Goal: Contribute content: Contribute content

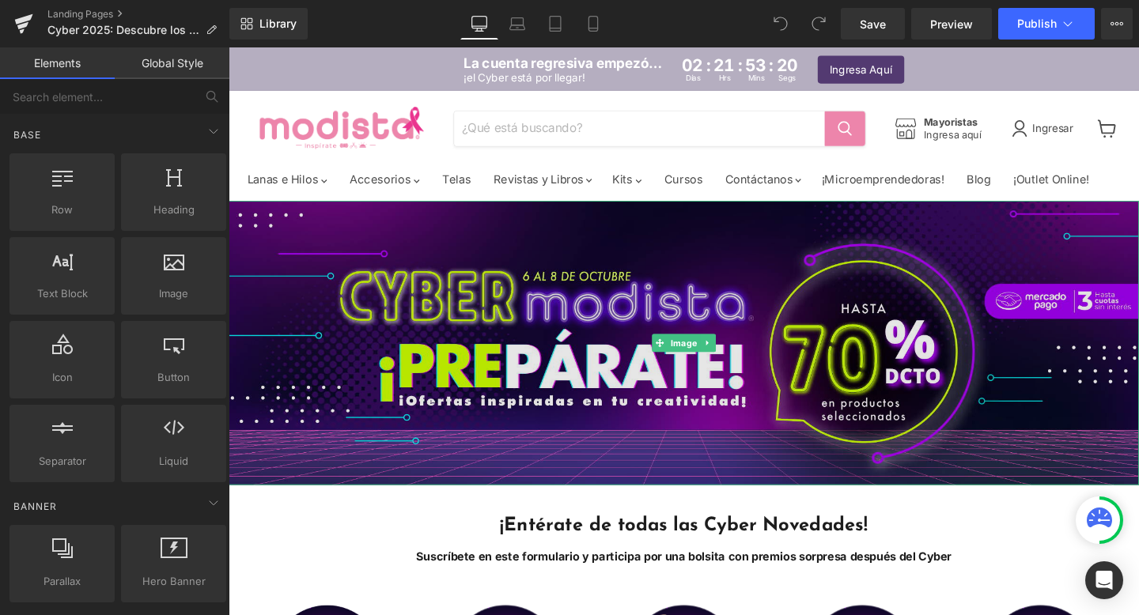
click at [577, 292] on img "Main content" at bounding box center [707, 358] width 957 height 299
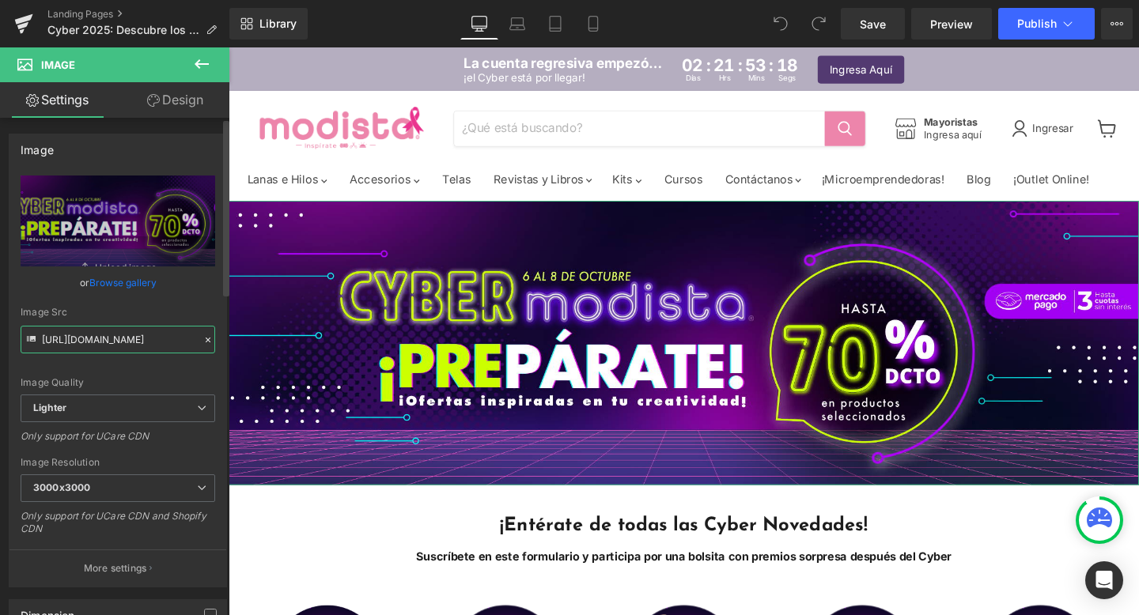
click at [137, 342] on input "[URL][DOMAIN_NAME]" at bounding box center [118, 340] width 195 height 28
click at [202, 67] on icon at bounding box center [201, 64] width 19 height 19
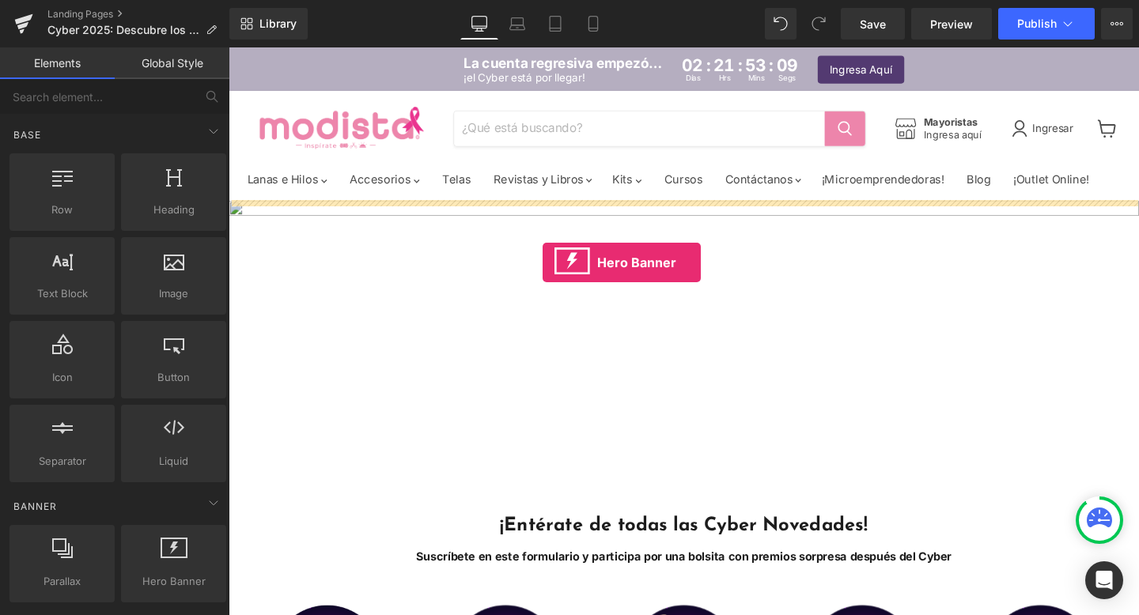
drag, startPoint x: 384, startPoint y: 606, endPoint x: 558, endPoint y: 277, distance: 372.2
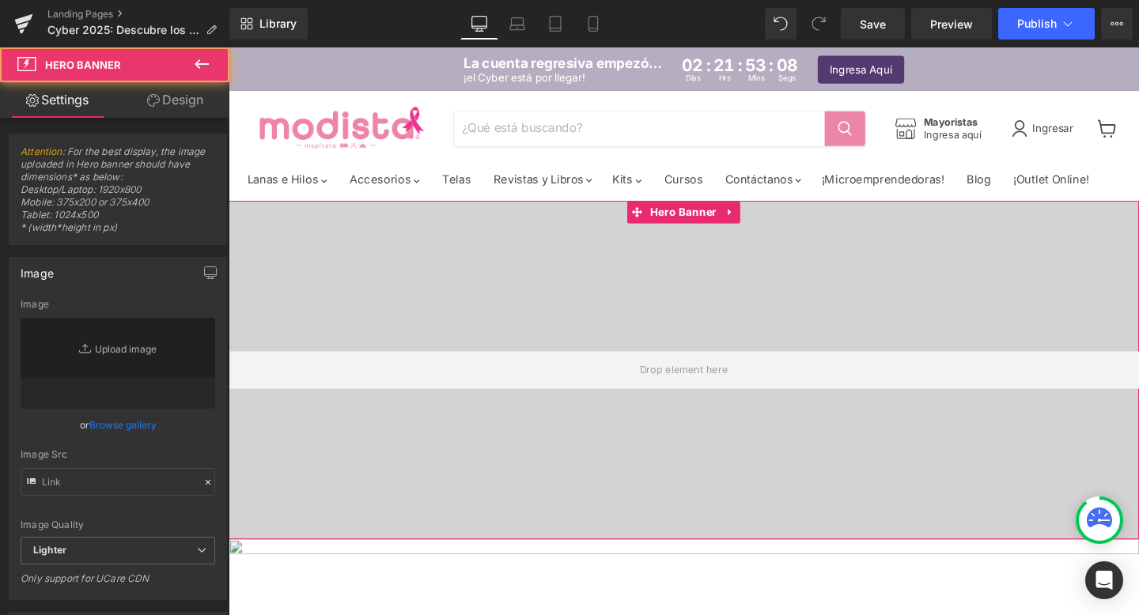
type input "[URL][DOMAIN_NAME]"
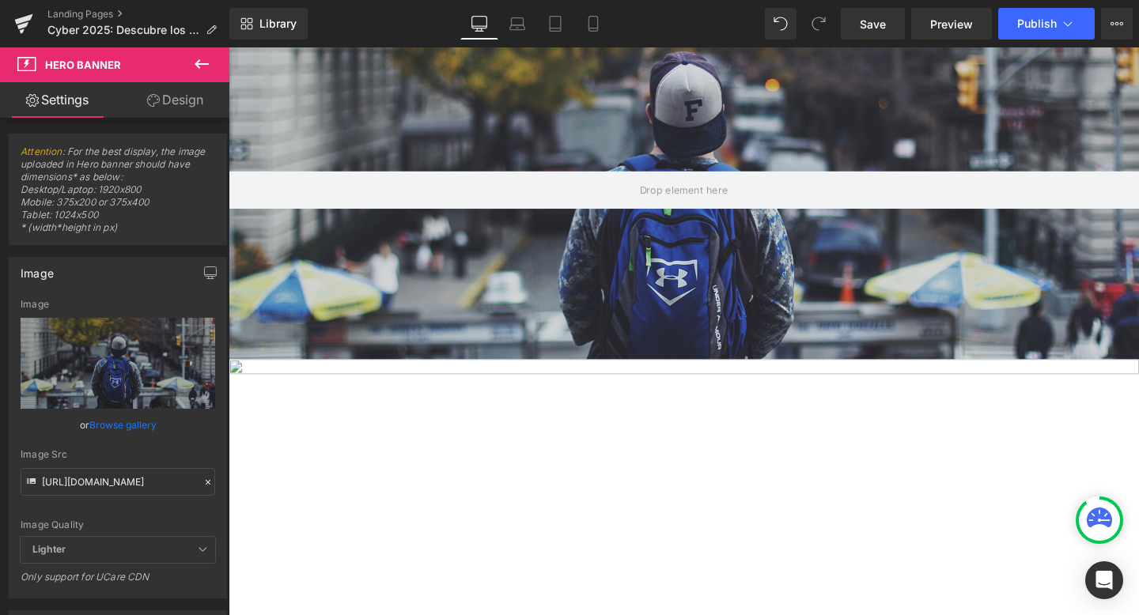
scroll to position [134, 0]
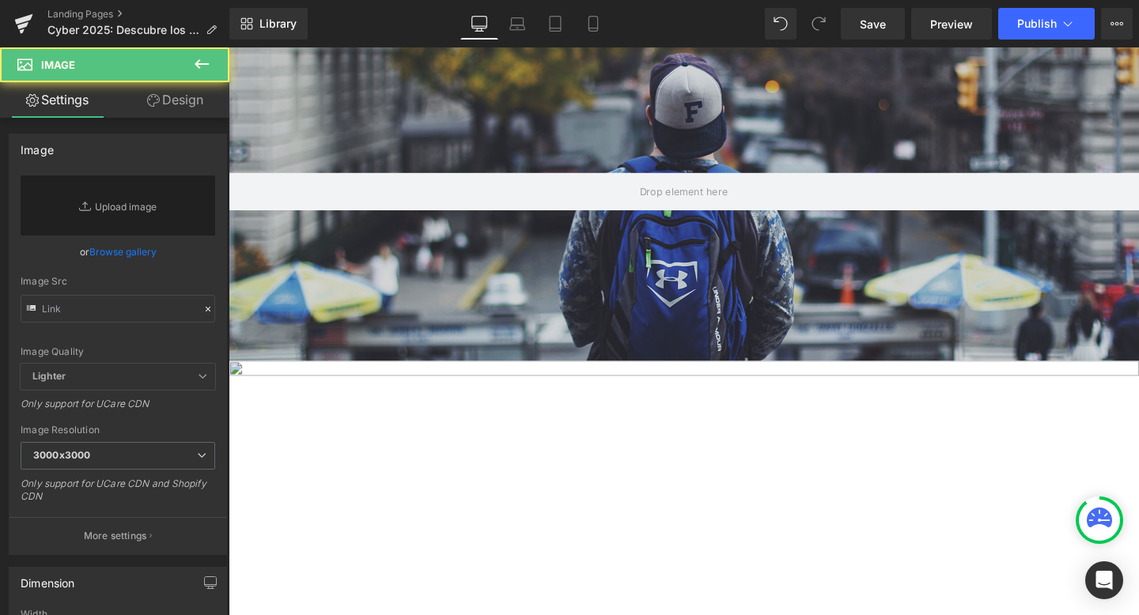
click at [448, 386] on img "Main content" at bounding box center [707, 526] width 957 height 299
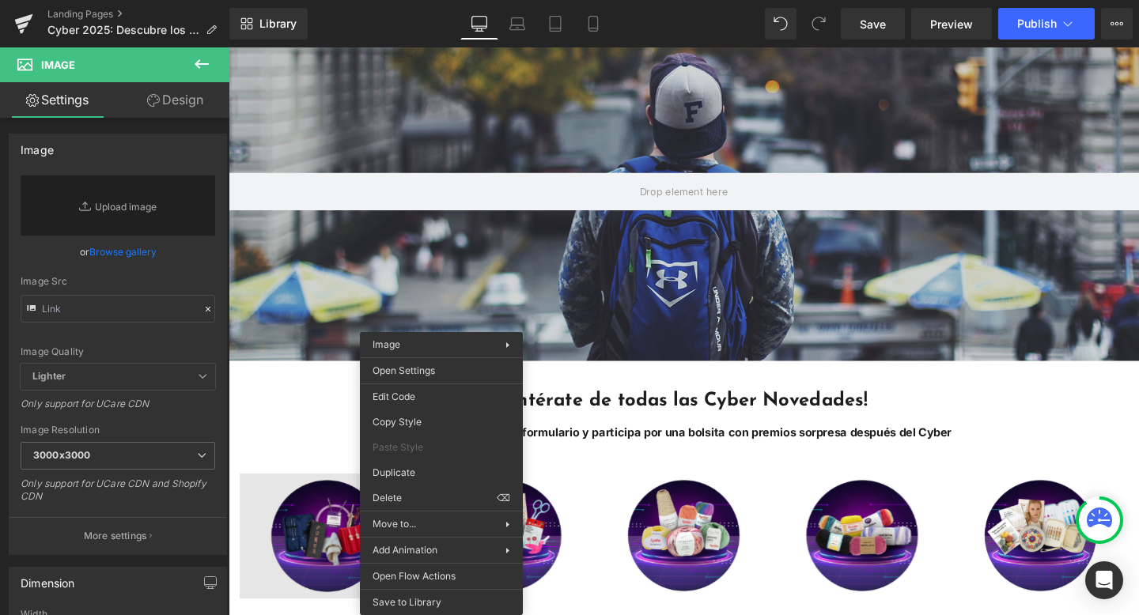
drag, startPoint x: 639, startPoint y: 541, endPoint x: 420, endPoint y: 516, distance: 220.5
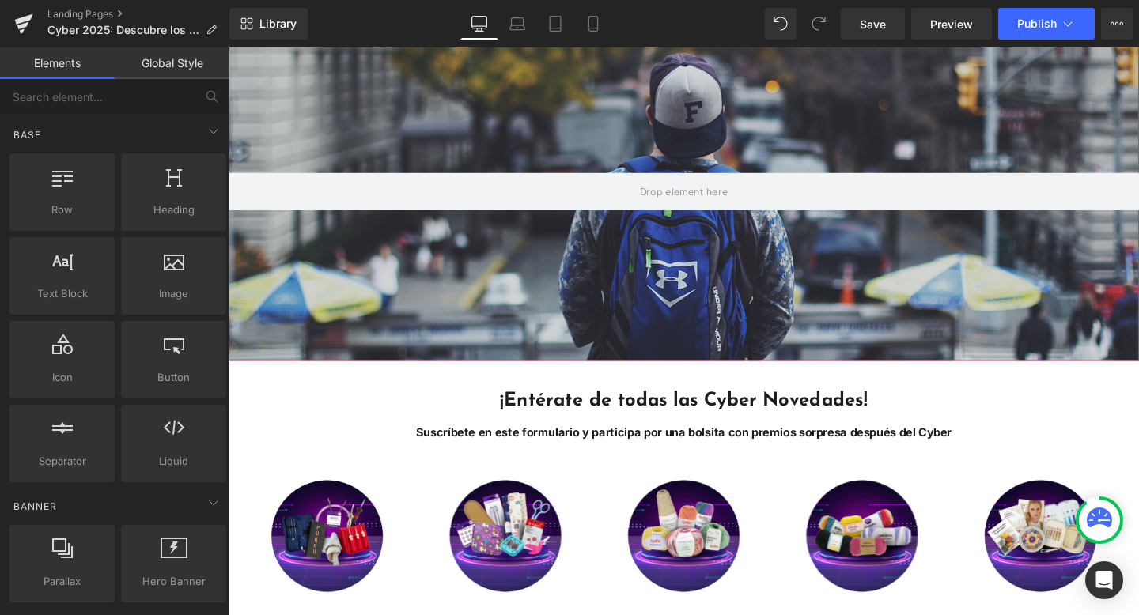
click at [378, 274] on div "Main content" at bounding box center [707, 199] width 957 height 356
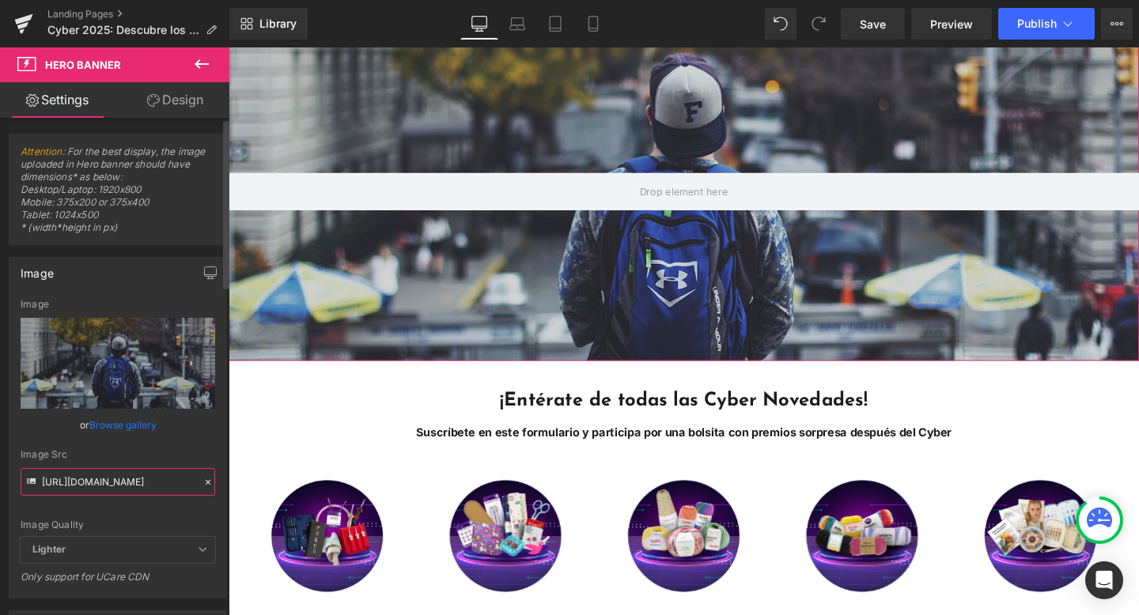
click at [112, 477] on input "[URL][DOMAIN_NAME]" at bounding box center [118, 482] width 195 height 28
paste input "[DOMAIN_NAME][URL]"
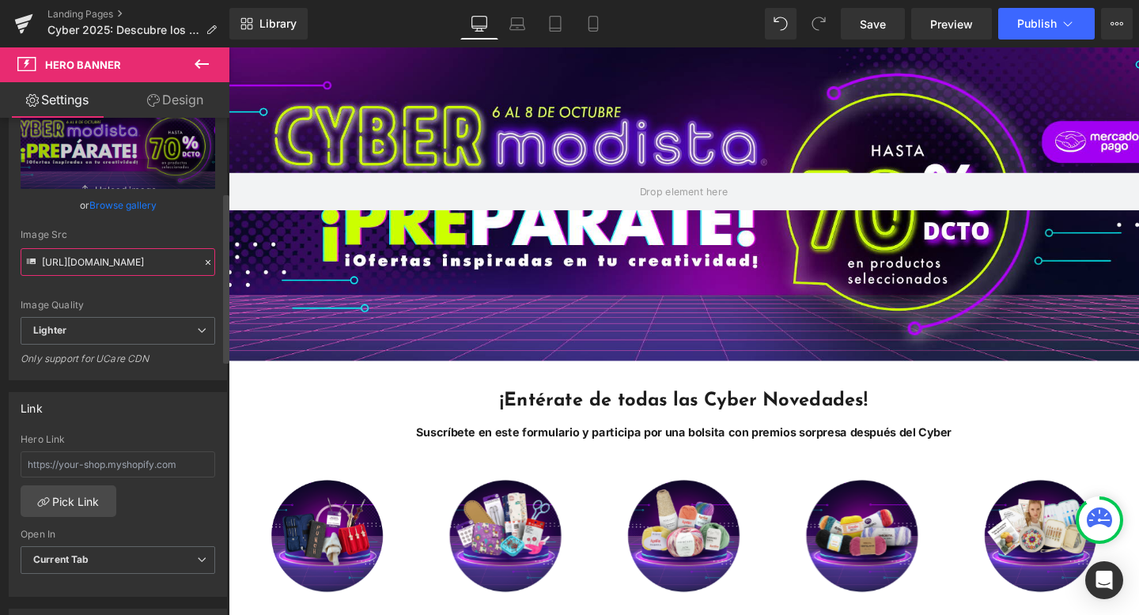
scroll to position [221, 0]
type input "[URL][DOMAIN_NAME]"
click at [115, 466] on input "text" at bounding box center [118, 464] width 195 height 26
paste input "[URL][DOMAIN_NAME]"
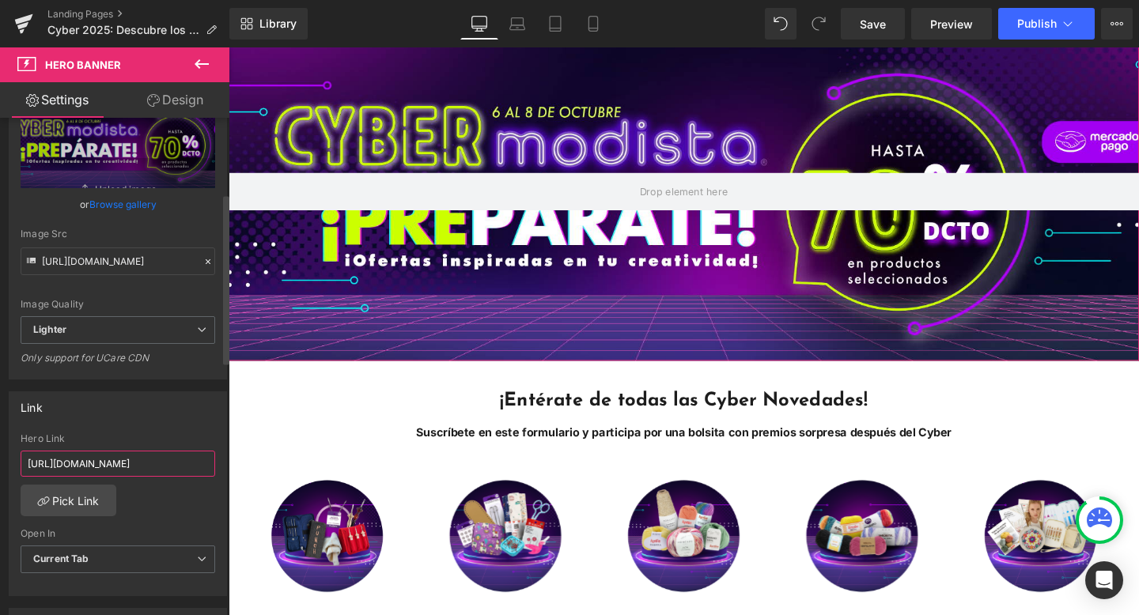
scroll to position [0, 112]
type input "[URL][DOMAIN_NAME]"
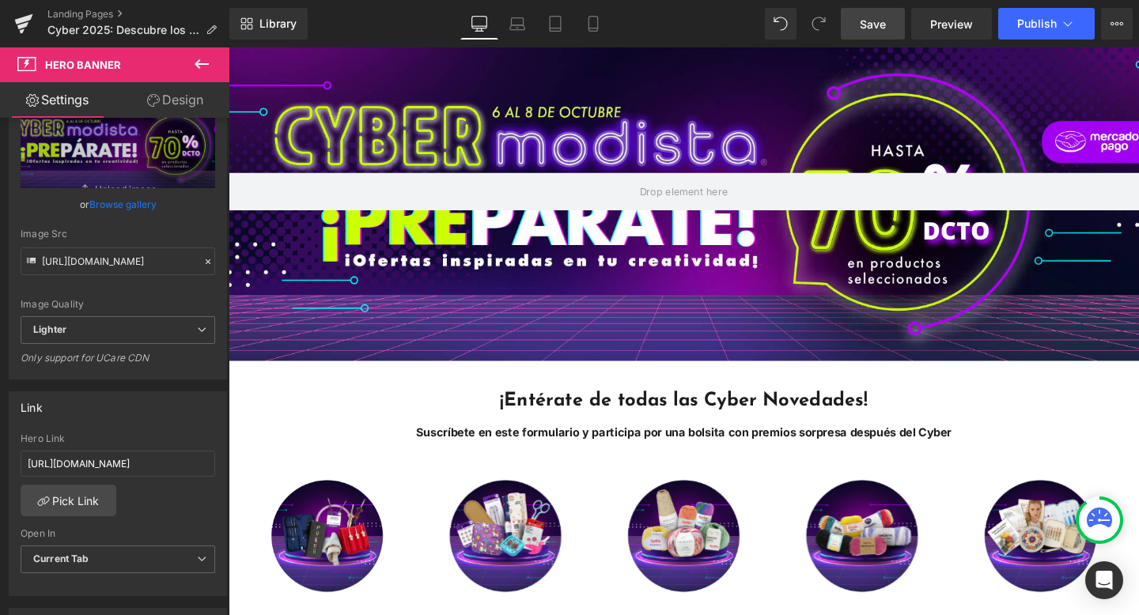
click at [877, 28] on span "Save" at bounding box center [873, 24] width 26 height 17
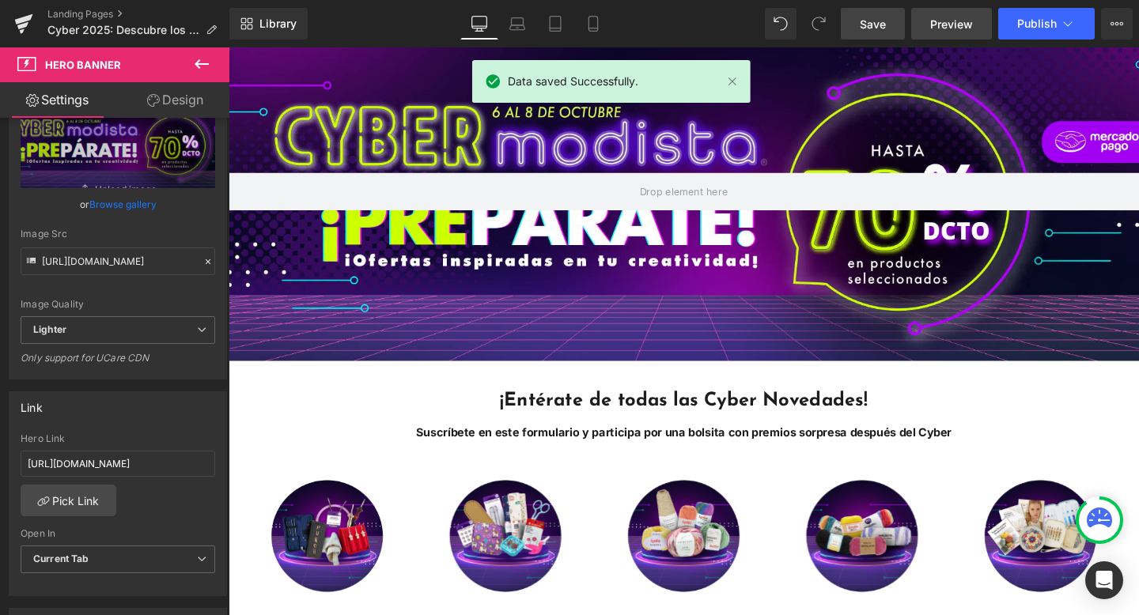
click at [940, 29] on span "Preview" at bounding box center [951, 24] width 43 height 17
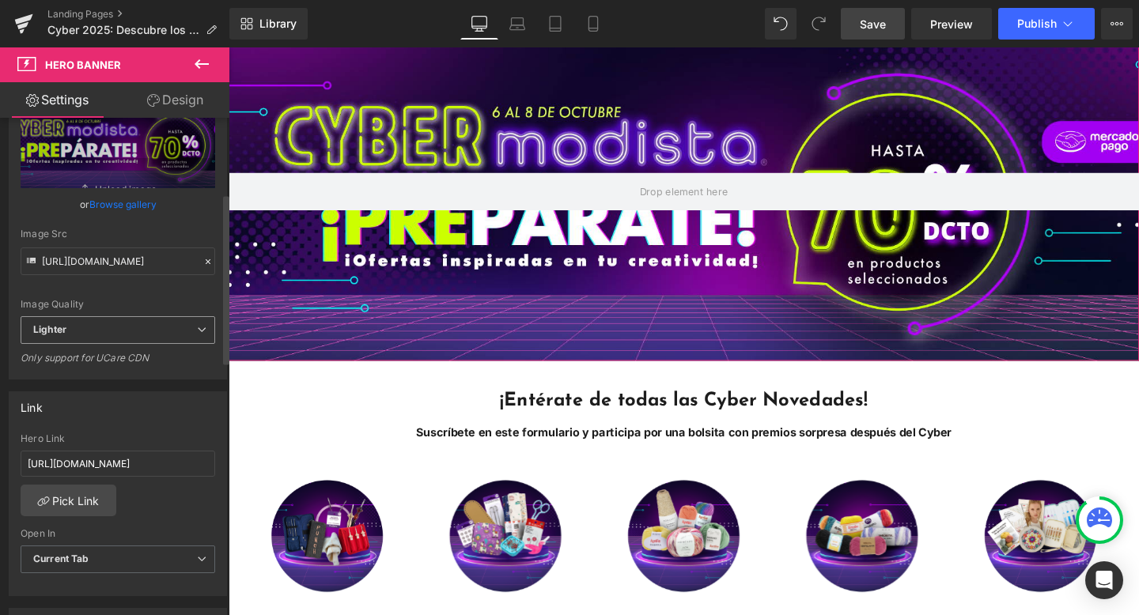
click at [146, 335] on span "Lighter" at bounding box center [118, 330] width 195 height 28
click at [186, 236] on div "Image Src" at bounding box center [118, 234] width 195 height 11
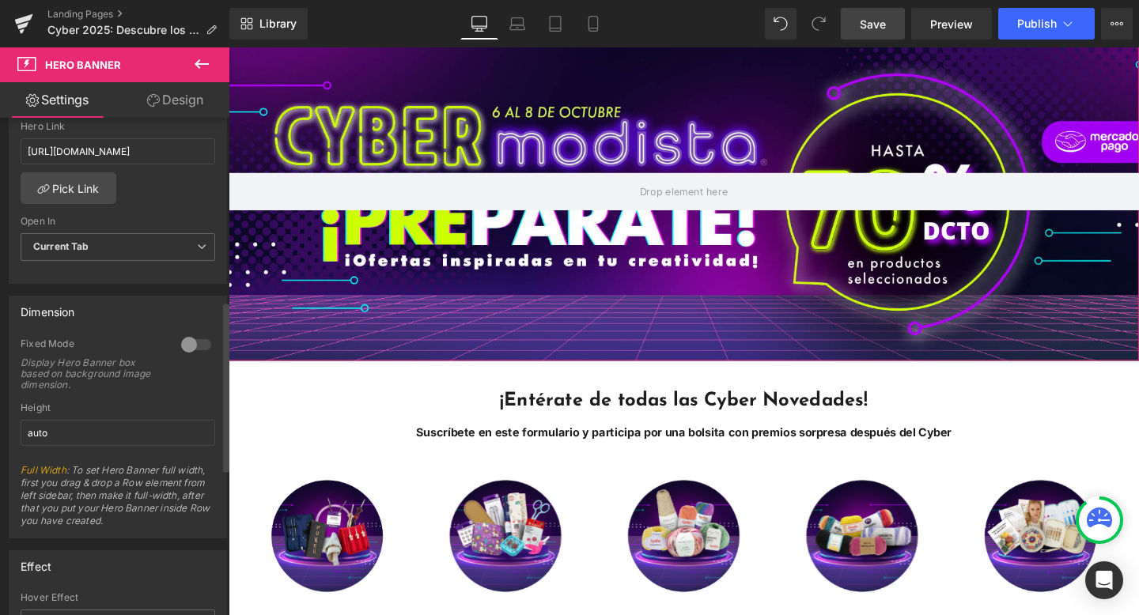
scroll to position [535, 0]
click at [66, 438] on input "auto" at bounding box center [118, 431] width 195 height 26
click at [187, 339] on div at bounding box center [196, 342] width 38 height 25
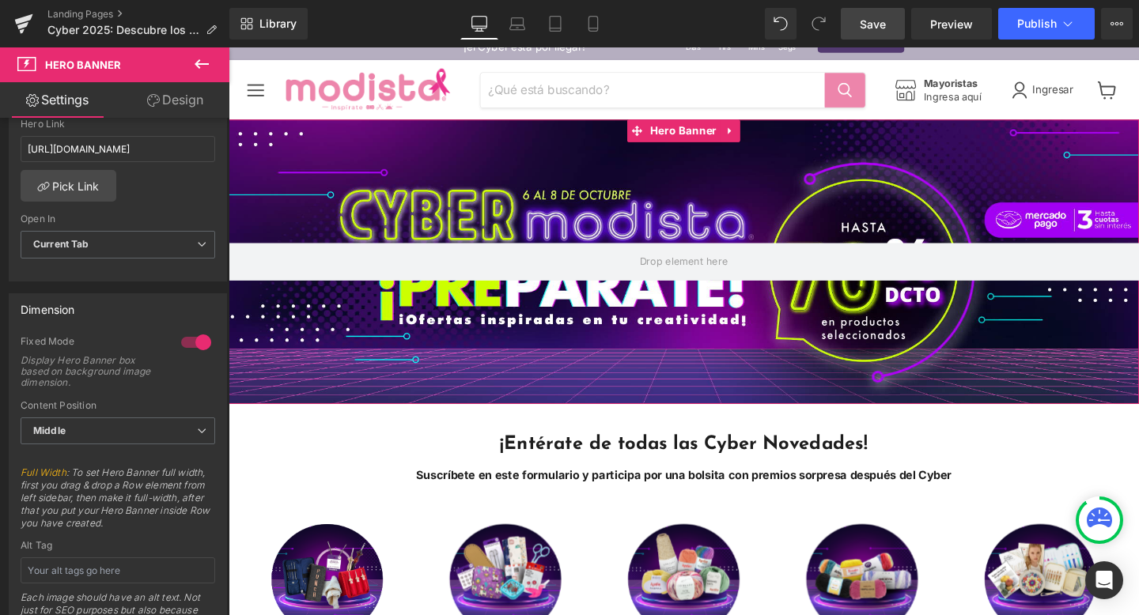
scroll to position [0, 0]
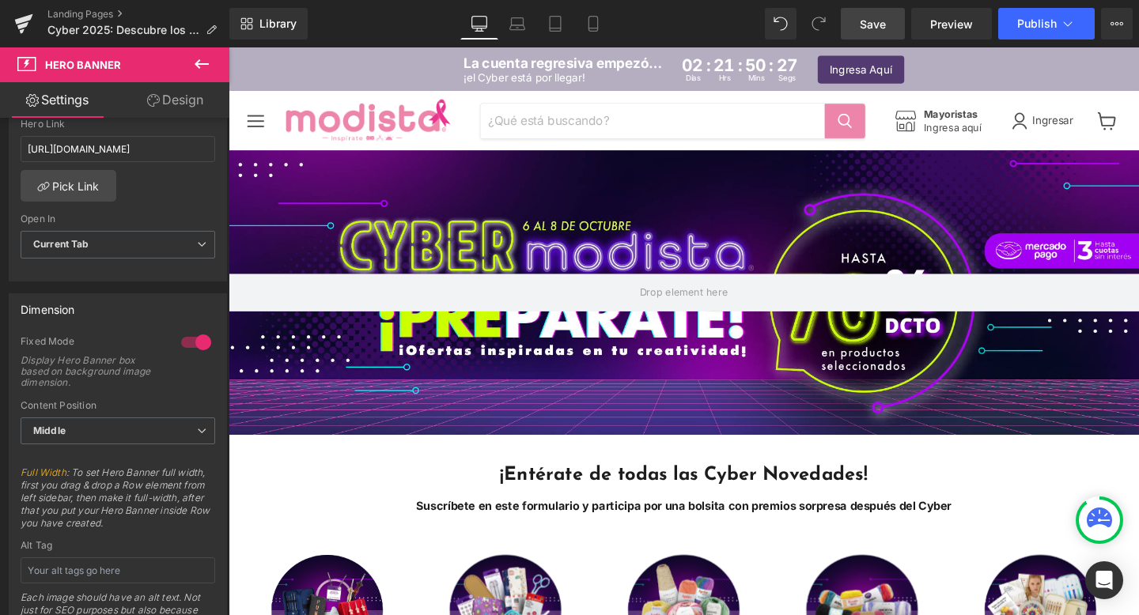
click at [881, 26] on span "Save" at bounding box center [873, 24] width 26 height 17
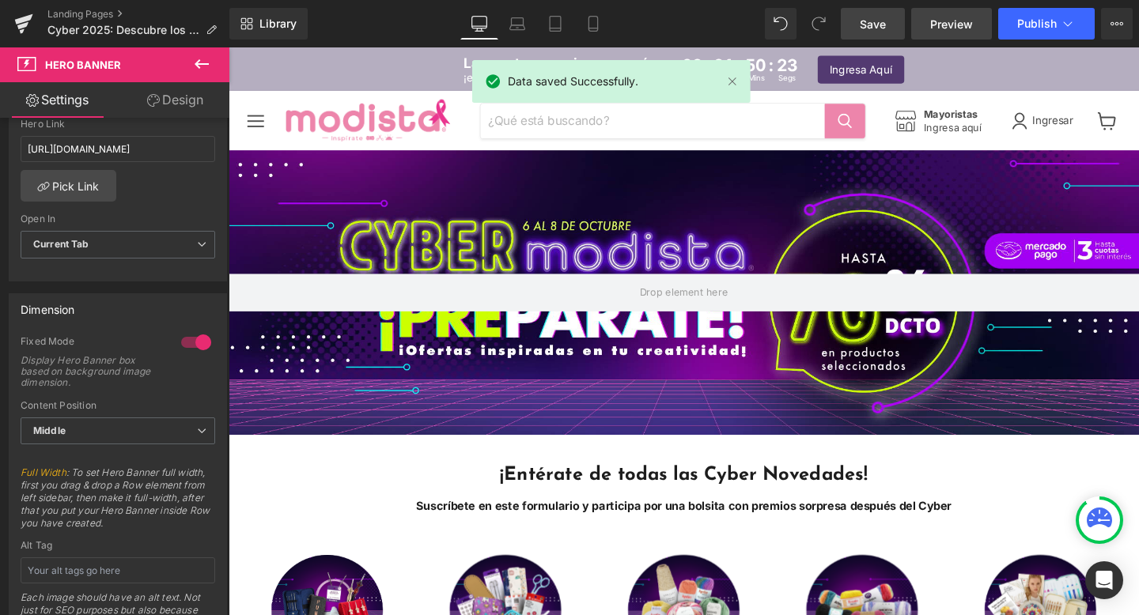
click at [952, 26] on span "Preview" at bounding box center [951, 24] width 43 height 17
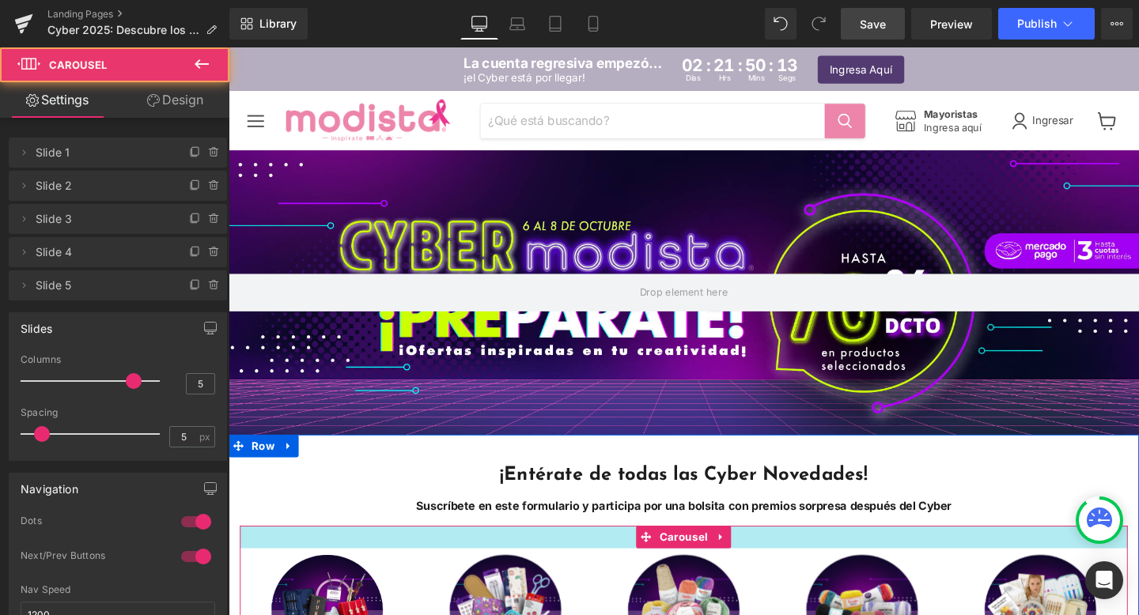
click at [875, 573] on div "Main content" at bounding box center [706, 562] width 933 height 24
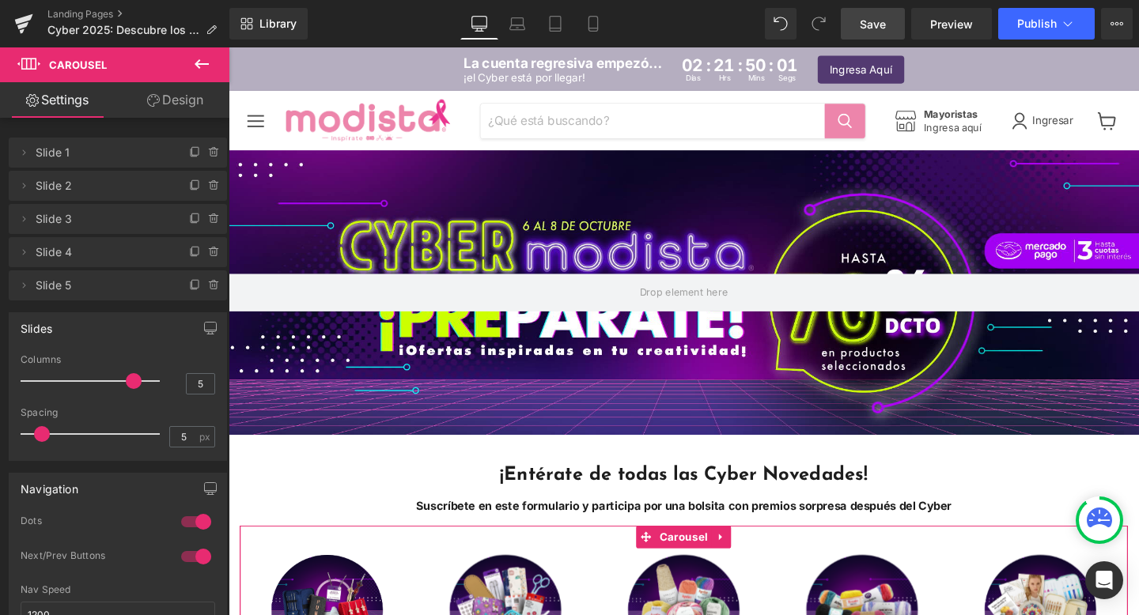
click at [185, 104] on link "Design" at bounding box center [175, 100] width 115 height 36
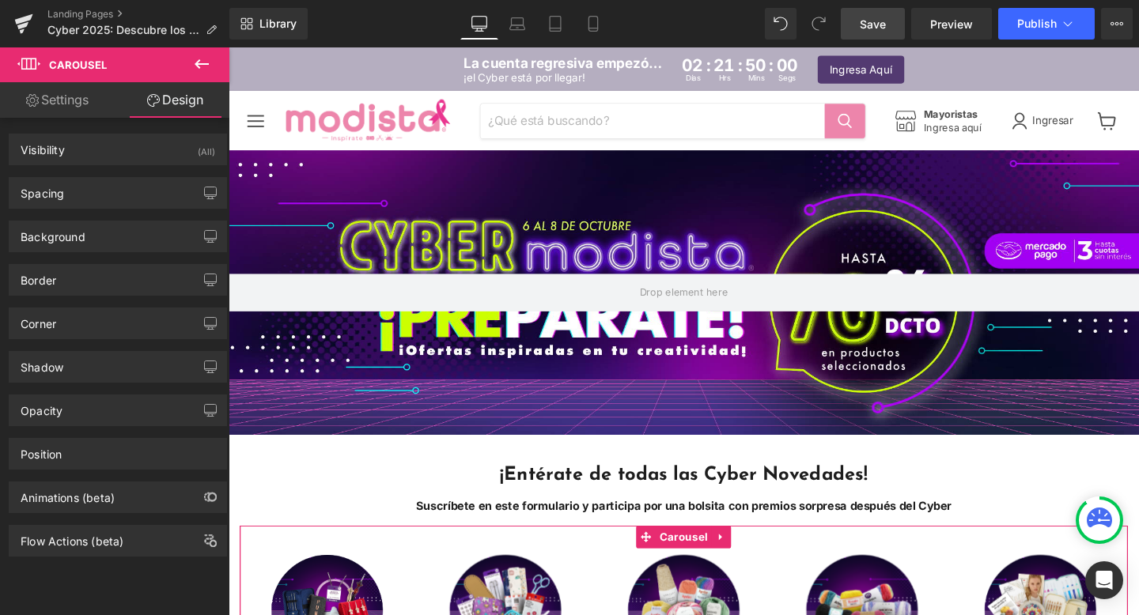
click at [62, 104] on link "Settings" at bounding box center [57, 100] width 115 height 36
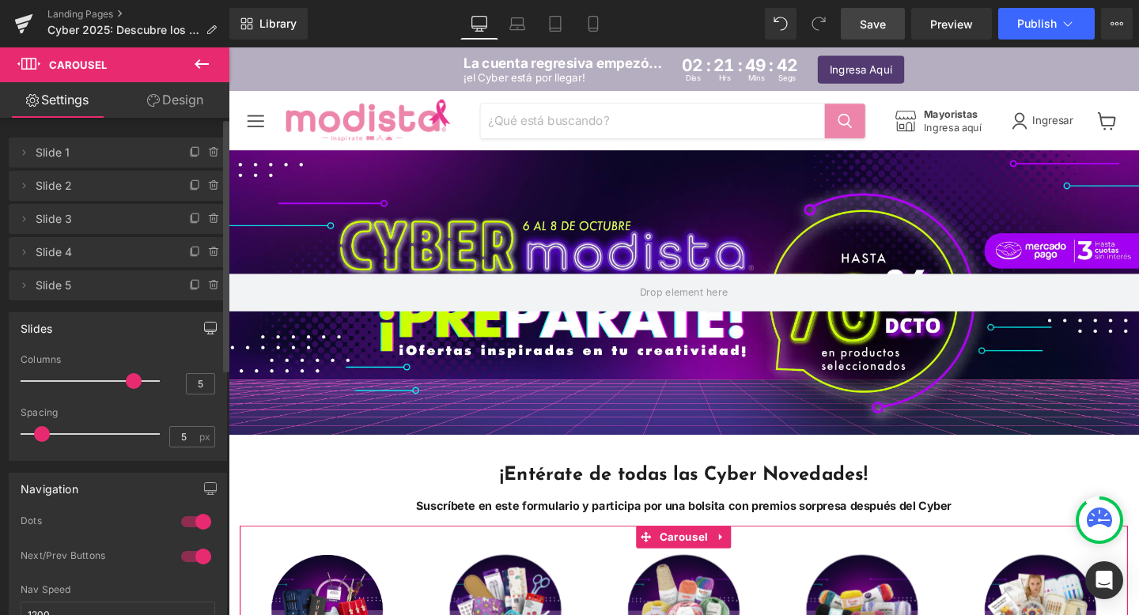
click at [204, 328] on icon "button" at bounding box center [210, 328] width 13 height 13
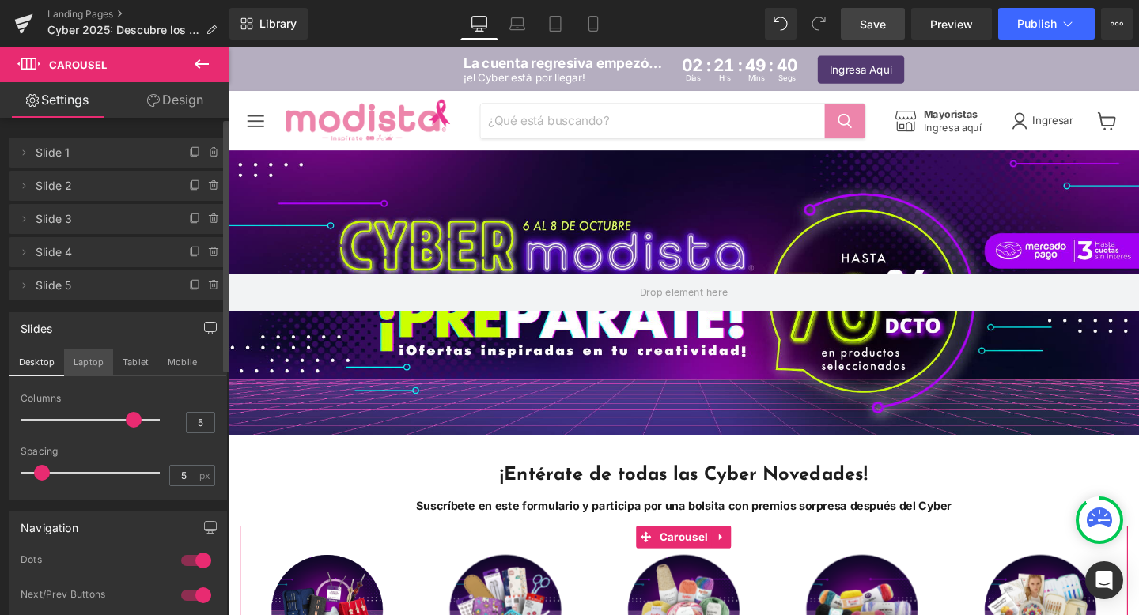
click at [93, 365] on button "Laptop" at bounding box center [88, 362] width 49 height 27
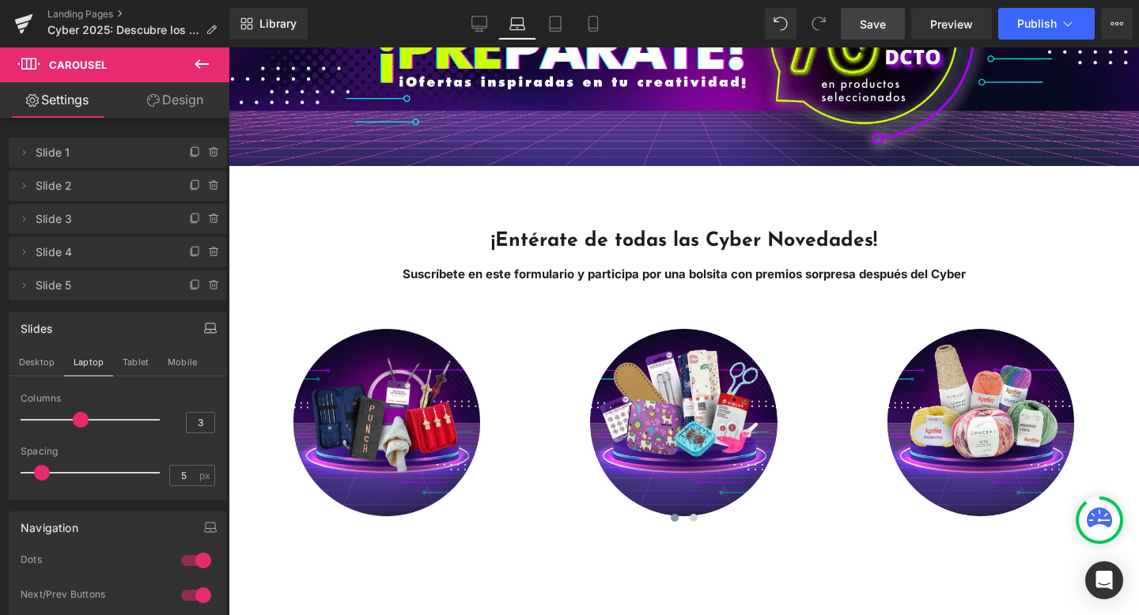
scroll to position [318, 0]
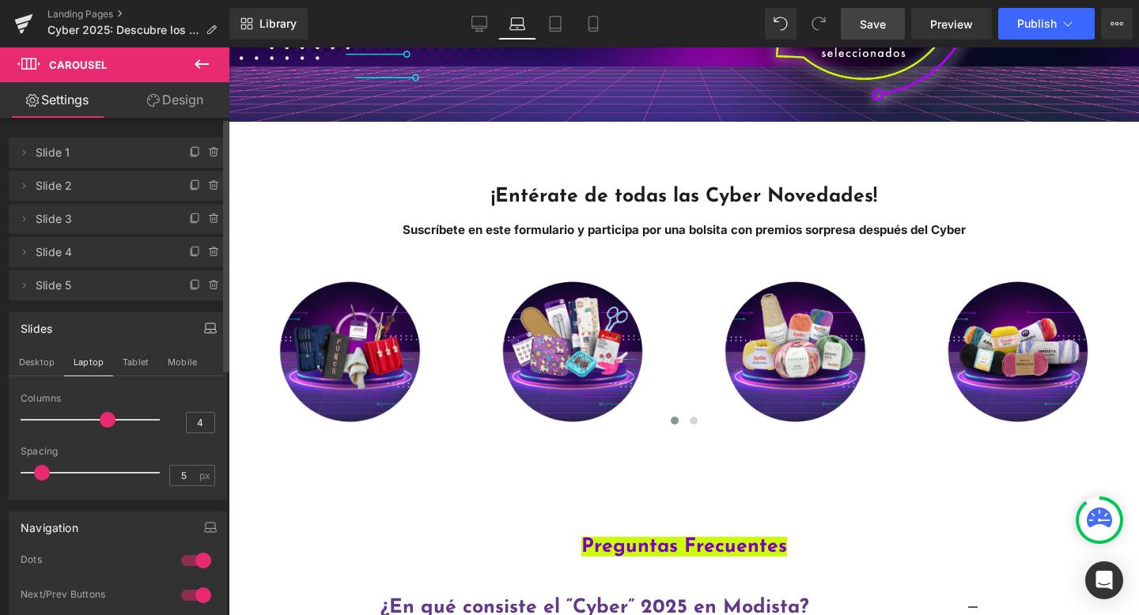
type input "5"
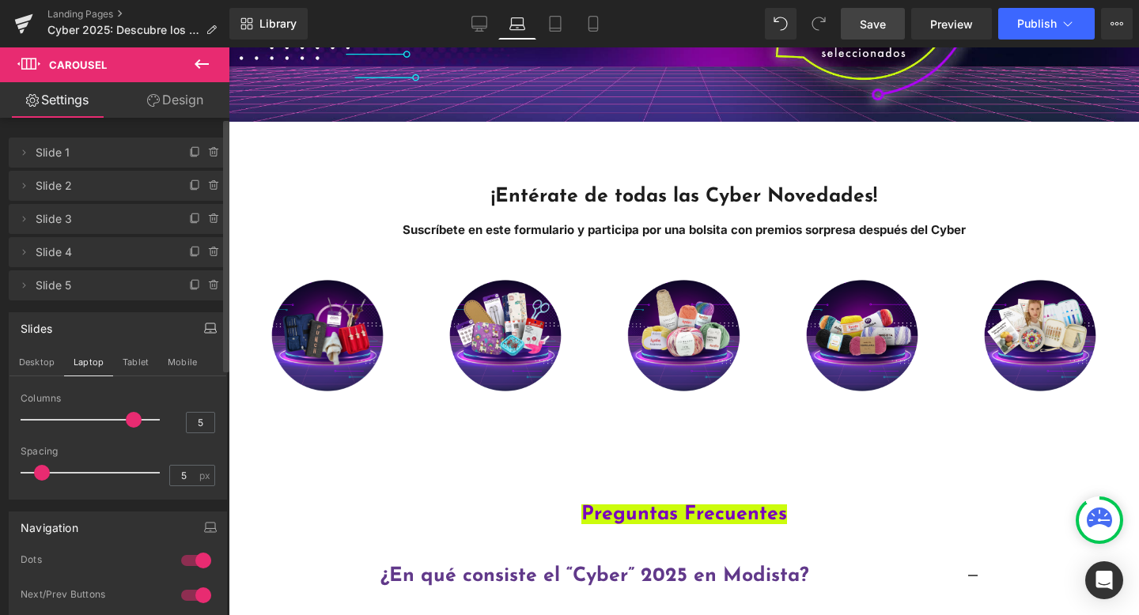
drag, startPoint x: 76, startPoint y: 420, endPoint x: 115, endPoint y: 416, distance: 39.7
click at [116, 416] on div at bounding box center [93, 420] width 131 height 32
type input "0"
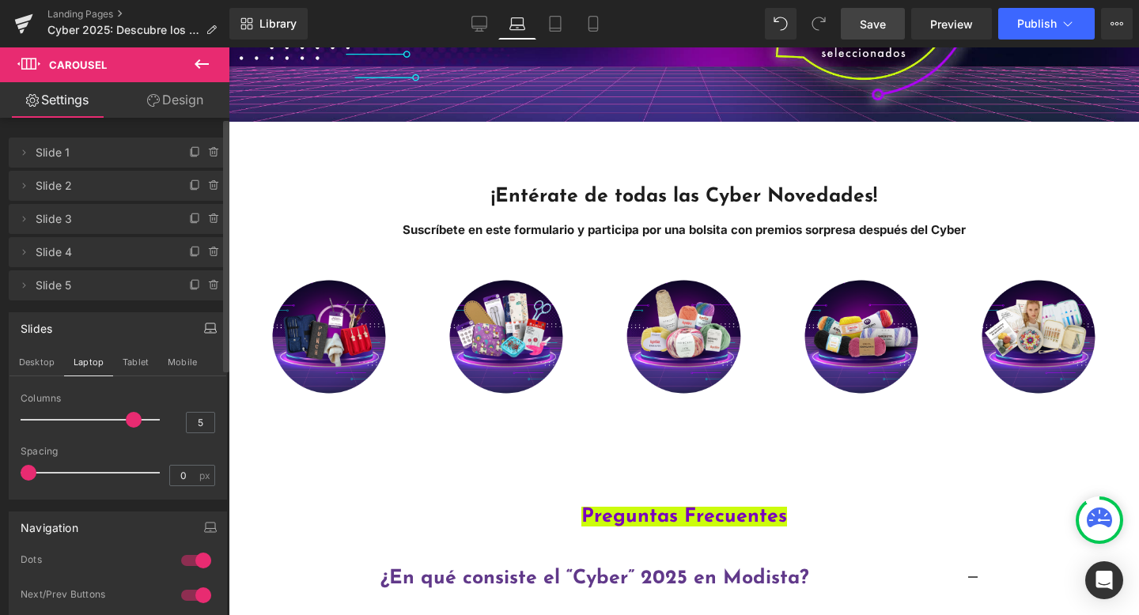
drag, startPoint x: 39, startPoint y: 474, endPoint x: 0, endPoint y: 478, distance: 39.0
click at [0, 478] on div "Slides Desktop Laptop Tablet Mobile 5 Columns 5 5 Columns 5 3 Columns 3 1 Colum…" at bounding box center [118, 400] width 236 height 199
click at [32, 365] on button "Desktop" at bounding box center [36, 362] width 55 height 27
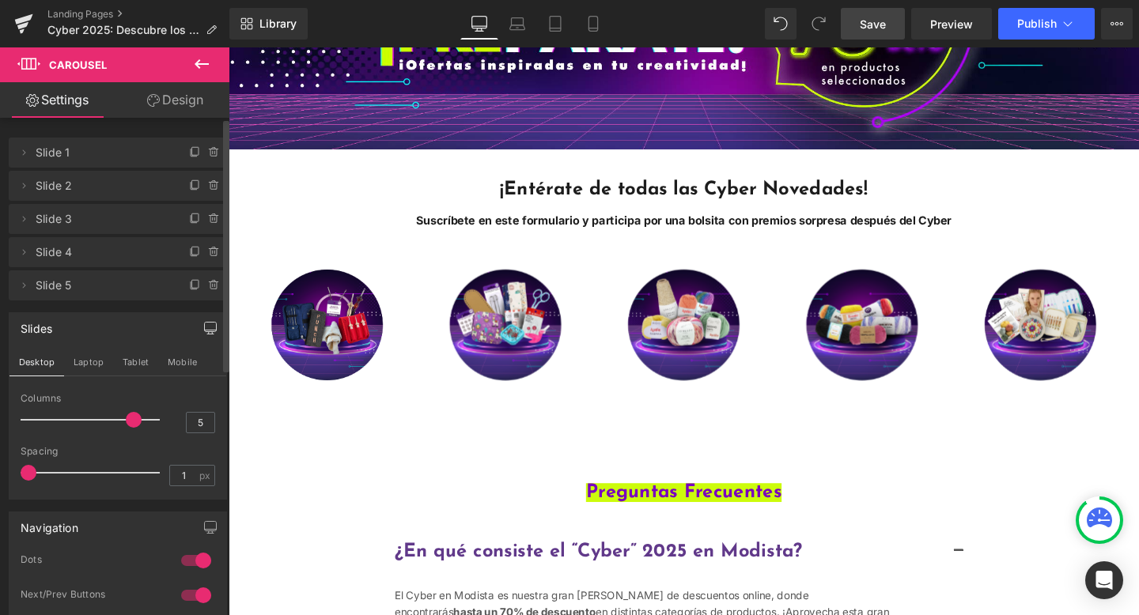
type input "0"
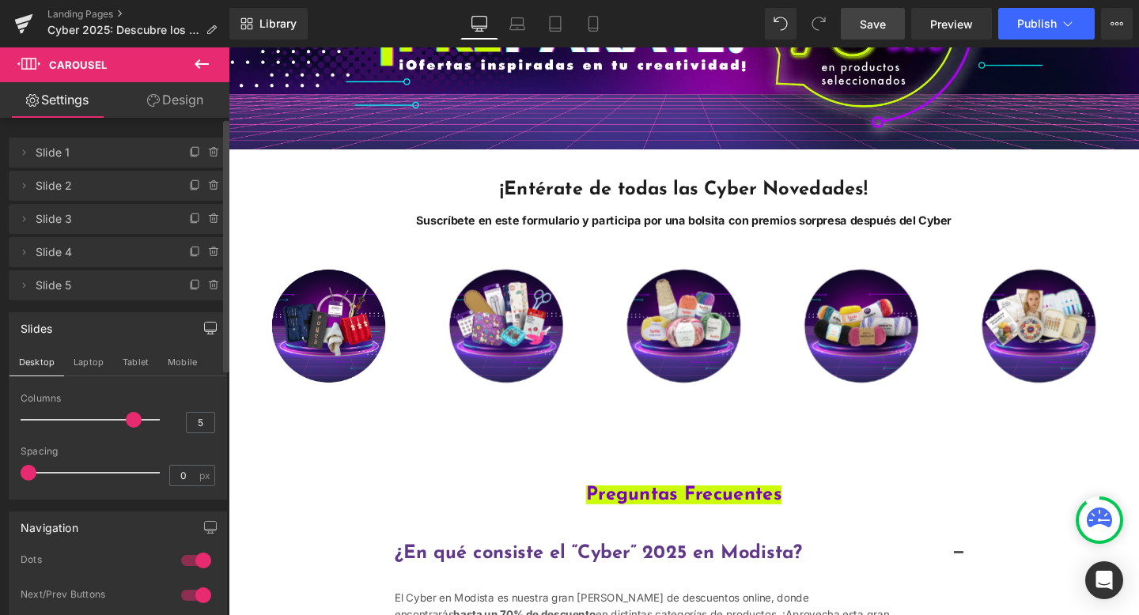
drag, startPoint x: 45, startPoint y: 470, endPoint x: 0, endPoint y: 482, distance: 46.6
click at [0, 482] on div "Slides Desktop Laptop Tablet Mobile 5 Columns 5 5 Columns 5 3 Columns 3 1 Colum…" at bounding box center [118, 400] width 236 height 199
click at [140, 358] on button "Tablet" at bounding box center [135, 362] width 45 height 27
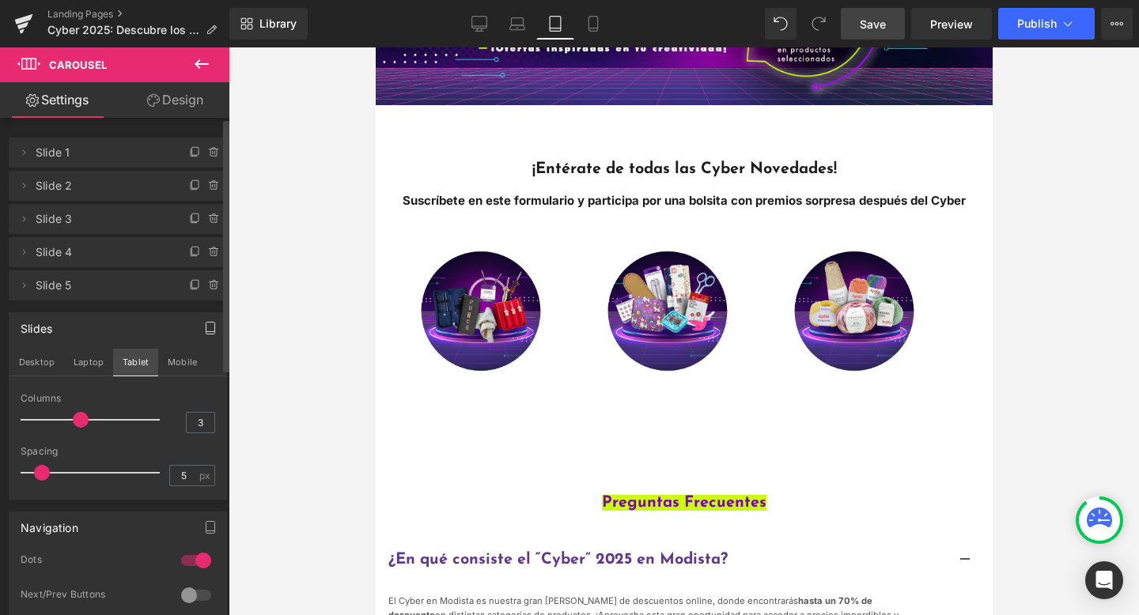
scroll to position [214, 0]
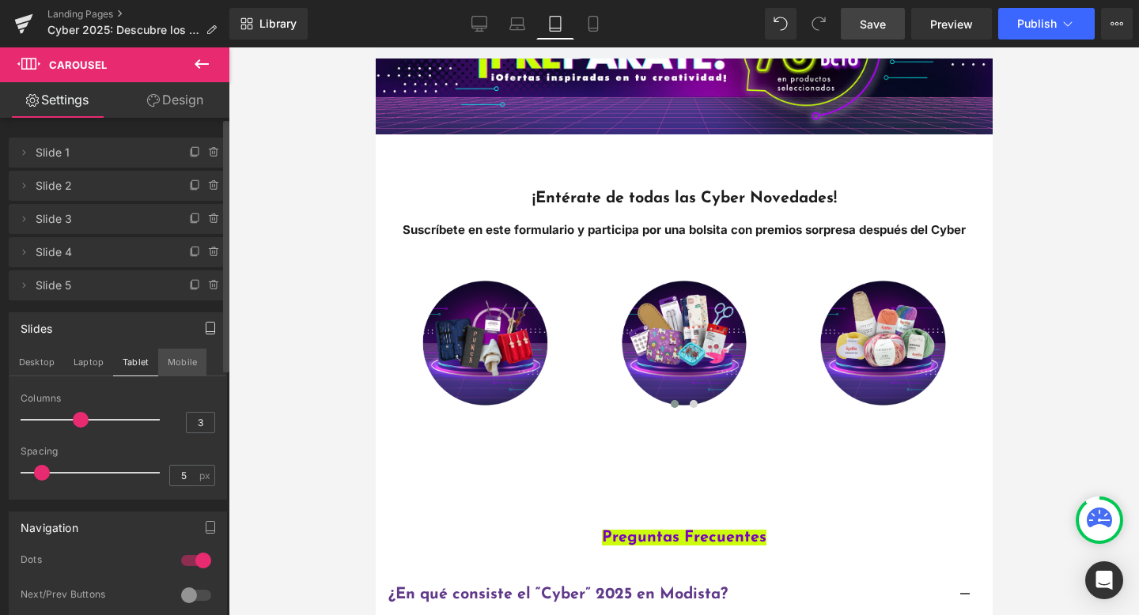
click at [170, 361] on button "Mobile" at bounding box center [182, 362] width 48 height 27
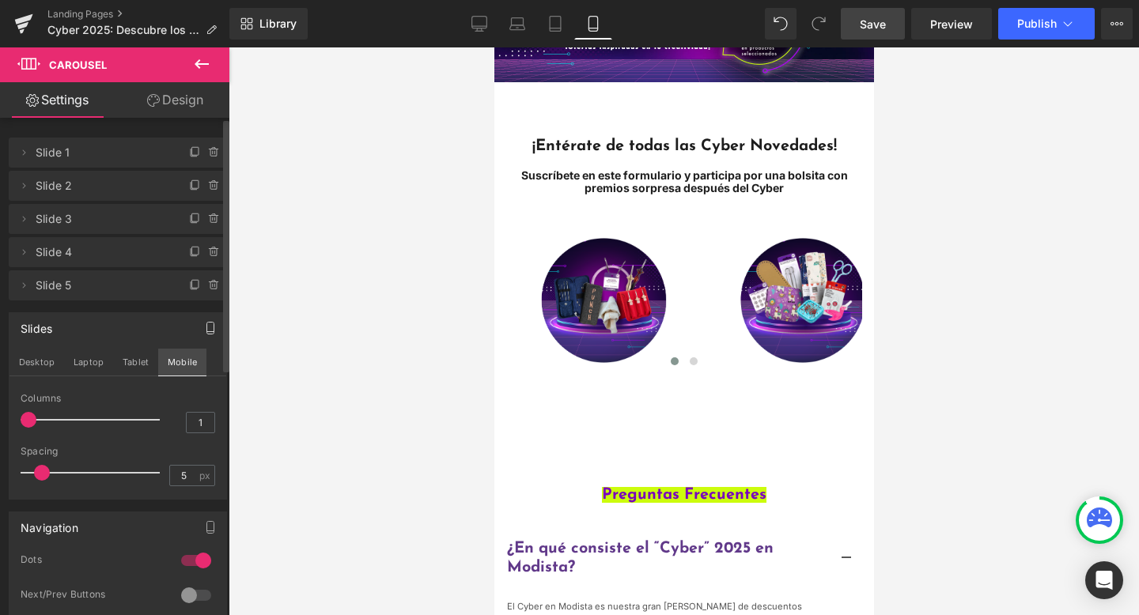
scroll to position [171, 0]
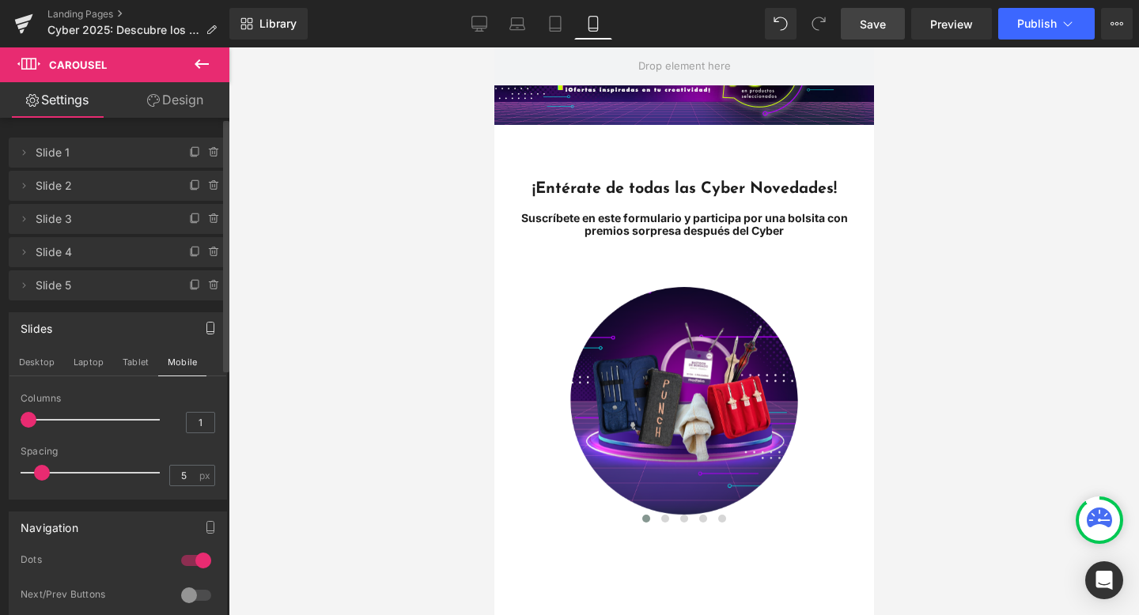
type input "2"
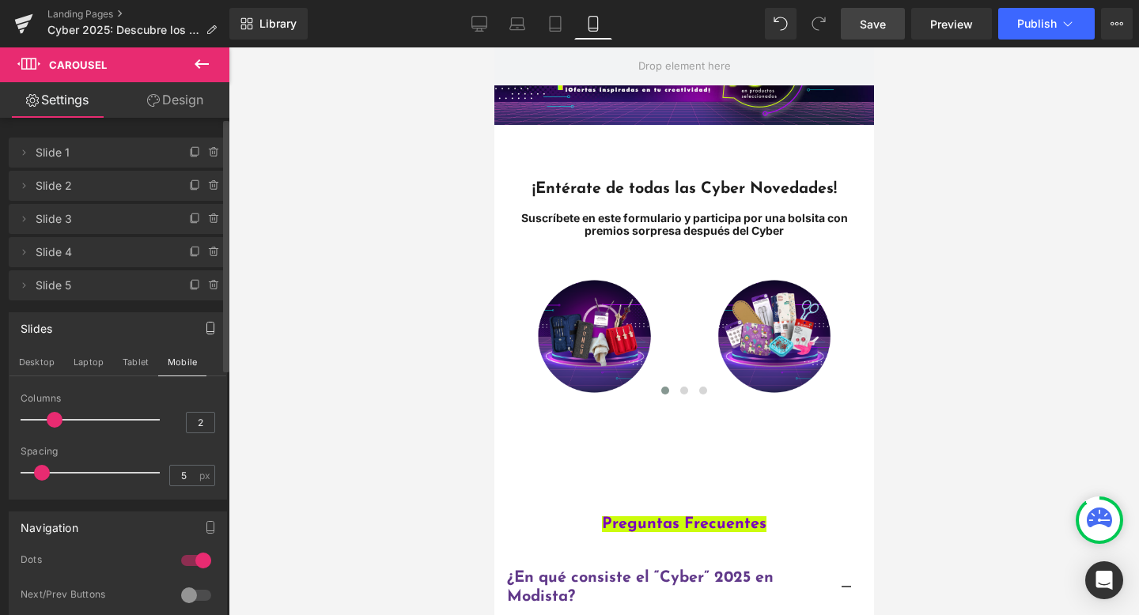
drag, startPoint x: 34, startPoint y: 418, endPoint x: 54, endPoint y: 417, distance: 19.8
click at [54, 417] on span at bounding box center [55, 420] width 16 height 16
type input "0"
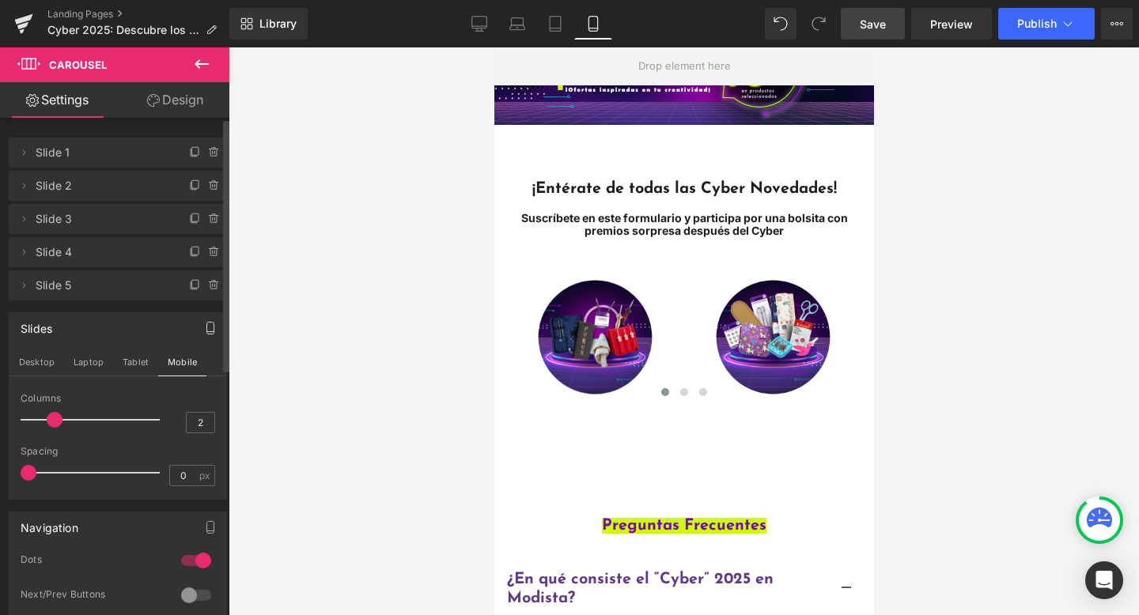
drag, startPoint x: 40, startPoint y: 471, endPoint x: 0, endPoint y: 471, distance: 40.3
click at [0, 471] on div "Slides Desktop Laptop Tablet Mobile 5 Columns 5 5 Columns 5 3 Columns 3 2 Colum…" at bounding box center [118, 400] width 236 height 199
type input "3"
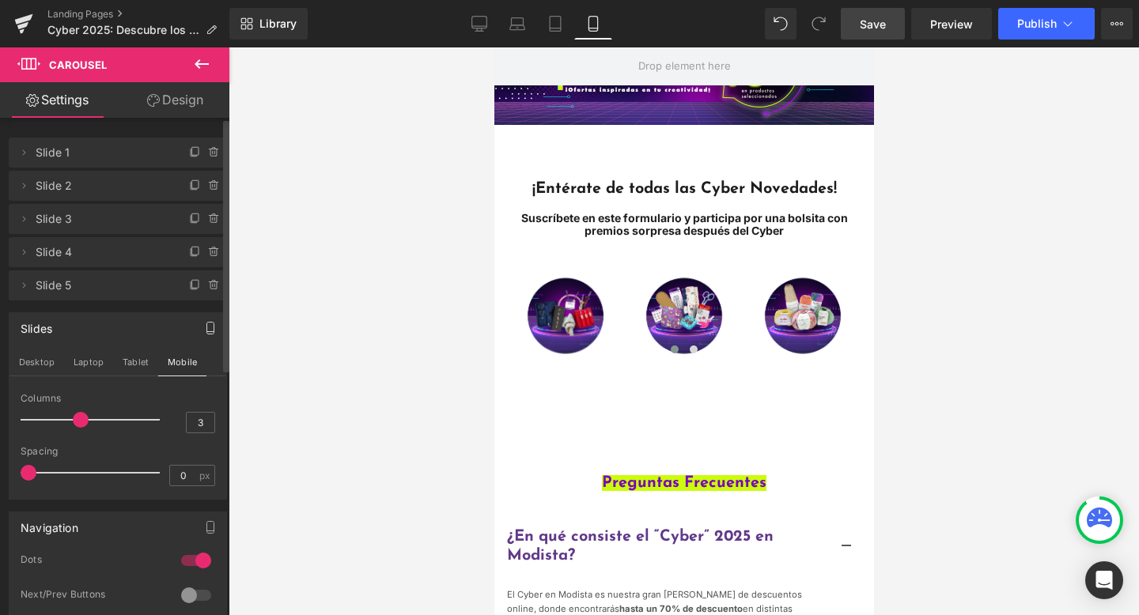
drag, startPoint x: 56, startPoint y: 418, endPoint x: 75, endPoint y: 418, distance: 19.0
click at [75, 418] on span at bounding box center [81, 420] width 16 height 16
click at [142, 359] on button "Tablet" at bounding box center [135, 362] width 45 height 27
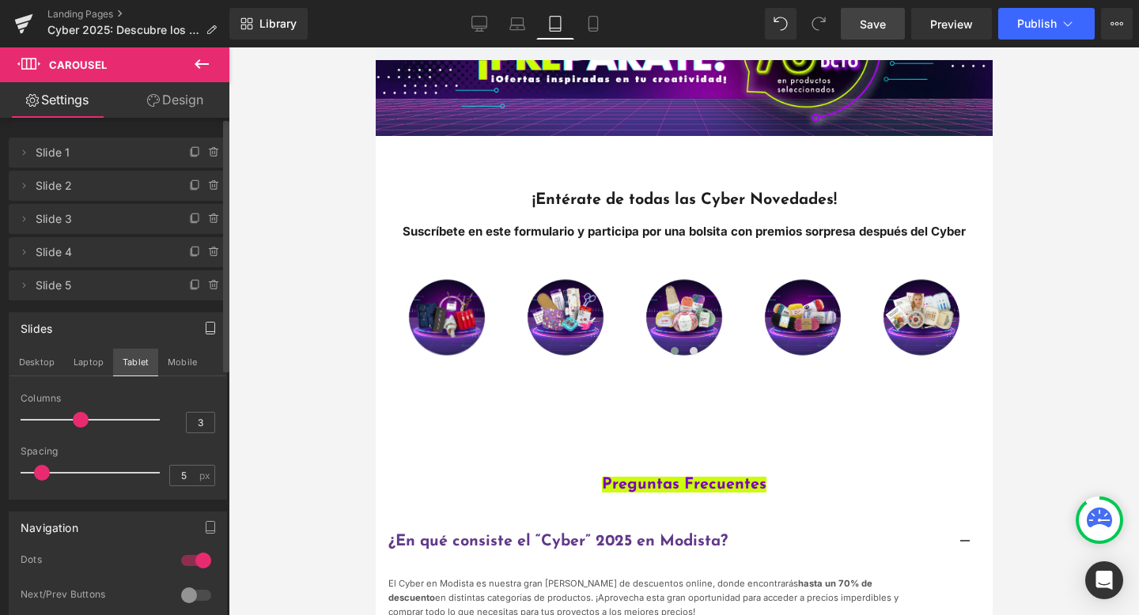
scroll to position [214, 0]
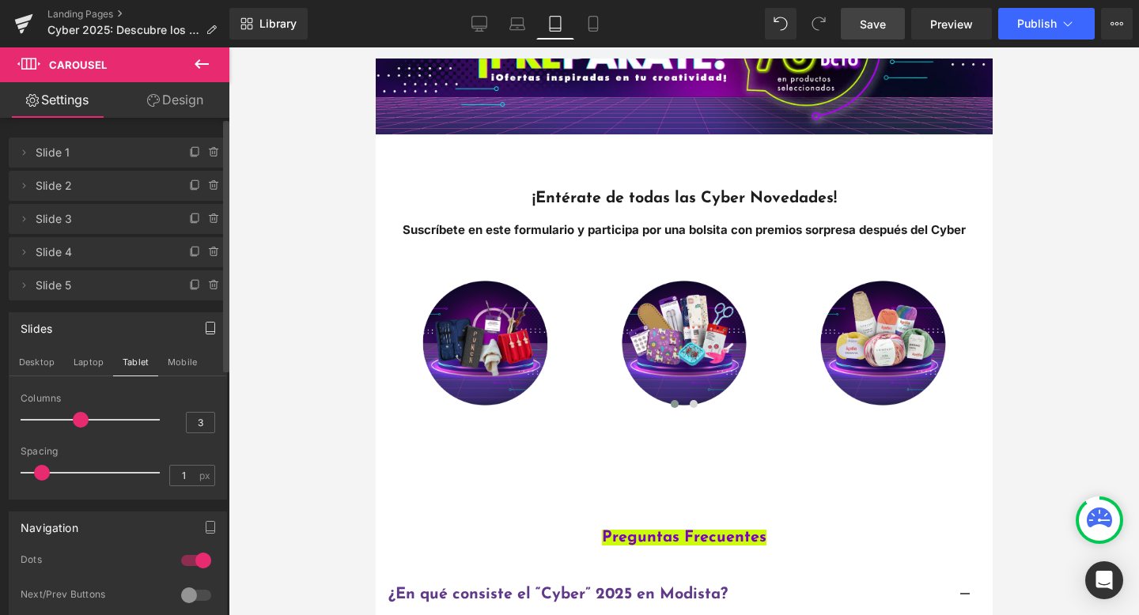
type input "0"
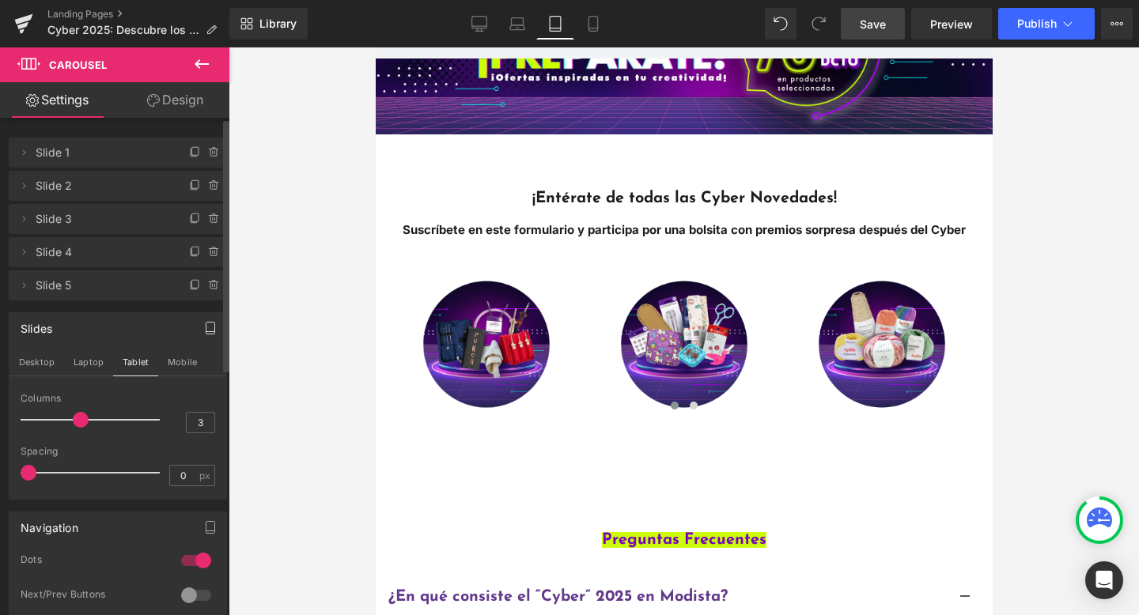
drag, startPoint x: 43, startPoint y: 473, endPoint x: 0, endPoint y: 471, distance: 42.7
click at [0, 472] on div "Slides Desktop Laptop Tablet Mobile 5 Columns 5 5 Columns 5 3 Columns 3 3 Colum…" at bounding box center [118, 400] width 236 height 199
click at [168, 363] on button "Mobile" at bounding box center [182, 362] width 48 height 27
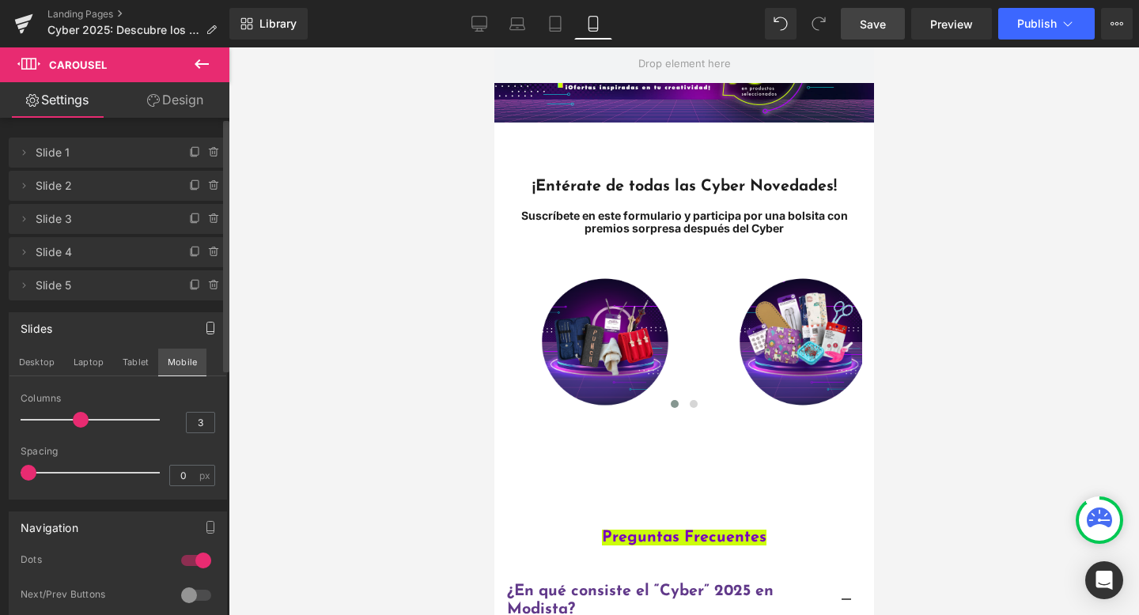
scroll to position [171, 0]
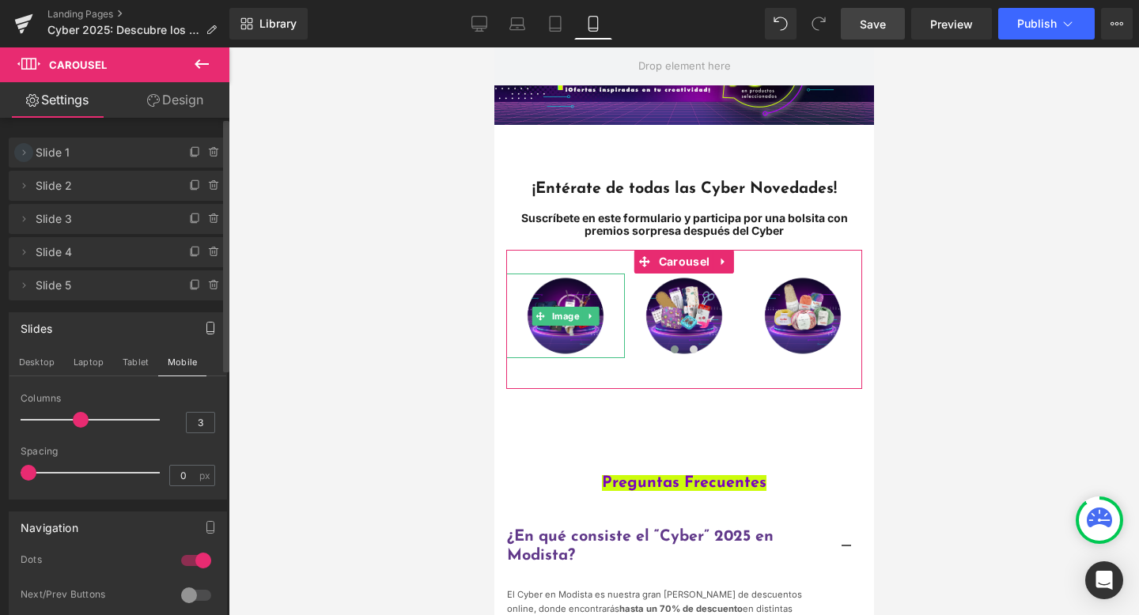
click at [24, 150] on icon at bounding box center [24, 152] width 3 height 6
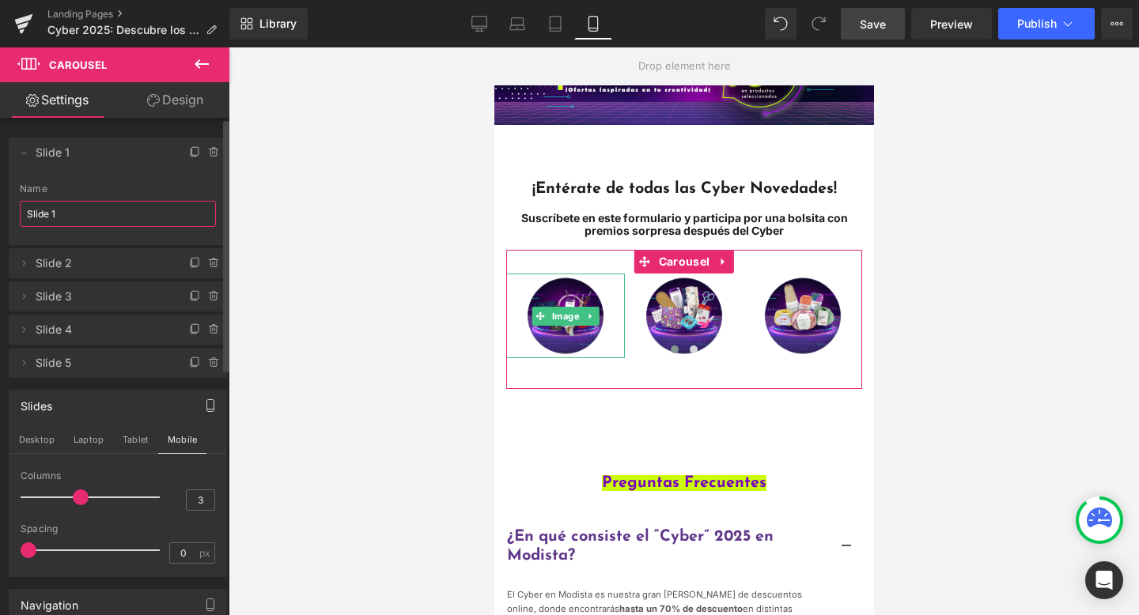
click at [74, 214] on input "Slide 1" at bounding box center [118, 214] width 196 height 26
drag, startPoint x: 74, startPoint y: 214, endPoint x: 0, endPoint y: 214, distance: 74.3
click at [0, 214] on div "Delete Cancel Slide 1 Slide 1 Name Slide 1 Delete Cancel Slide 2 Slide 2 Name S…" at bounding box center [118, 250] width 236 height 256
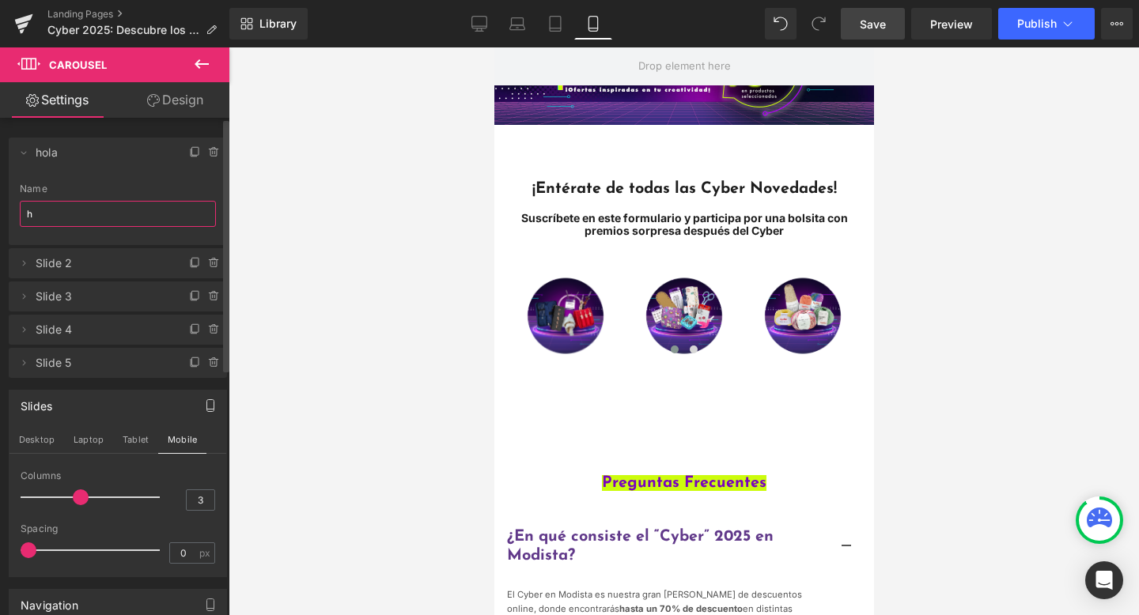
type input "Slide 1"
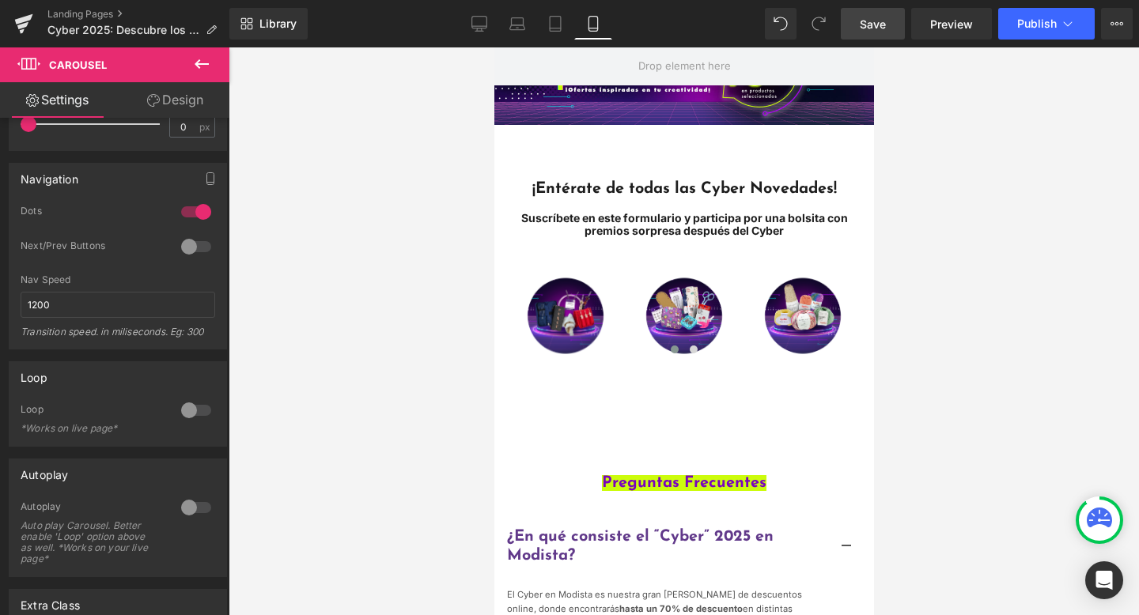
scroll to position [429, 0]
click at [178, 404] on div at bounding box center [196, 407] width 38 height 25
click at [183, 507] on div at bounding box center [196, 505] width 38 height 25
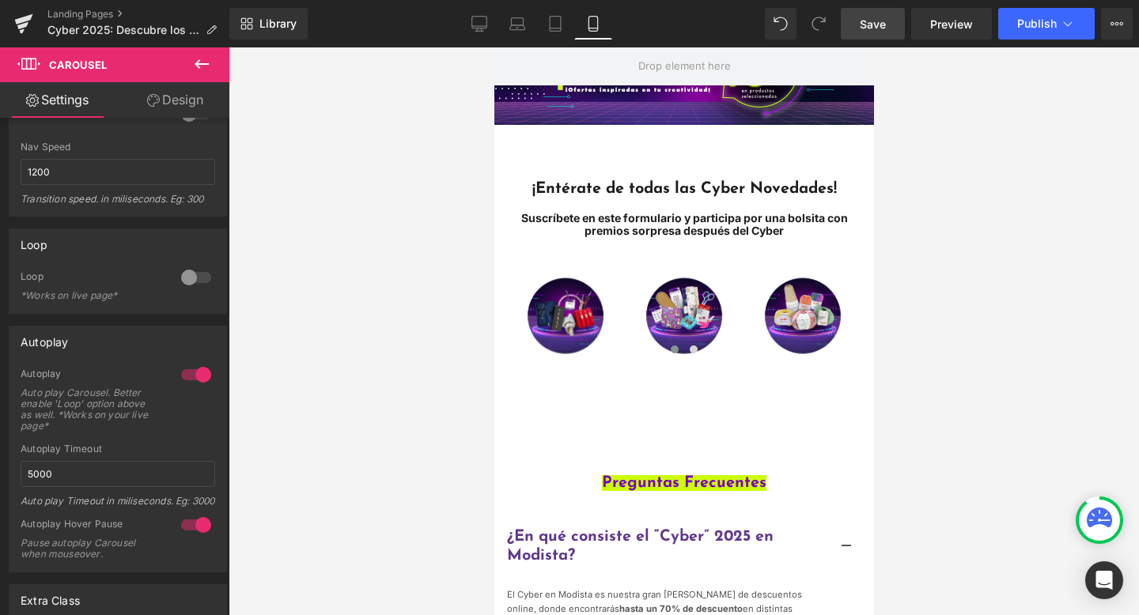
scroll to position [587, 0]
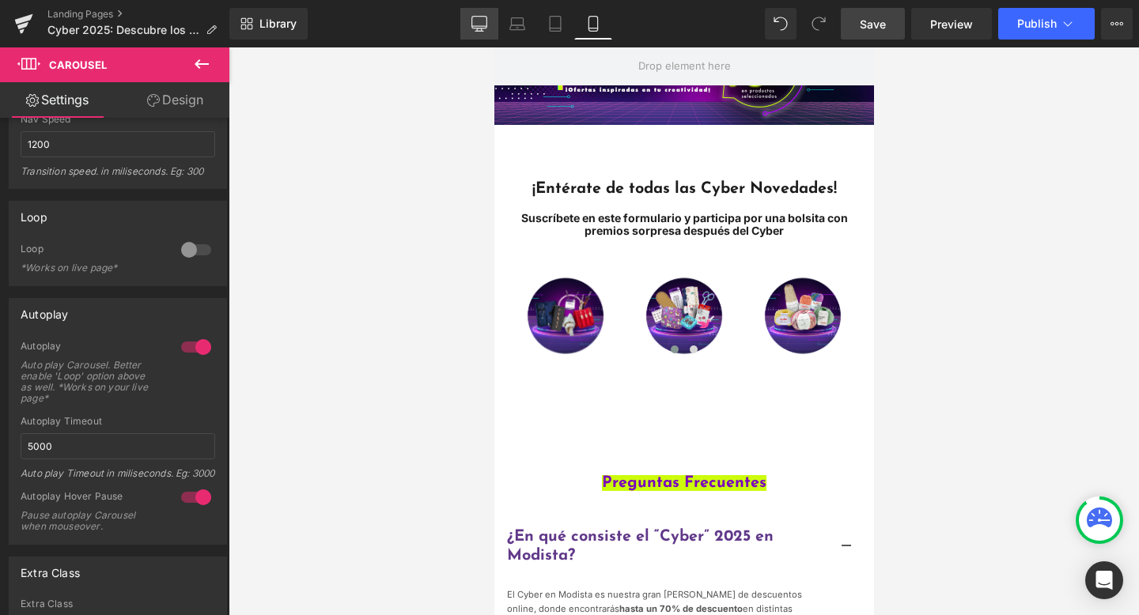
click at [486, 17] on icon at bounding box center [479, 23] width 15 height 12
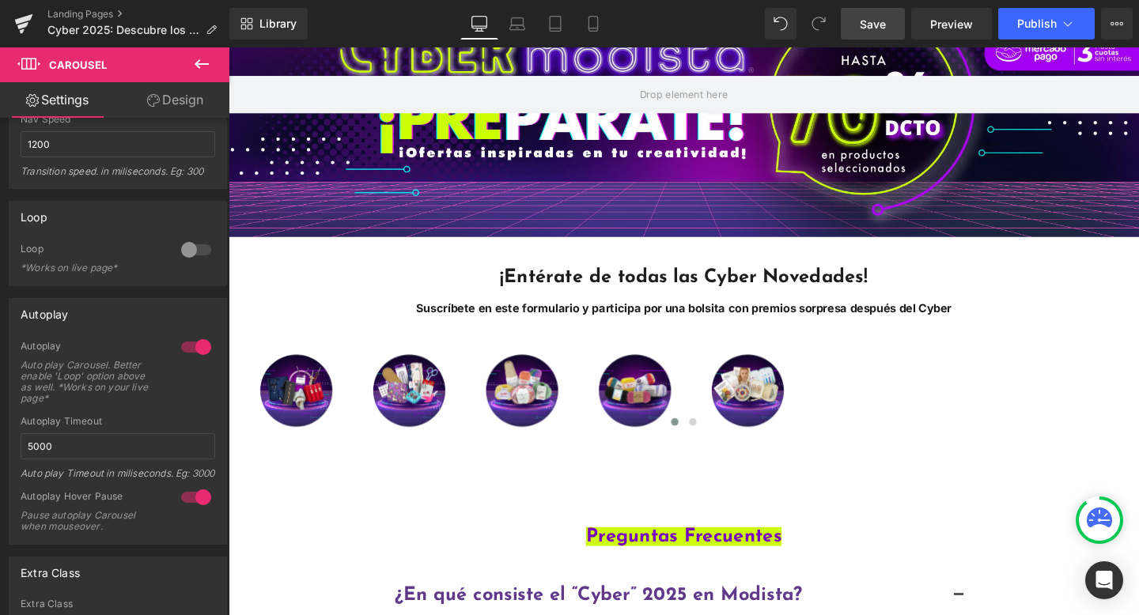
scroll to position [301, 0]
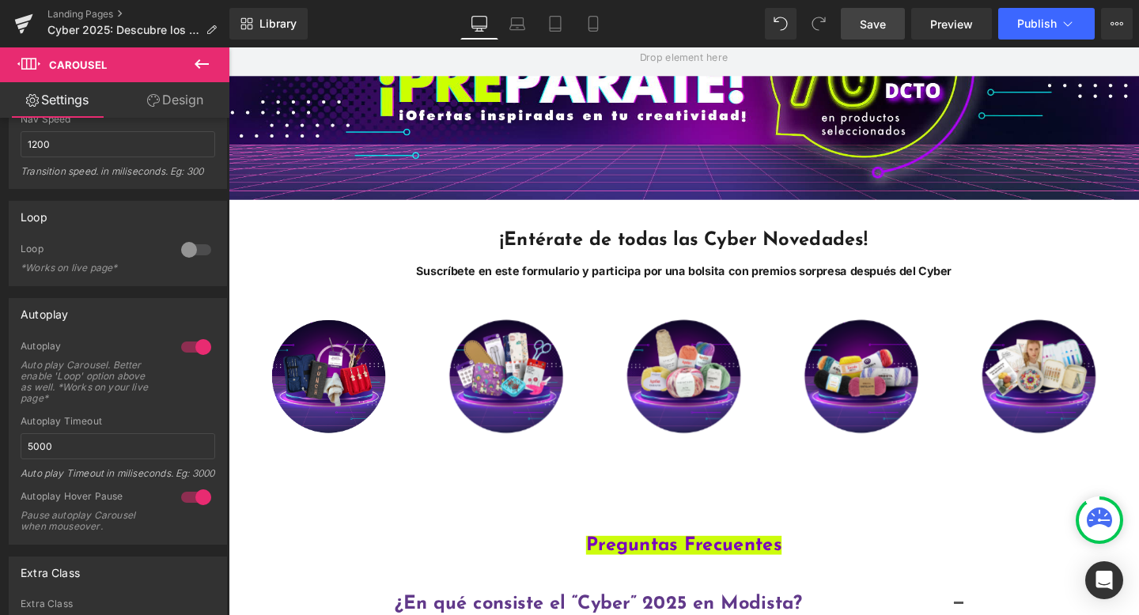
click at [882, 25] on span "Save" at bounding box center [873, 24] width 26 height 17
click at [862, 40] on div "Library Desktop Desktop Laptop Tablet Mobile Save Preview Publish Scheduled Vie…" at bounding box center [684, 23] width 910 height 47
click at [862, 32] on link "Save" at bounding box center [873, 24] width 64 height 32
click at [942, 33] on link "Preview" at bounding box center [951, 24] width 81 height 32
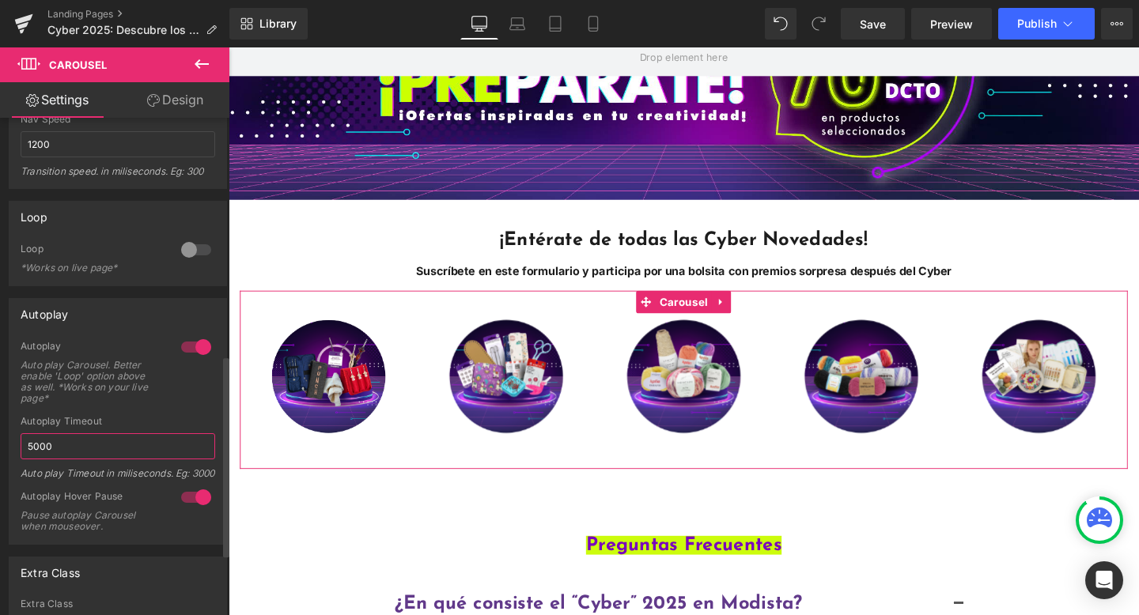
drag, startPoint x: 93, startPoint y: 448, endPoint x: 9, endPoint y: 437, distance: 83.7
click at [9, 437] on div "1 Autoplay Auto play Carousel. Better enable 'Loop' option above as well. *Work…" at bounding box center [117, 442] width 217 height 204
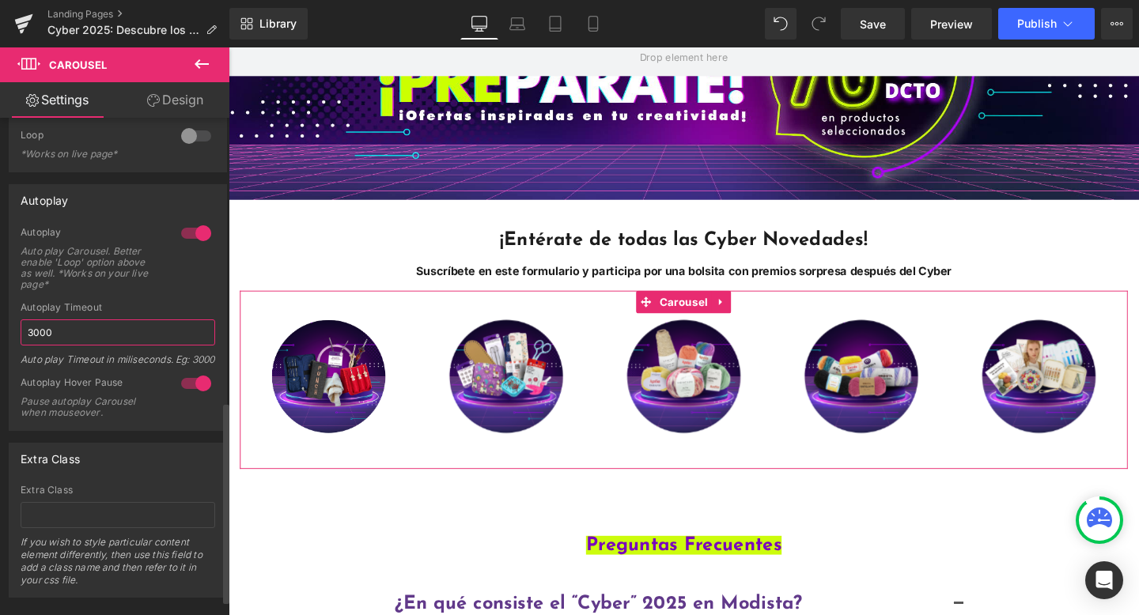
scroll to position [703, 0]
type input "3000"
click at [198, 392] on div at bounding box center [196, 381] width 38 height 25
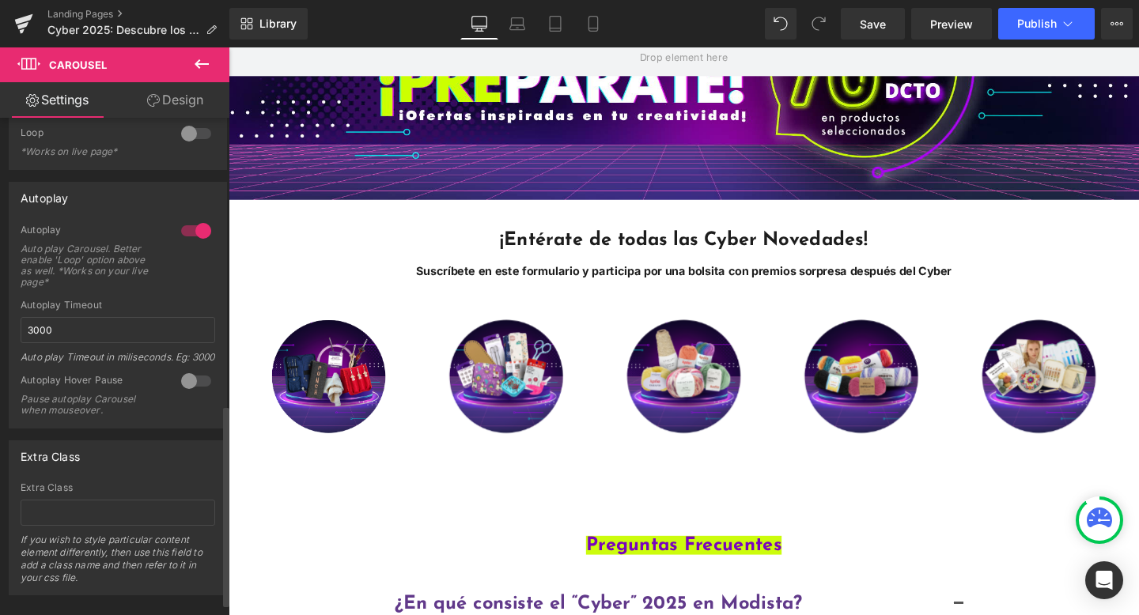
scroll to position [740, 0]
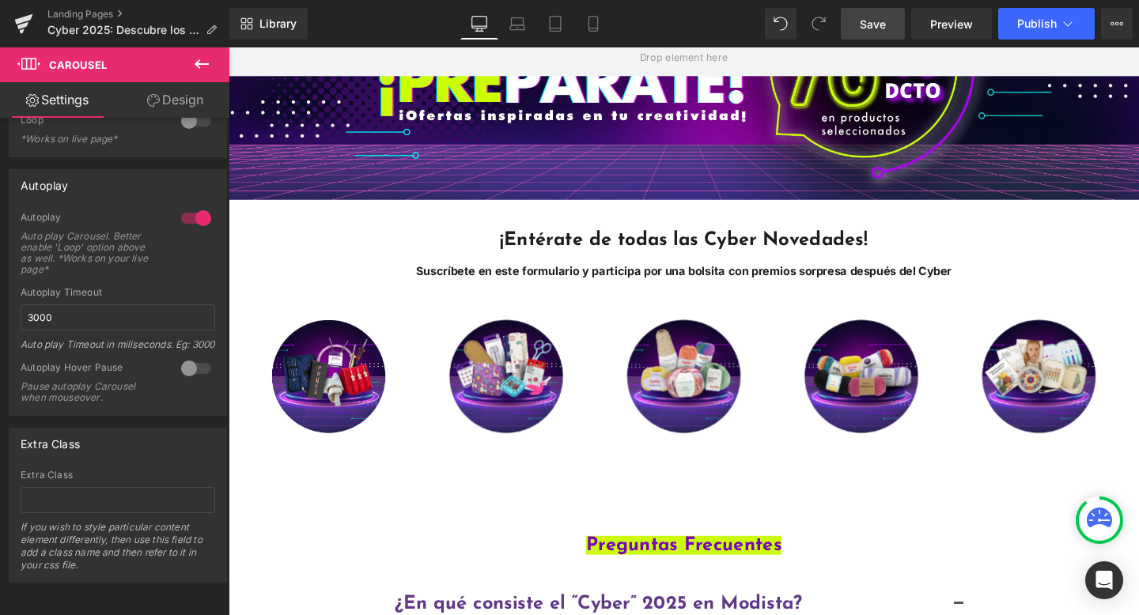
click at [860, 26] on link "Save" at bounding box center [873, 24] width 64 height 32
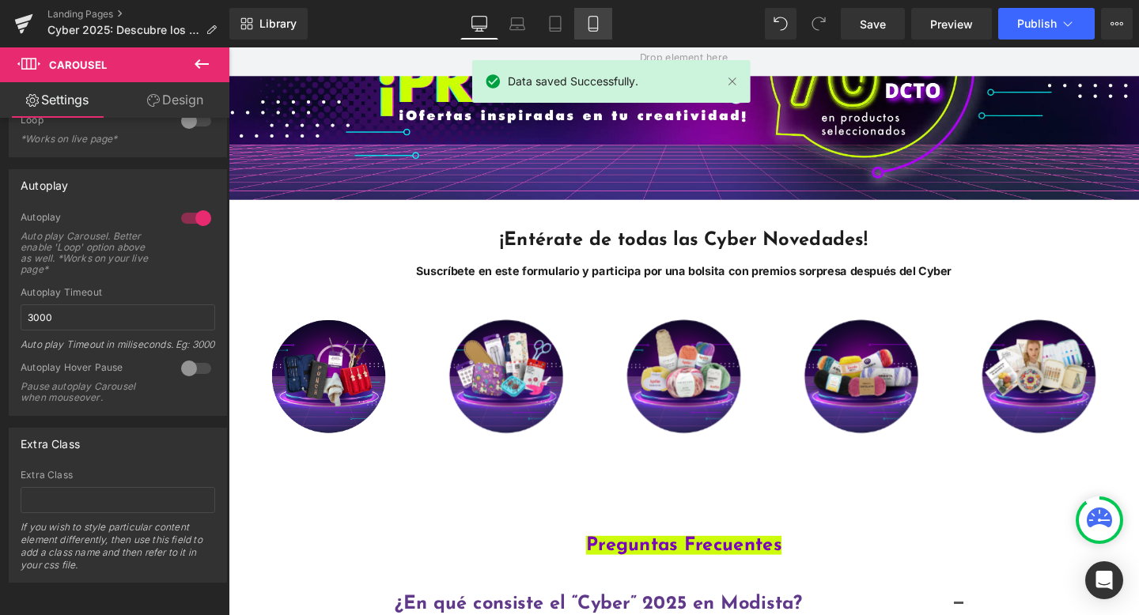
click at [595, 19] on icon at bounding box center [593, 24] width 16 height 16
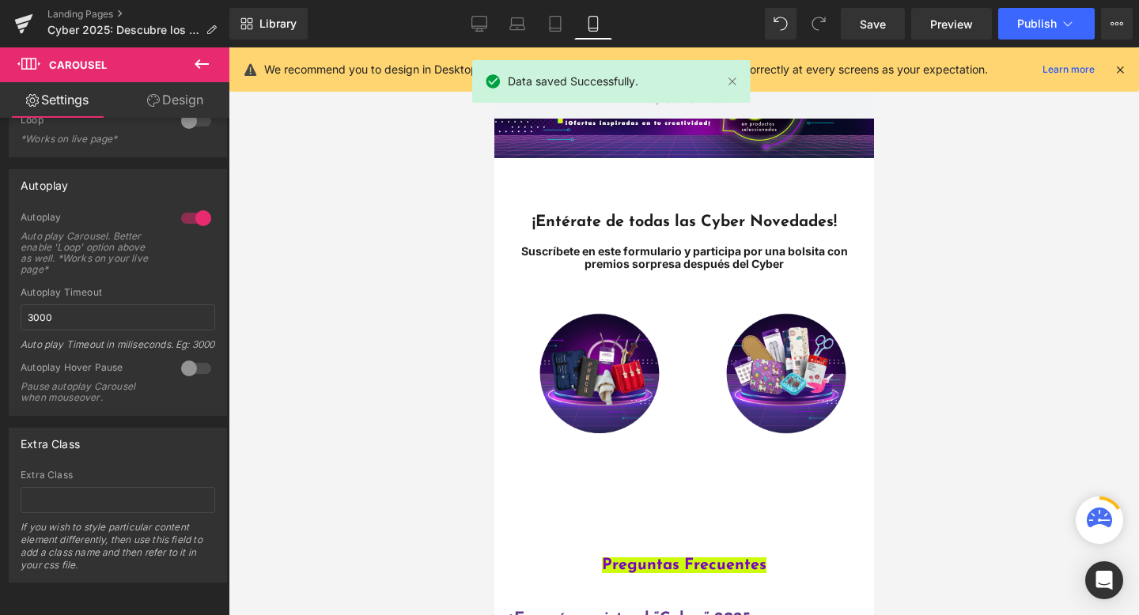
scroll to position [126, 0]
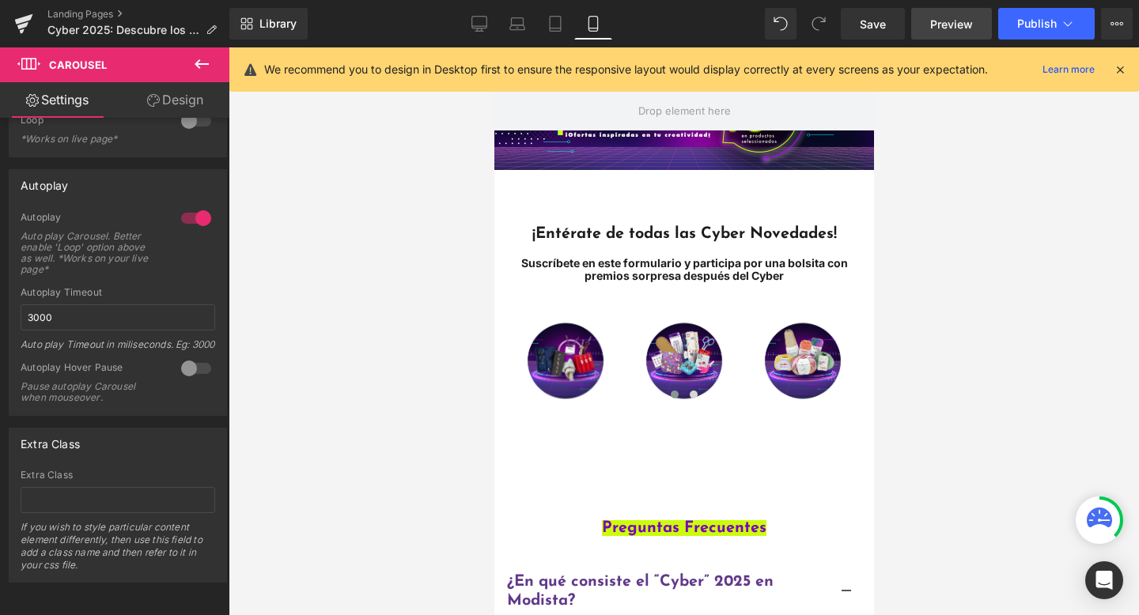
click at [948, 23] on span "Preview" at bounding box center [951, 24] width 43 height 17
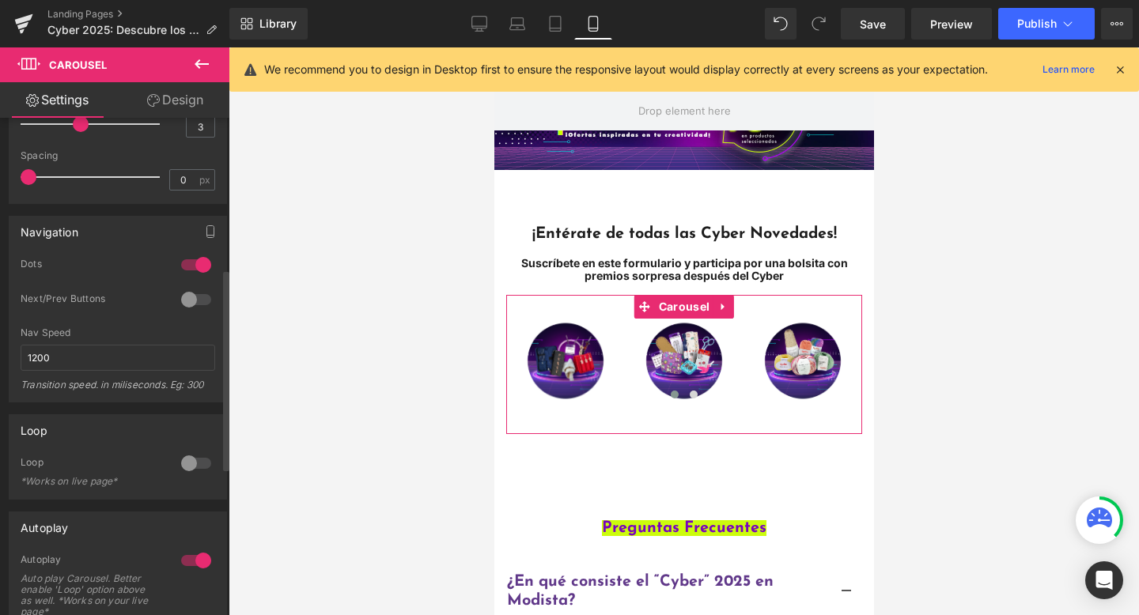
scroll to position [378, 0]
click at [192, 455] on div at bounding box center [196, 458] width 38 height 25
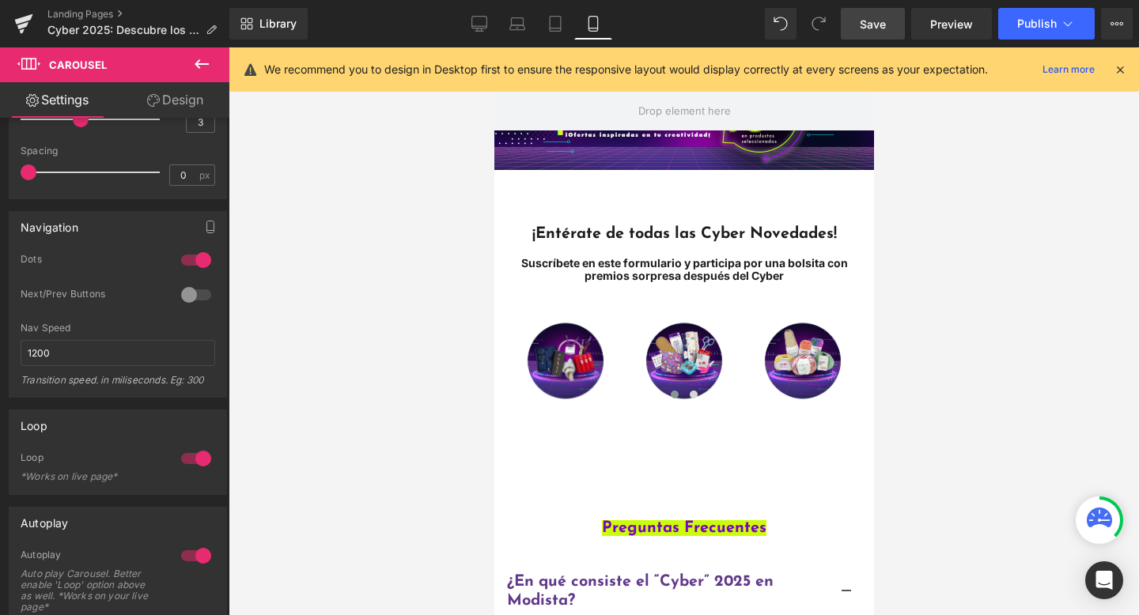
click at [869, 28] on span "Save" at bounding box center [873, 24] width 26 height 17
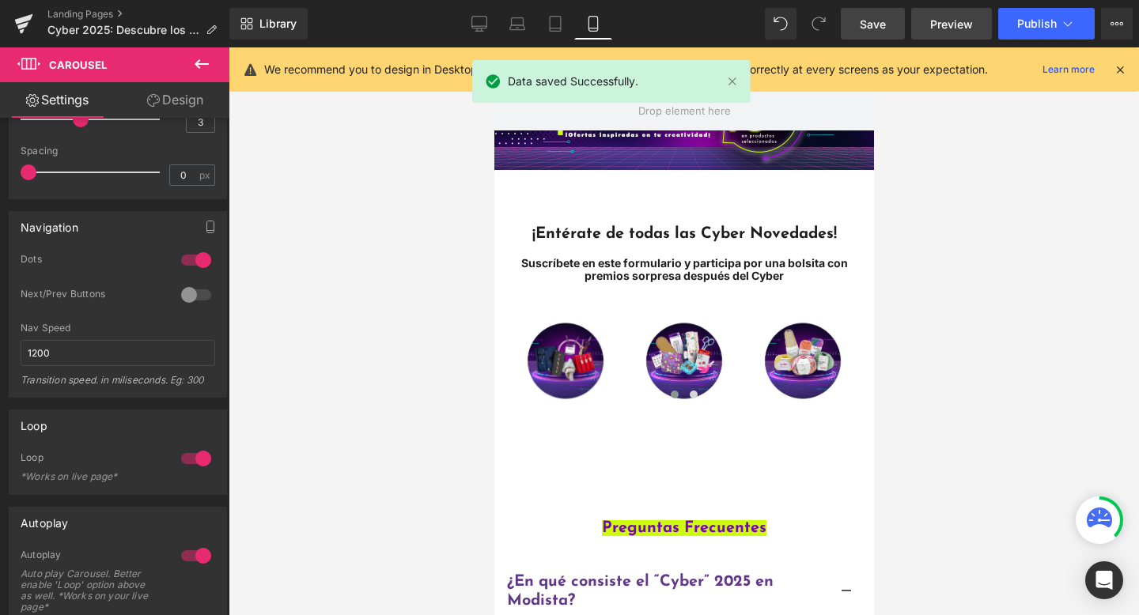
click at [948, 18] on span "Preview" at bounding box center [951, 24] width 43 height 17
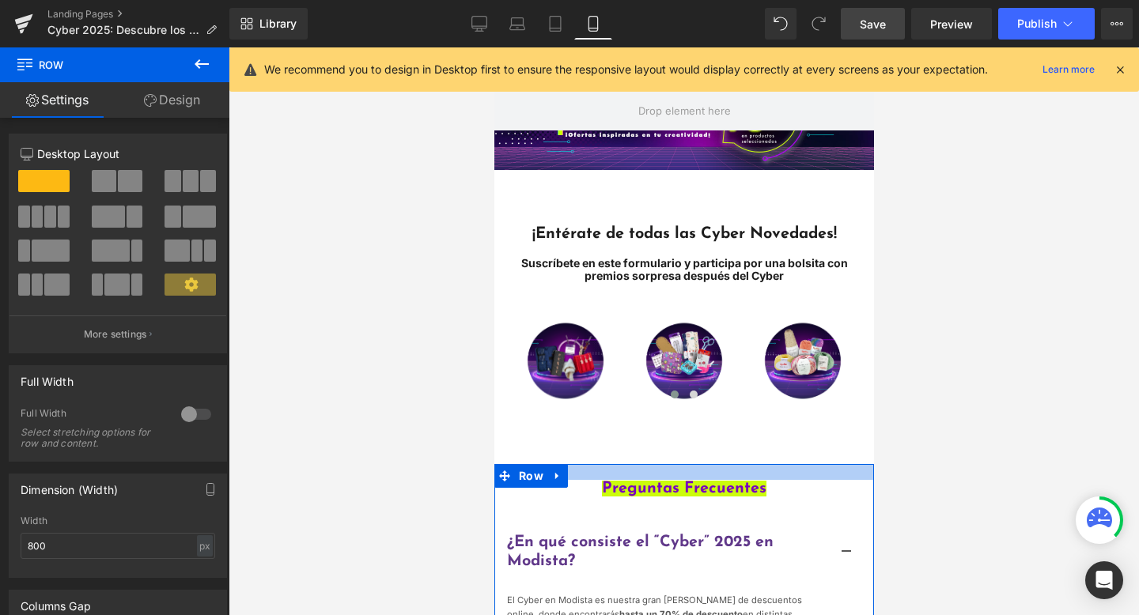
drag, startPoint x: 632, startPoint y: 467, endPoint x: 630, endPoint y: 427, distance: 39.6
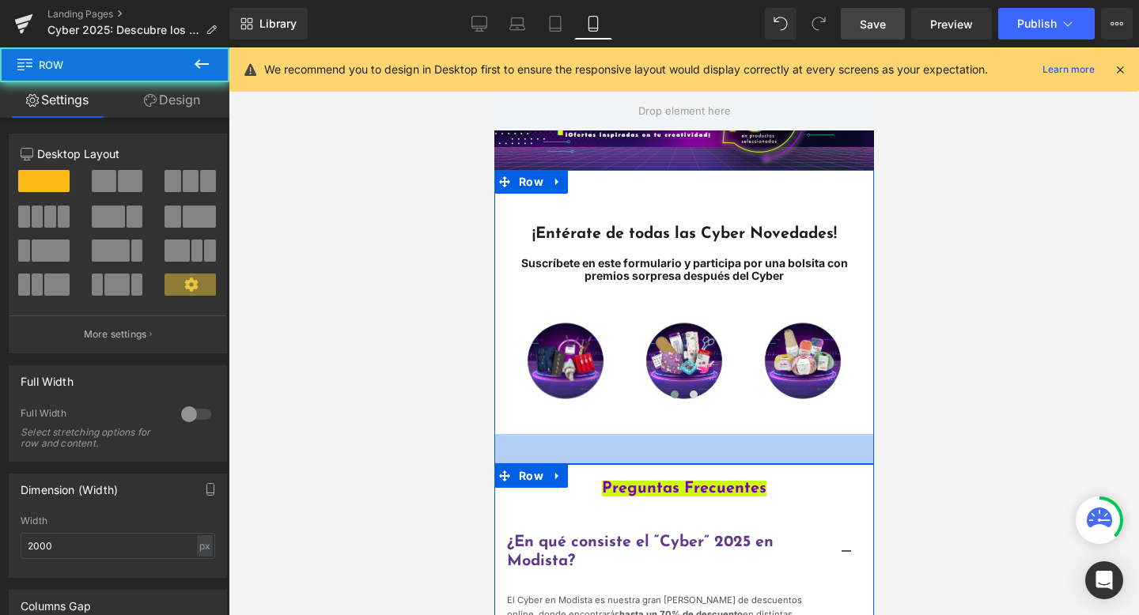
click at [630, 439] on div "¡Entérate de todas las Cyber Novedades! Suscríbete en este formulario y partici…" at bounding box center [684, 317] width 380 height 295
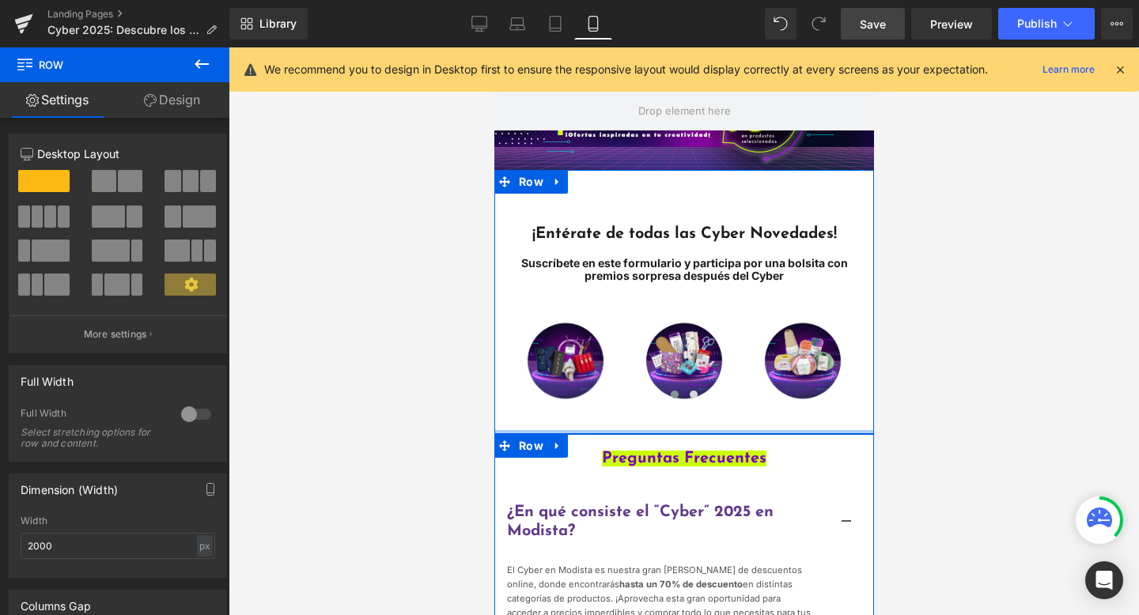
drag, startPoint x: 630, startPoint y: 444, endPoint x: 629, endPoint y: 406, distance: 38.8
click at [629, 406] on div "¡Entérate de todas las Cyber Novedades! Suscríbete en este formulario y partici…" at bounding box center [684, 302] width 380 height 265
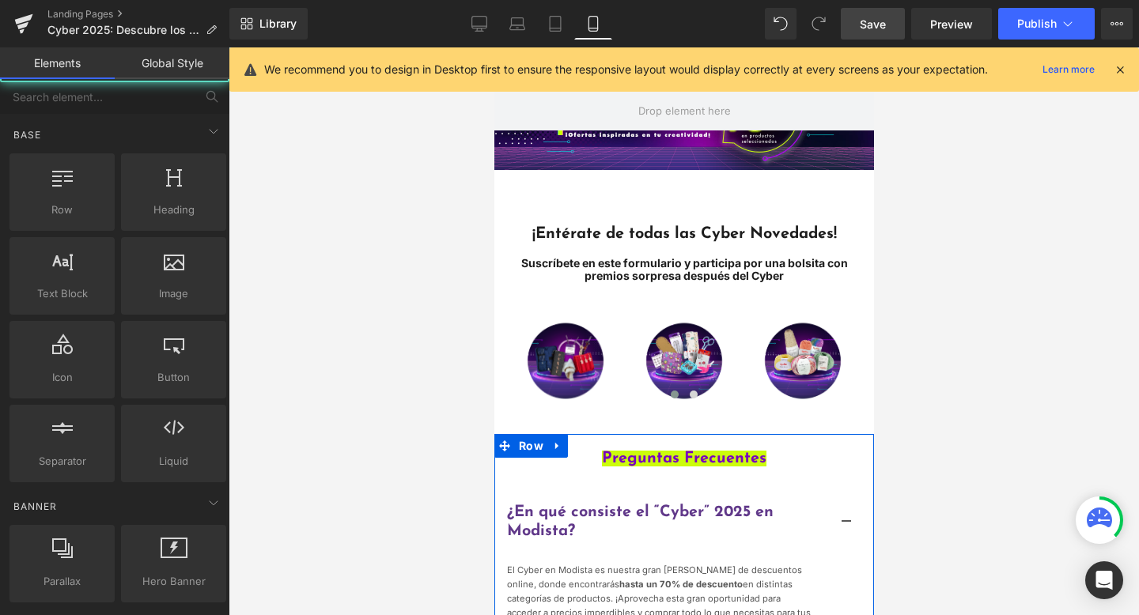
click at [346, 405] on div at bounding box center [684, 331] width 910 height 568
click at [557, 18] on icon at bounding box center [555, 24] width 16 height 16
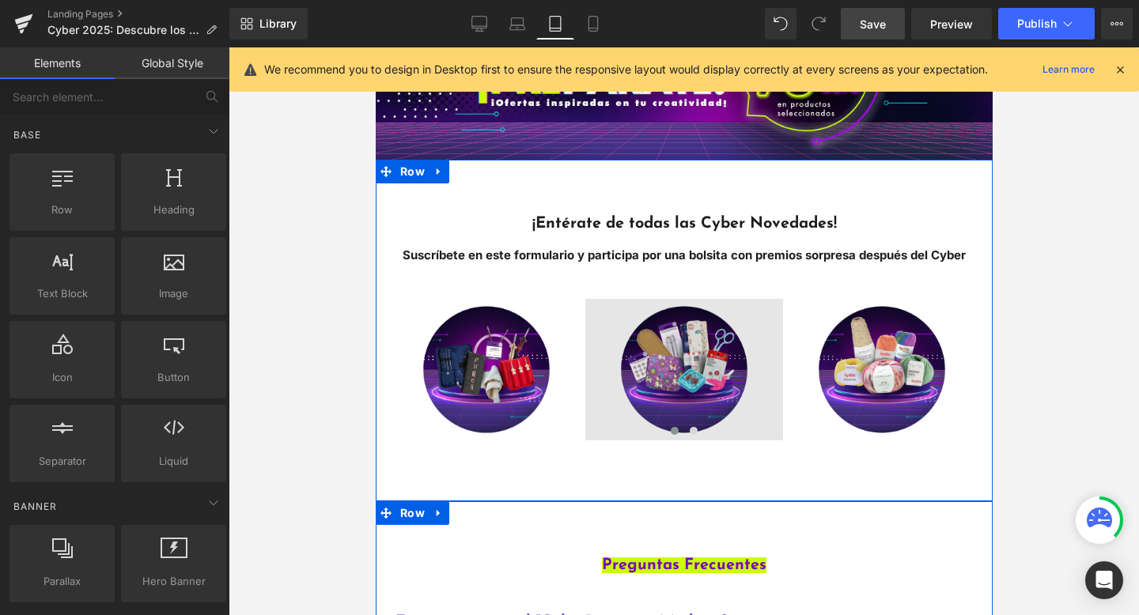
scroll to position [218, 0]
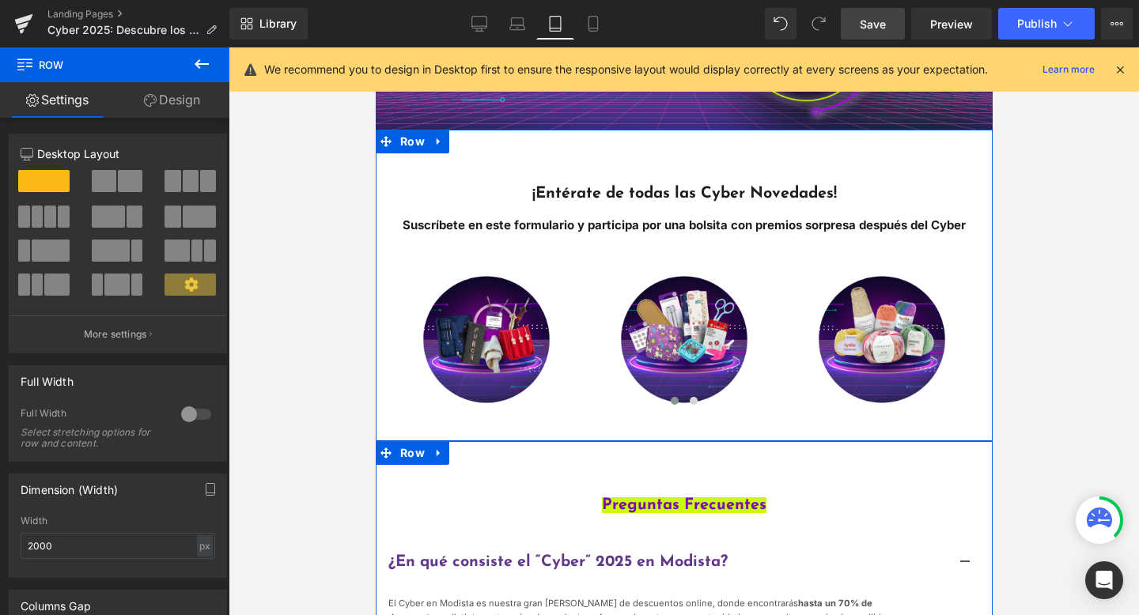
drag, startPoint x: 634, startPoint y: 467, endPoint x: 634, endPoint y: 437, distance: 29.3
click at [634, 437] on div "¡Entérate de todas las Cyber Novedades! Suscríbete en este formulario y partici…" at bounding box center [683, 285] width 617 height 311
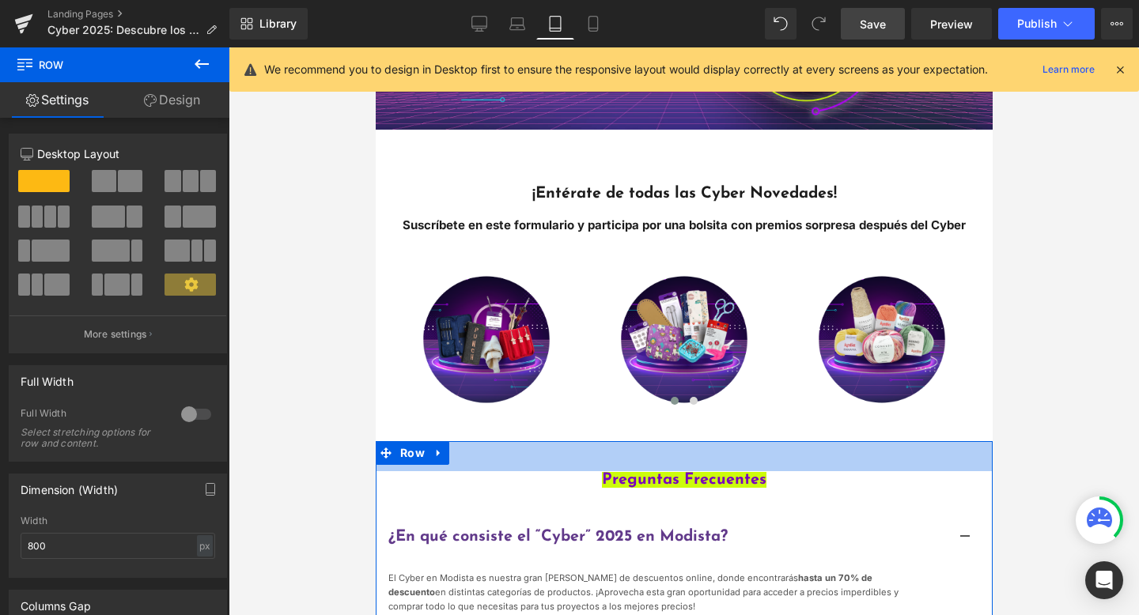
drag, startPoint x: 632, startPoint y: 446, endPoint x: 626, endPoint y: 420, distance: 26.9
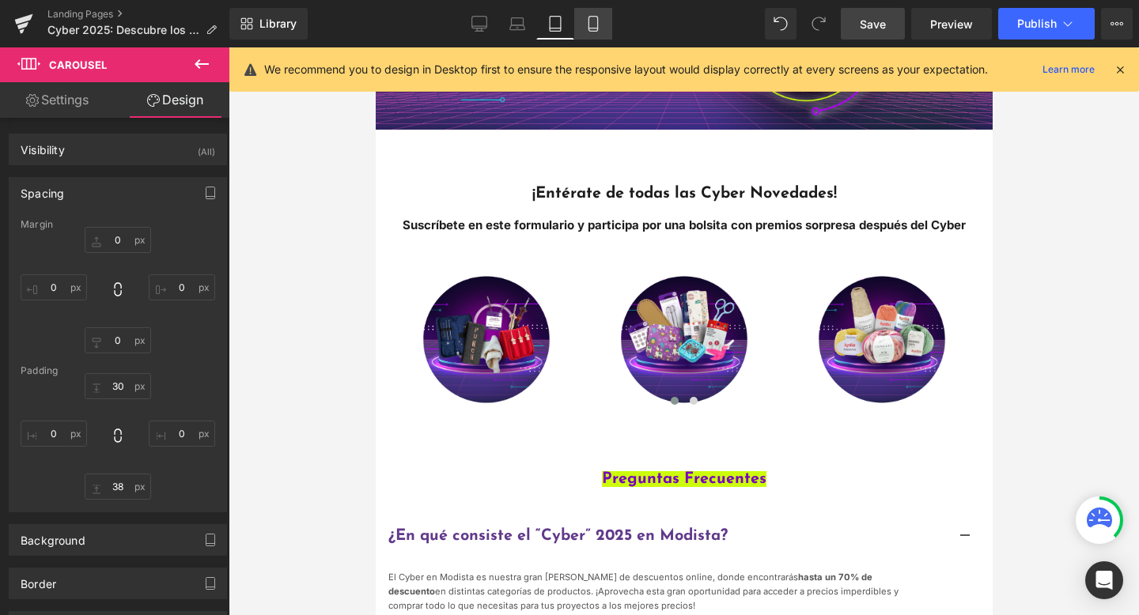
click at [600, 28] on icon at bounding box center [593, 24] width 16 height 16
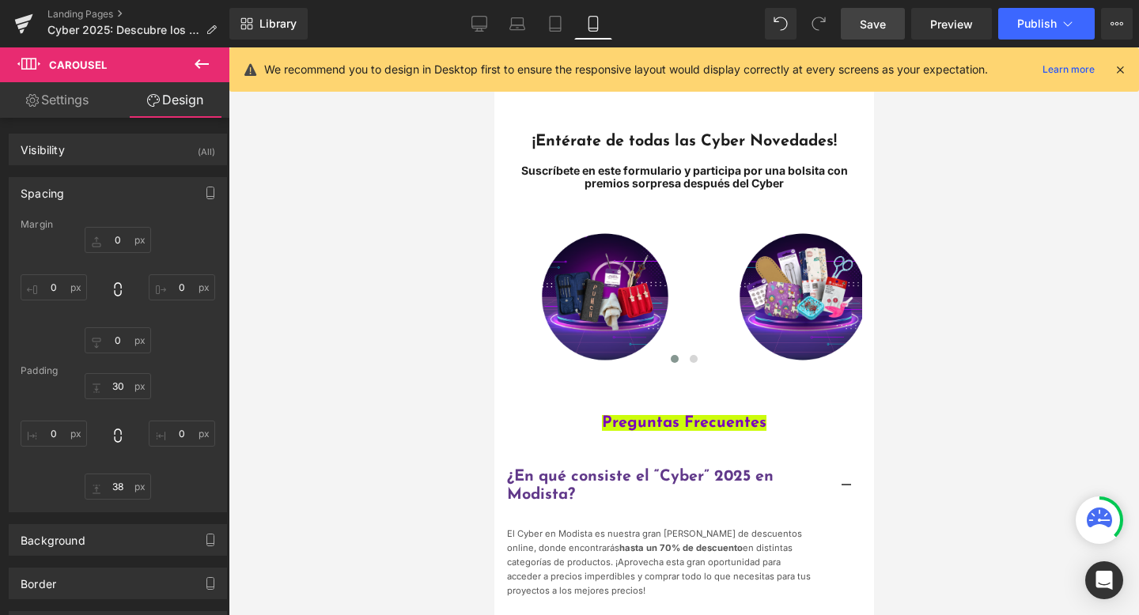
type input "0"
type input "30"
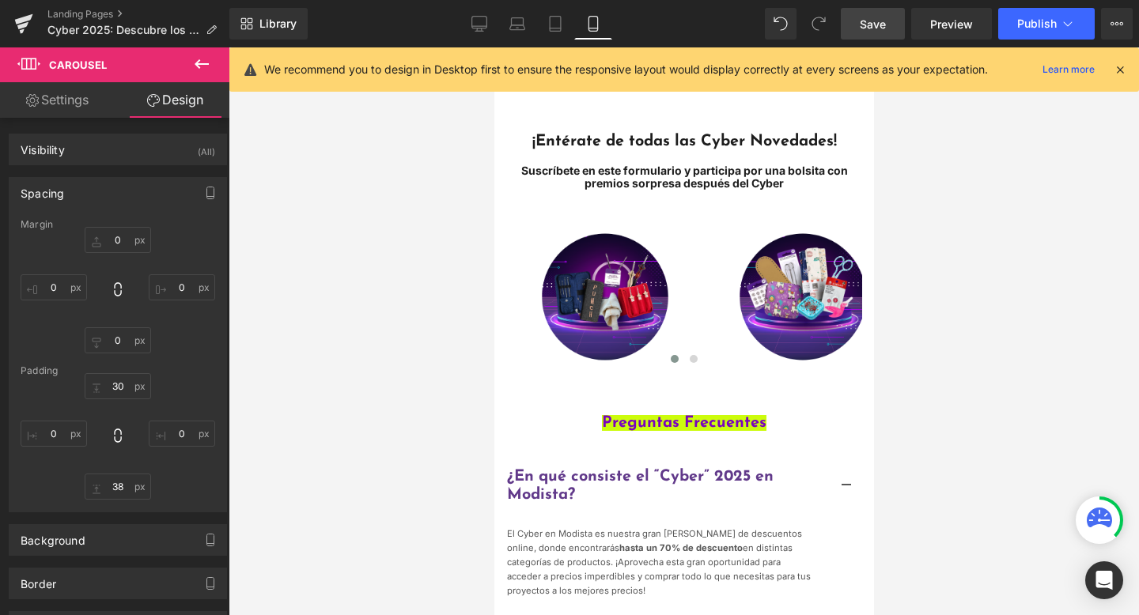
type input "0"
type input "38.163"
type input "0"
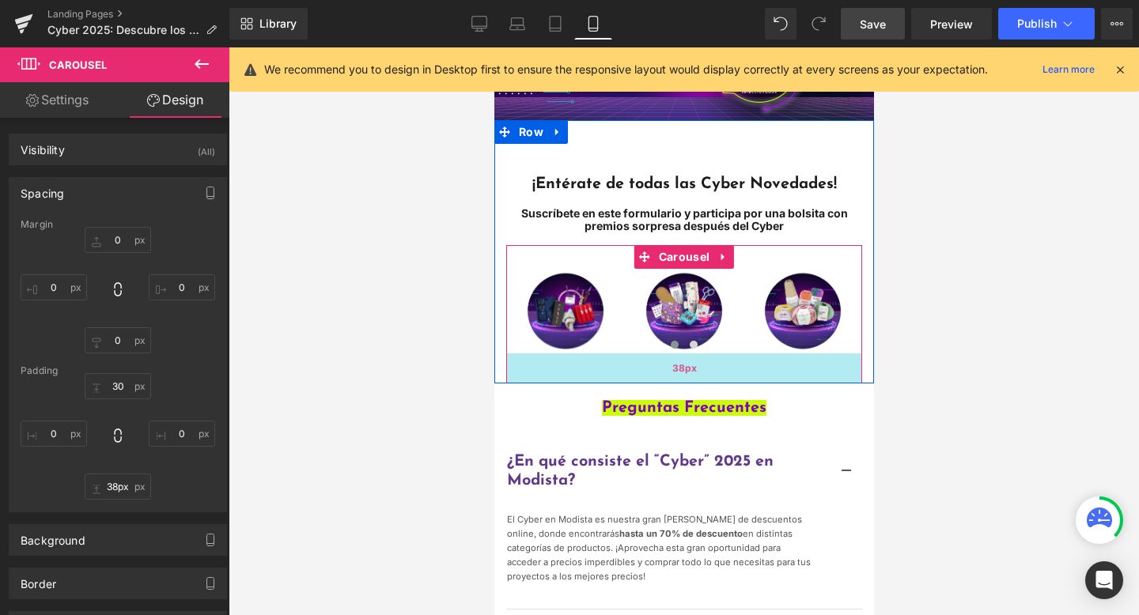
type input "37px"
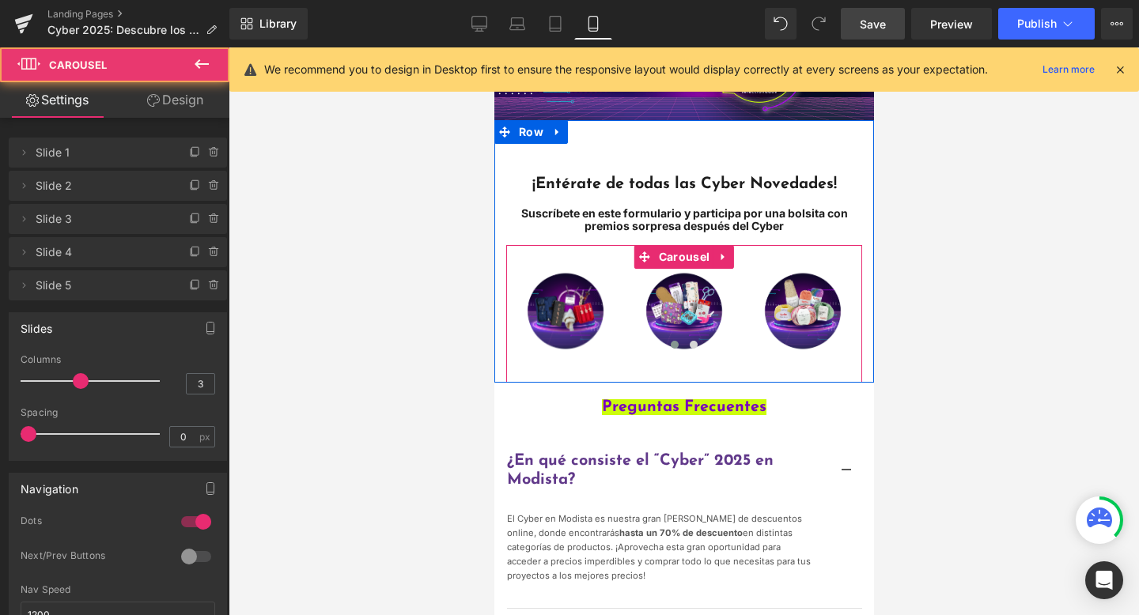
click at [630, 373] on div "Image Image Image Image Image ‹ › [GEOGRAPHIC_DATA]" at bounding box center [683, 314] width 356 height 138
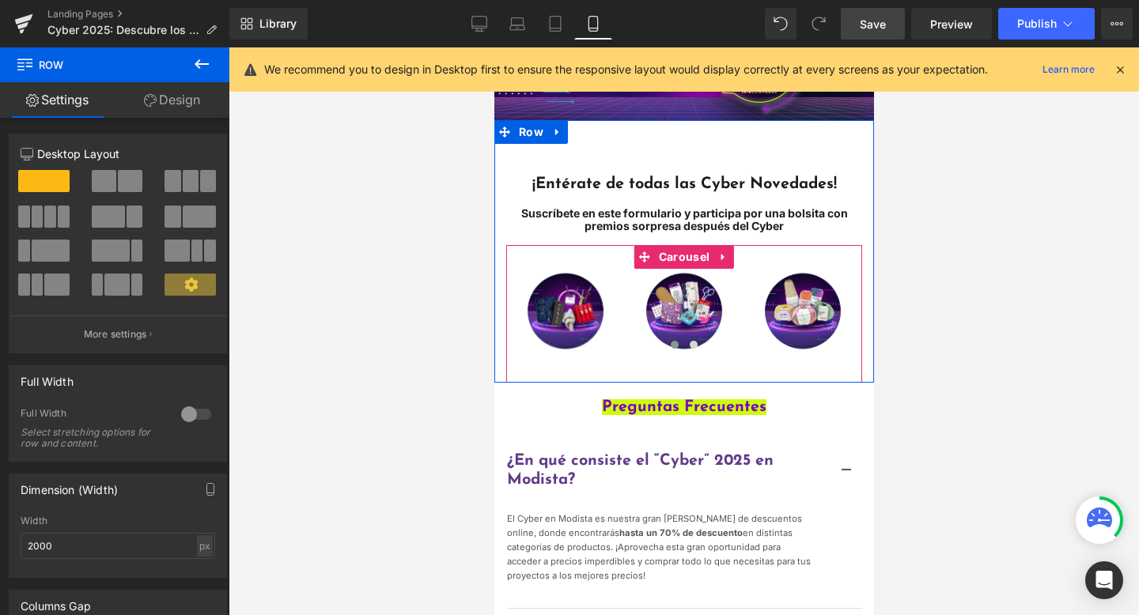
click at [639, 376] on div "¡Entérate de todas las Cyber Novedades! Suscríbete en este formulario y partici…" at bounding box center [684, 251] width 380 height 263
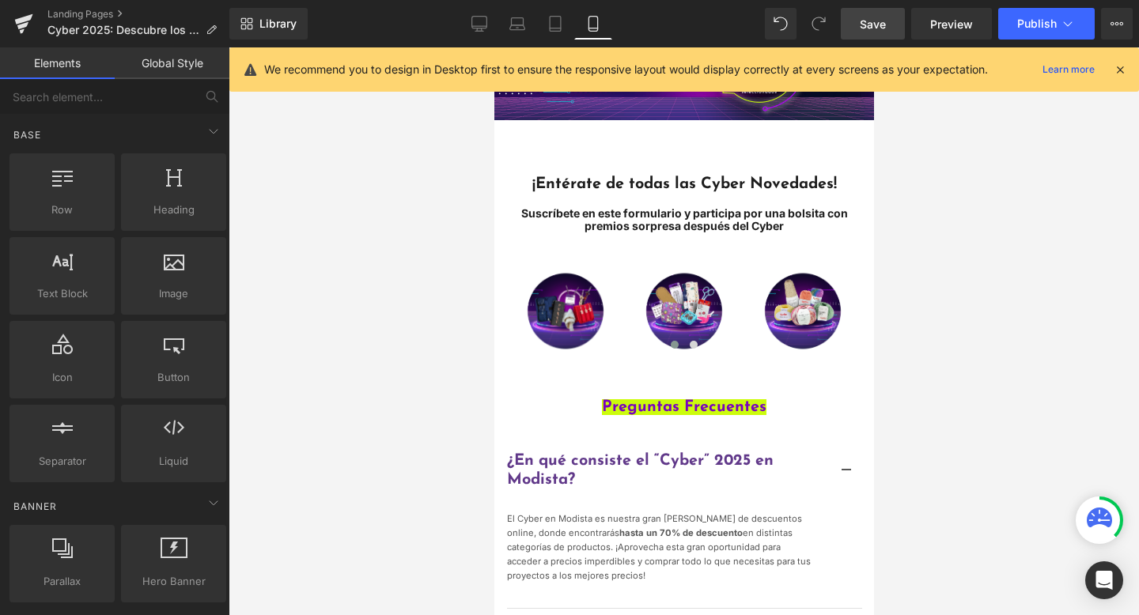
click at [449, 323] on div at bounding box center [684, 331] width 910 height 568
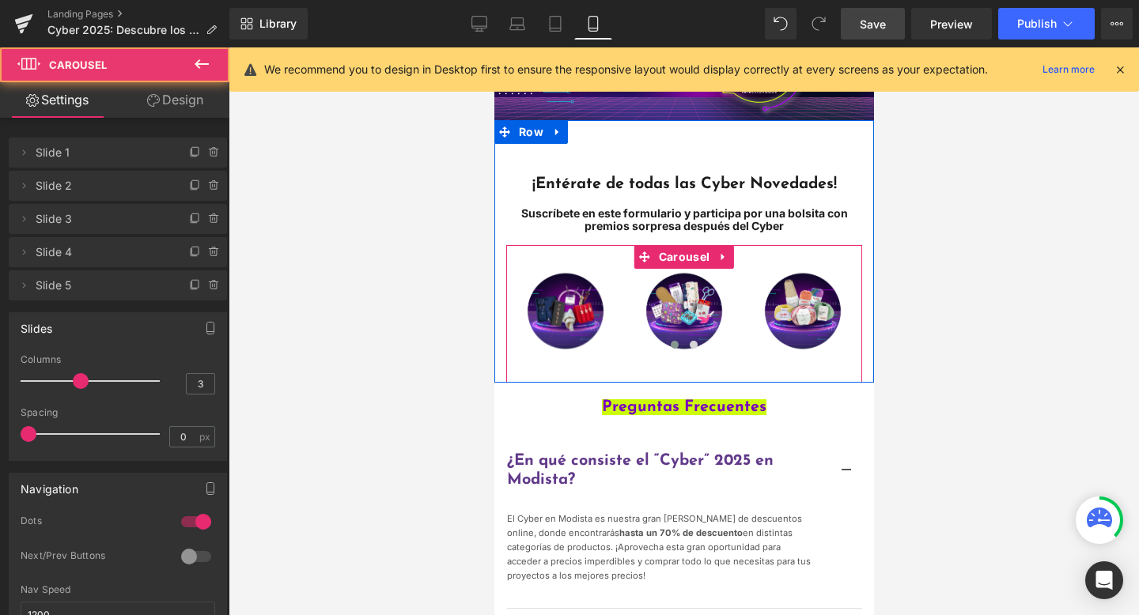
click at [657, 369] on div "Image Image Image Image Image ‹ › [GEOGRAPHIC_DATA]" at bounding box center [683, 314] width 356 height 138
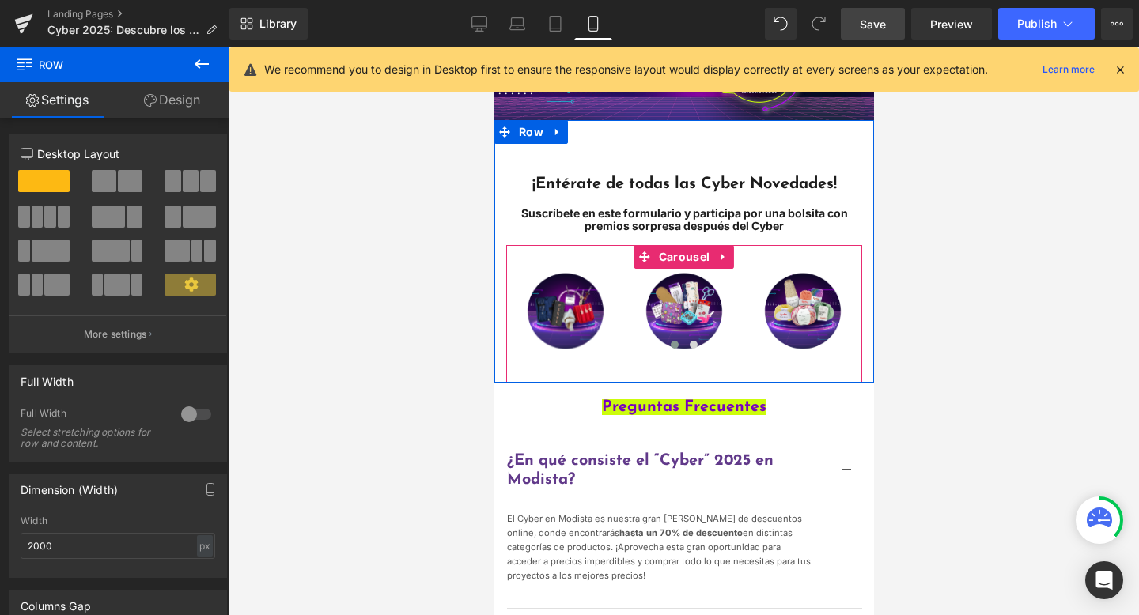
click at [671, 376] on div "¡Entérate de todas las Cyber Novedades! Suscríbete en este formulario y partici…" at bounding box center [684, 251] width 380 height 263
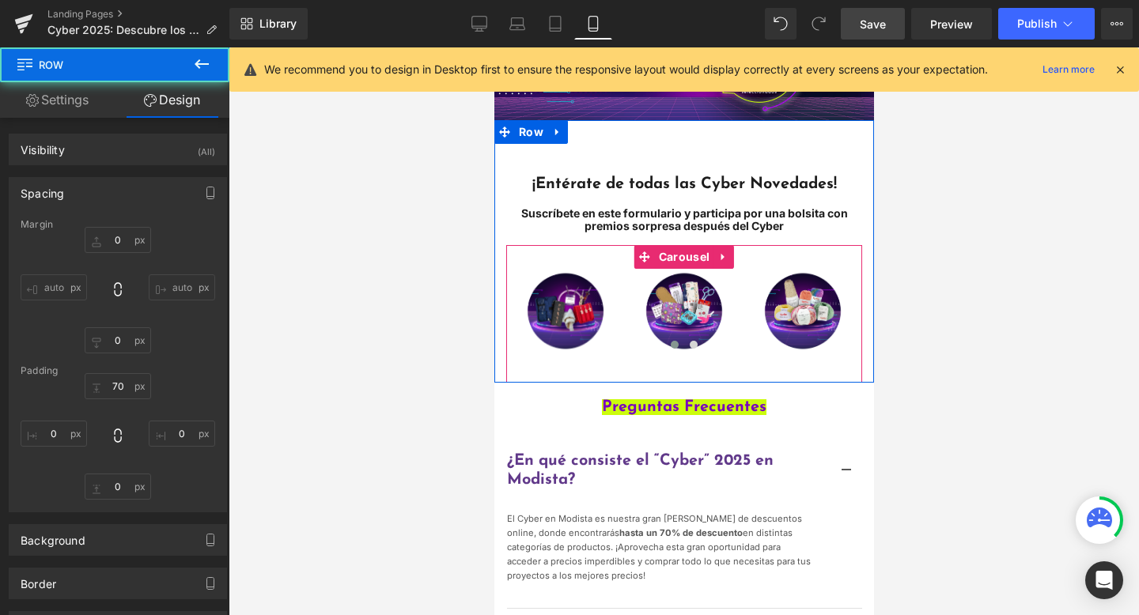
click at [719, 375] on div "Image Image Image Image Image ‹ › [GEOGRAPHIC_DATA]" at bounding box center [683, 314] width 356 height 138
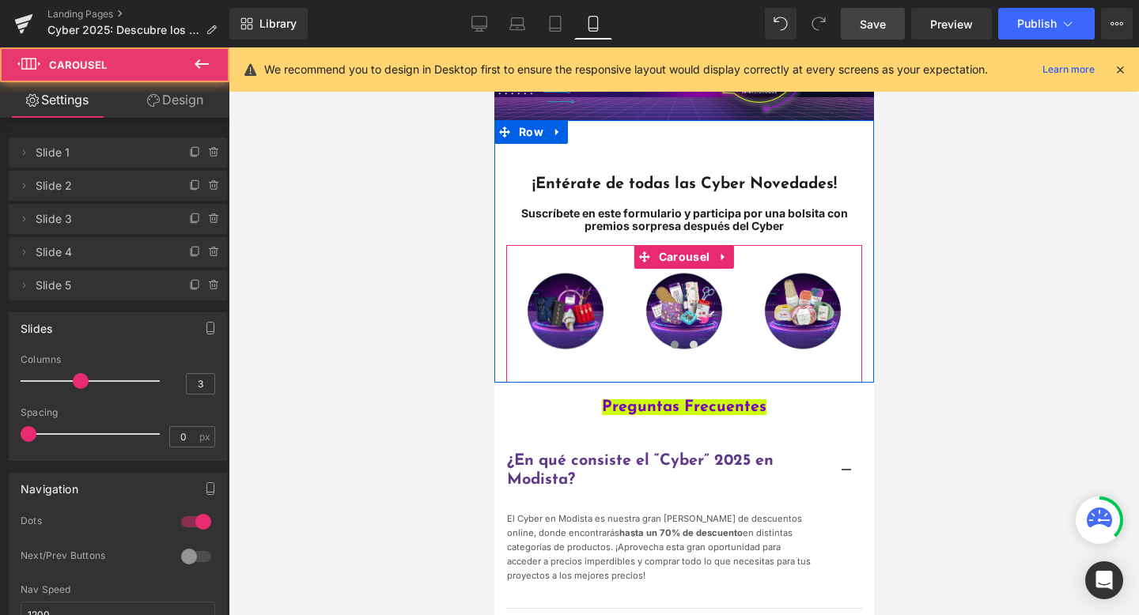
click at [667, 353] on div "Main content" at bounding box center [683, 346] width 356 height 18
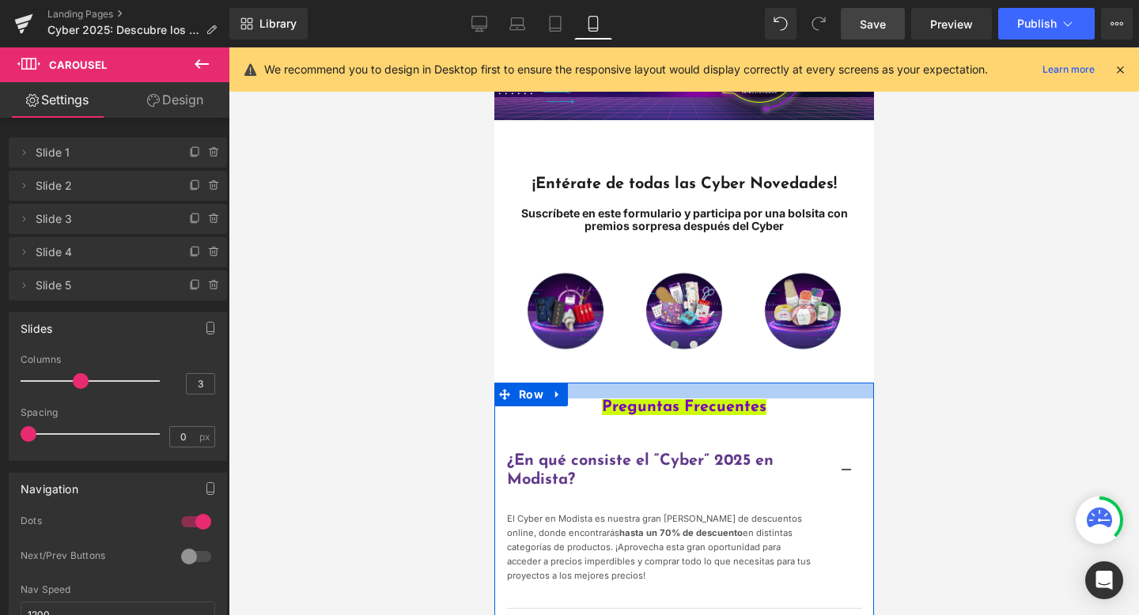
click at [646, 390] on div "Main content" at bounding box center [684, 391] width 380 height 16
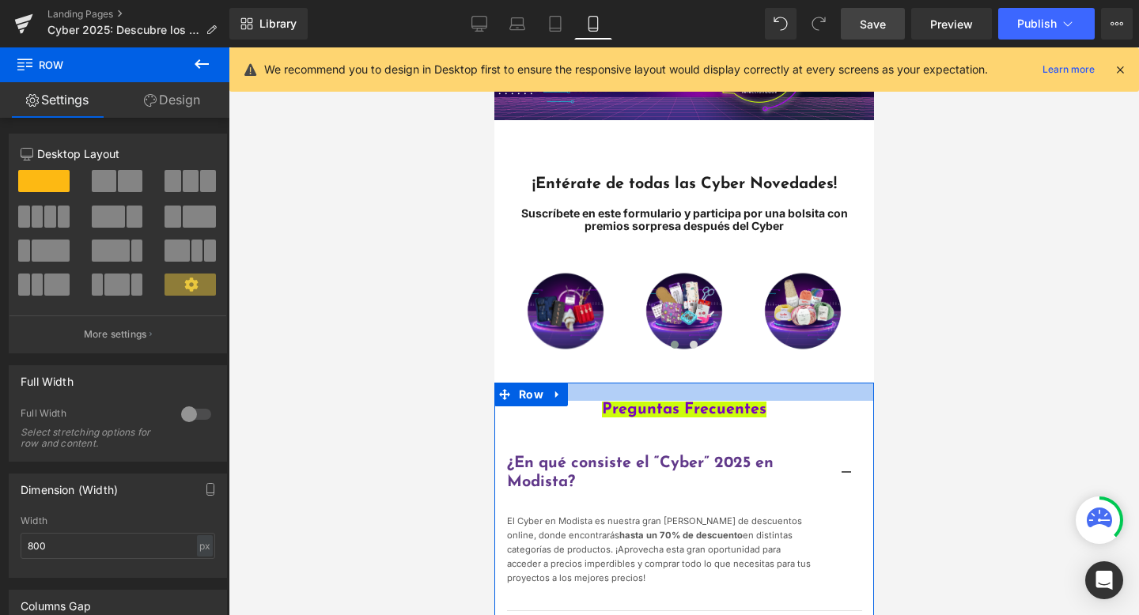
click at [656, 388] on div "Main content" at bounding box center [684, 392] width 380 height 18
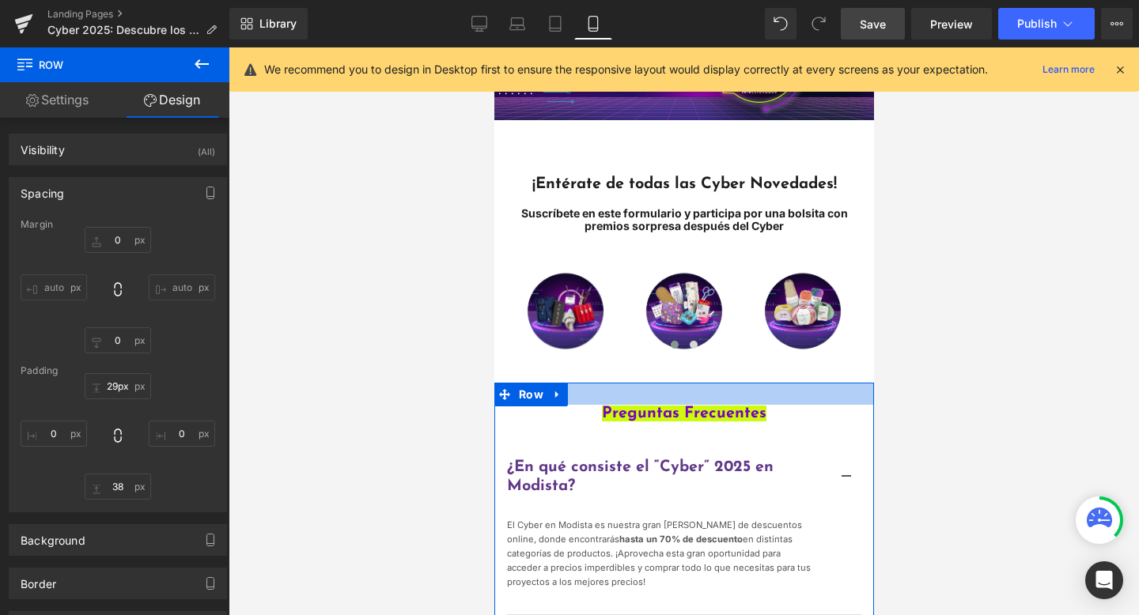
click at [656, 395] on div "Main content" at bounding box center [684, 394] width 380 height 22
click at [656, 396] on div "Main content" at bounding box center [684, 395] width 380 height 24
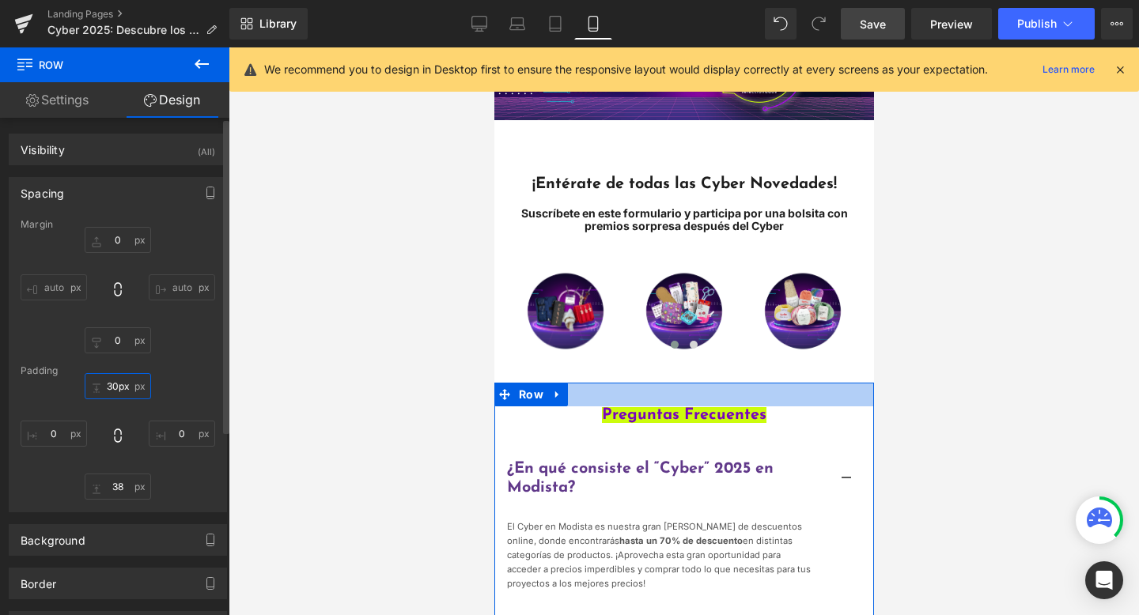
click at [107, 382] on input "30px" at bounding box center [118, 386] width 66 height 26
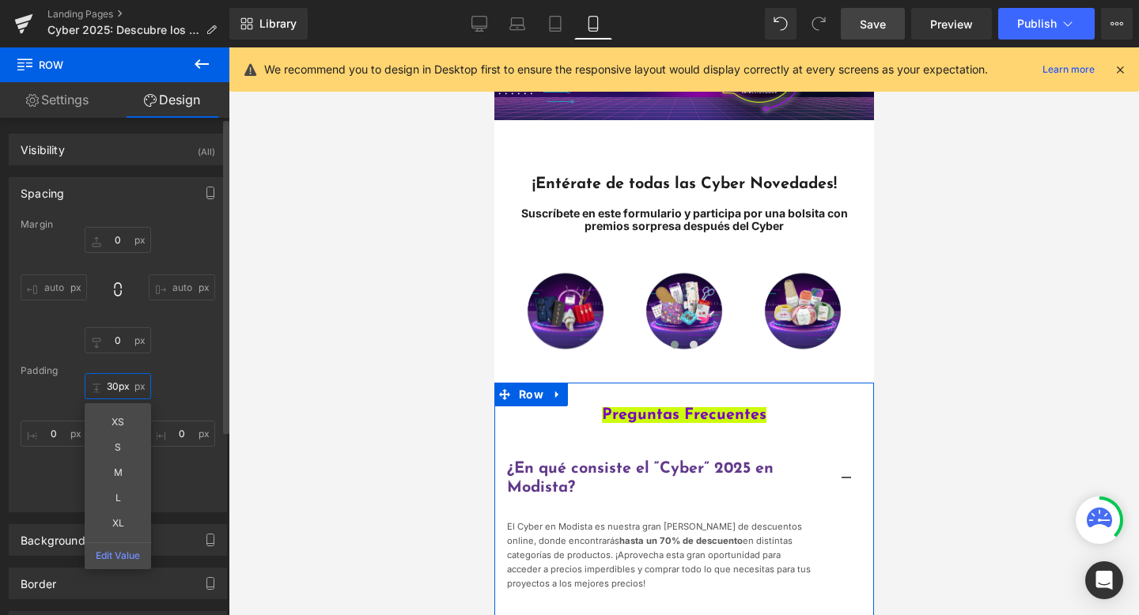
click at [107, 382] on input "30px" at bounding box center [118, 386] width 66 height 26
click at [112, 392] on input "30px" at bounding box center [118, 386] width 66 height 26
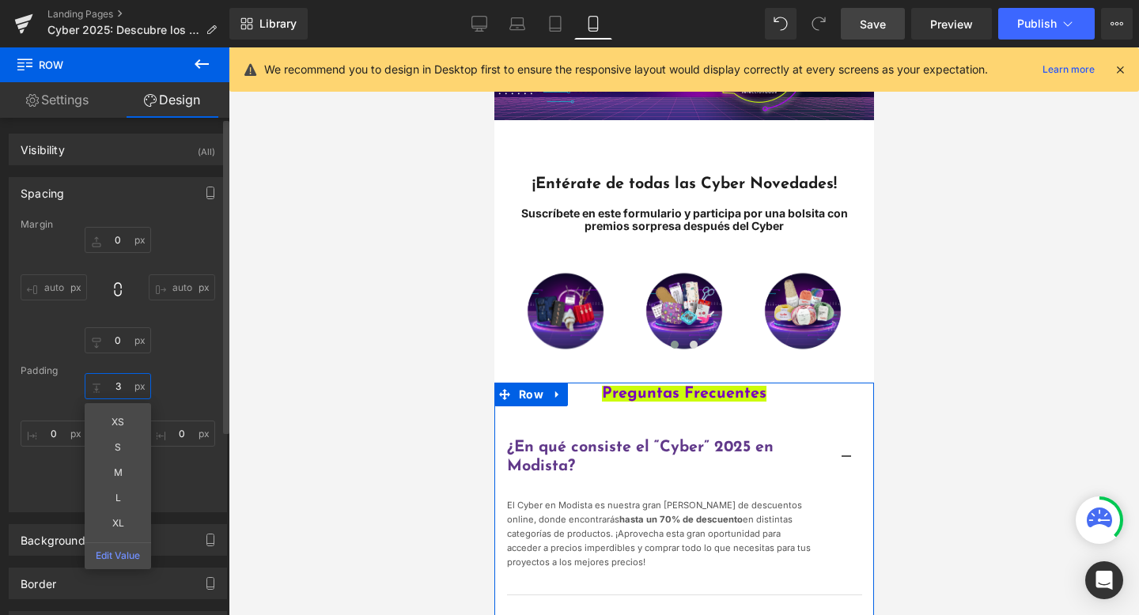
type input "38"
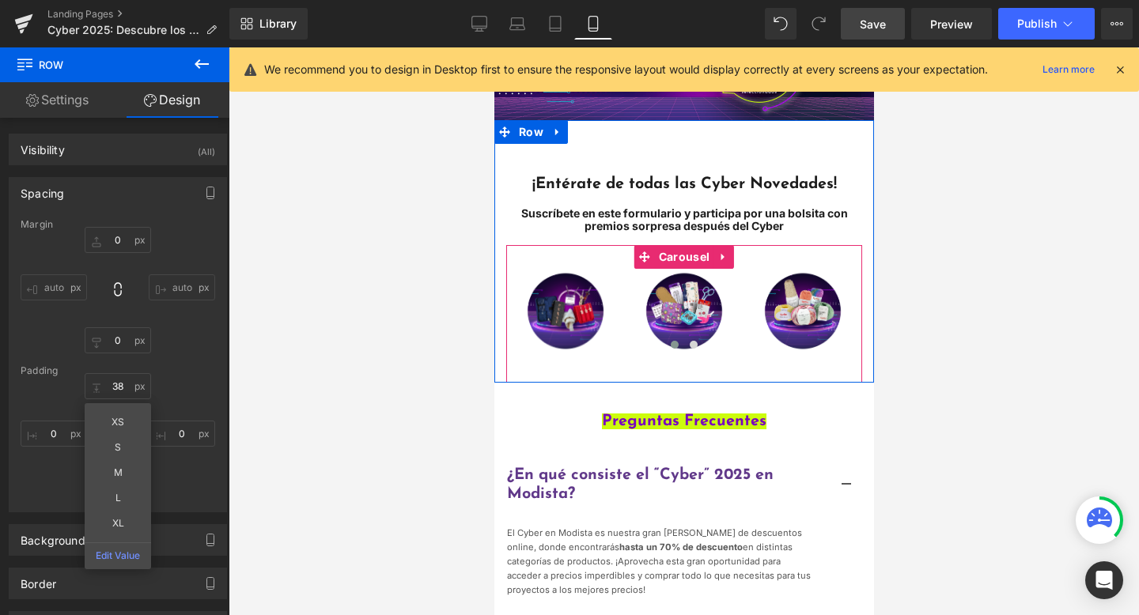
click at [643, 364] on div "Image Image Image Image Image ‹ › [GEOGRAPHIC_DATA]" at bounding box center [683, 314] width 356 height 138
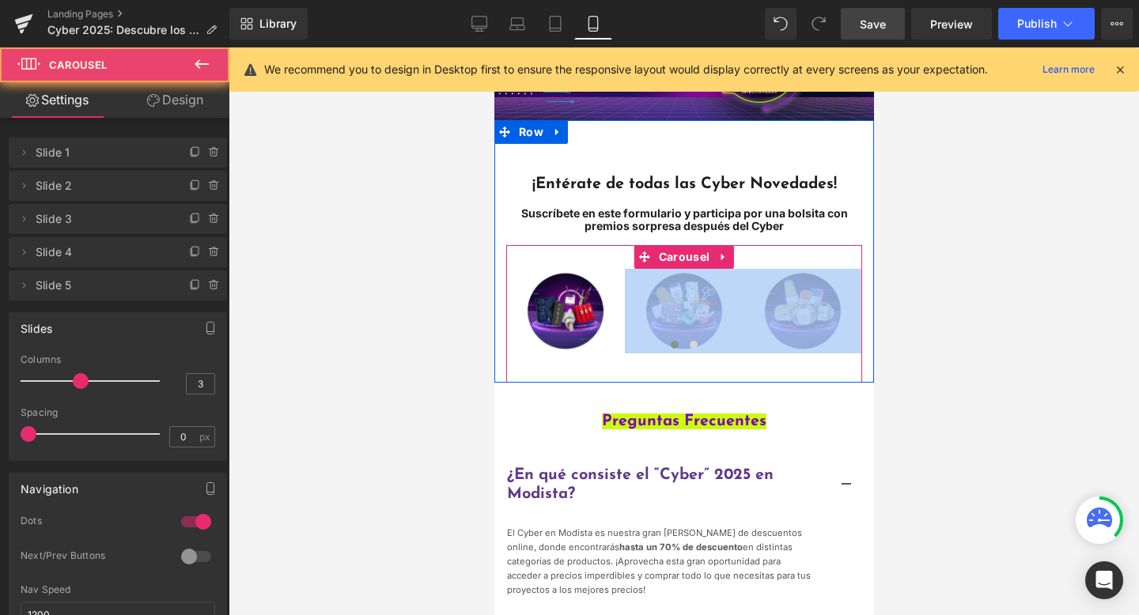
click at [643, 364] on div "Image Image Image Image Image ‹ › [GEOGRAPHIC_DATA]" at bounding box center [683, 314] width 356 height 138
click at [667, 377] on div "Image Image Image Image Image ‹ › [GEOGRAPHIC_DATA]" at bounding box center [683, 314] width 356 height 138
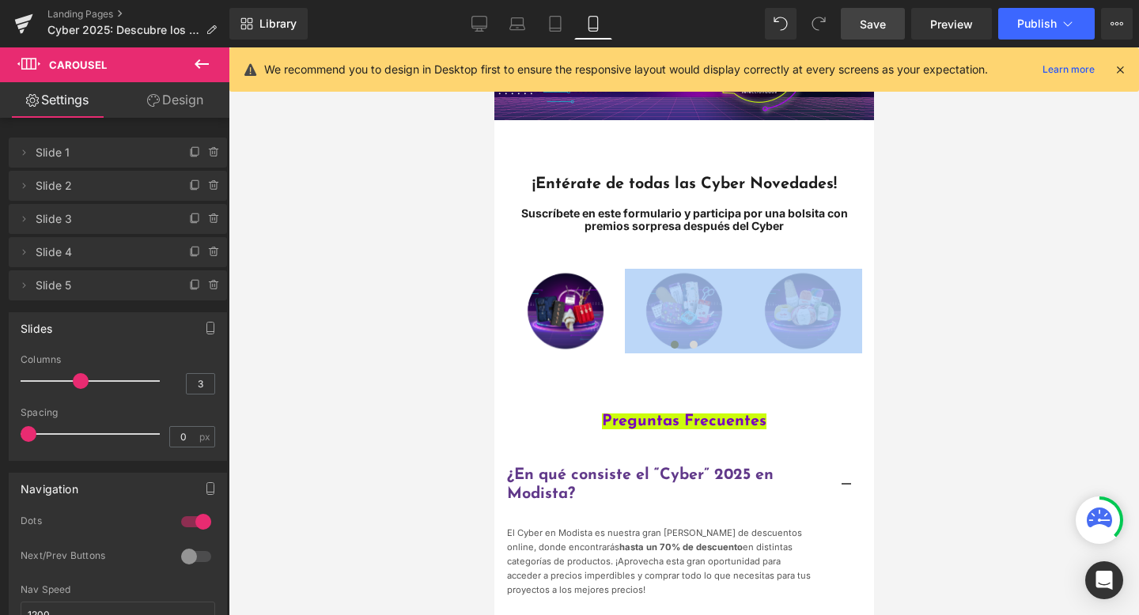
click at [494, 47] on div "38px" at bounding box center [494, 47] width 0 height 0
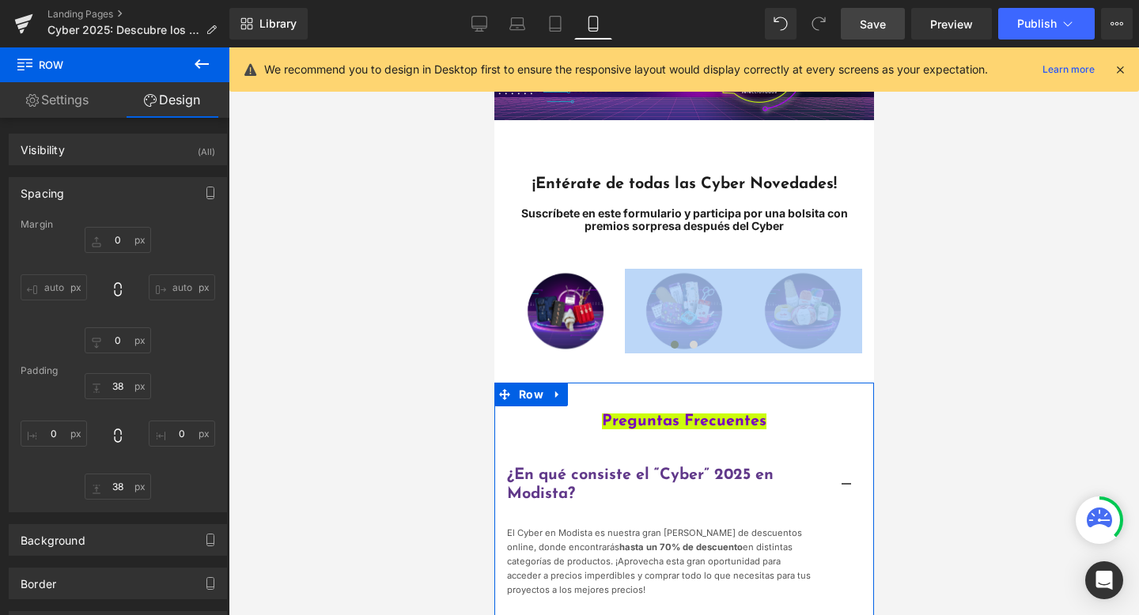
click at [683, 378] on div "¡Entérate de todas las Cyber Novedades! Suscríbete en este formulario y partici…" at bounding box center [684, 251] width 380 height 263
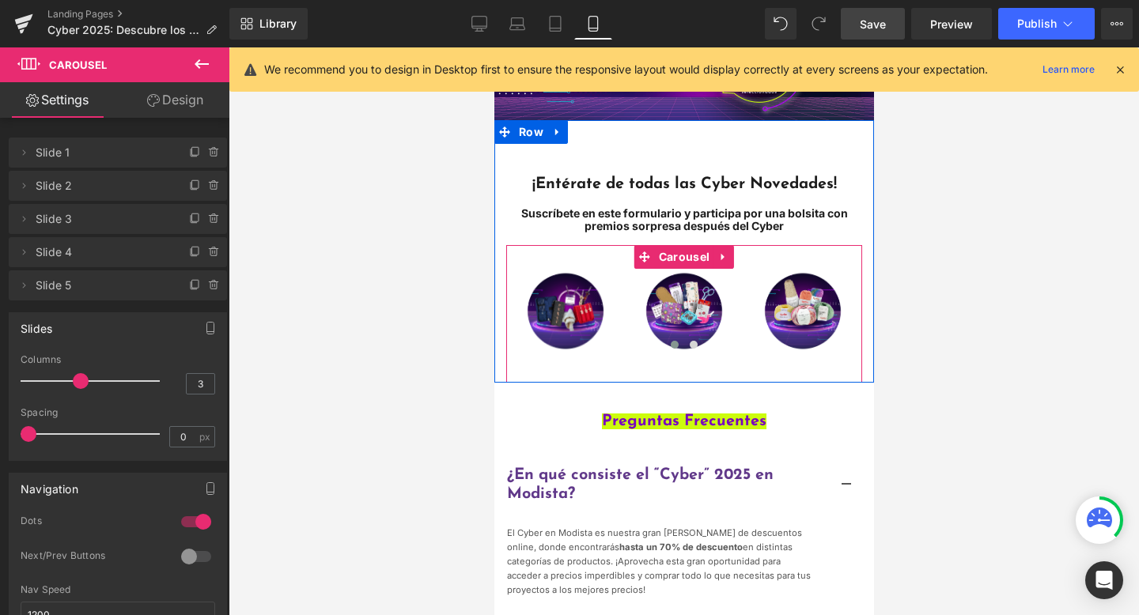
click at [687, 368] on div "Image Image Image Image Image ‹ › [GEOGRAPHIC_DATA]" at bounding box center [683, 314] width 356 height 138
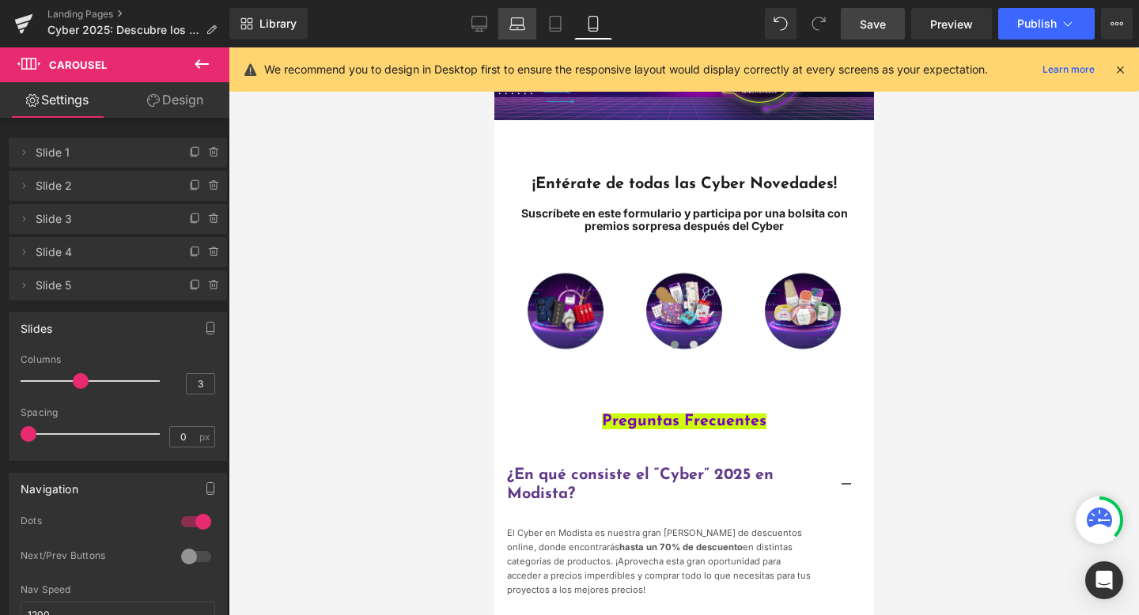
click at [525, 22] on icon at bounding box center [517, 24] width 16 height 16
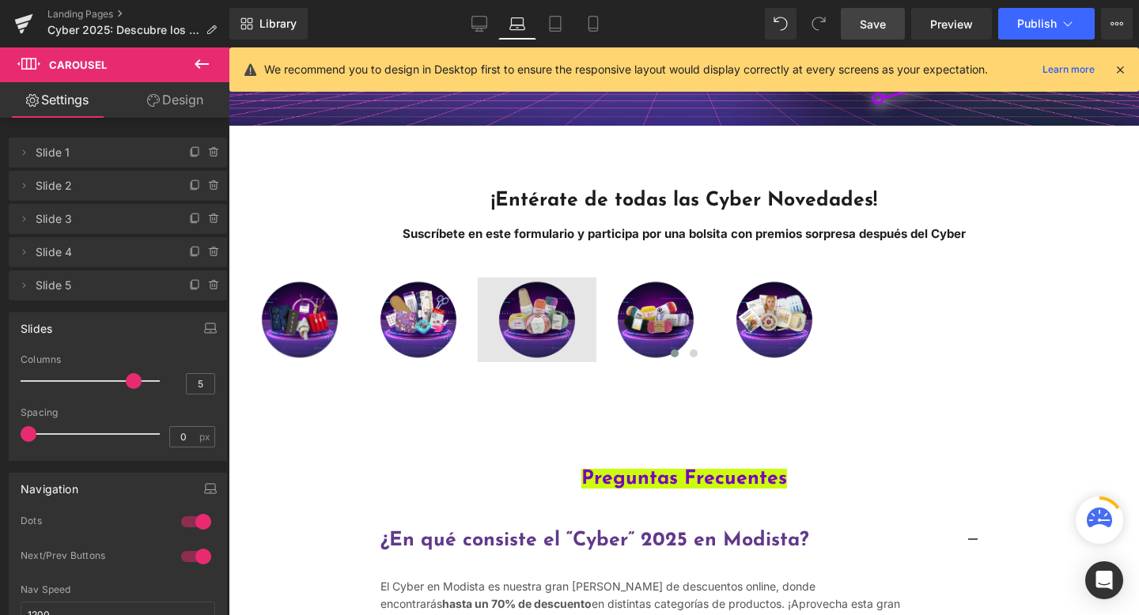
scroll to position [413, 0]
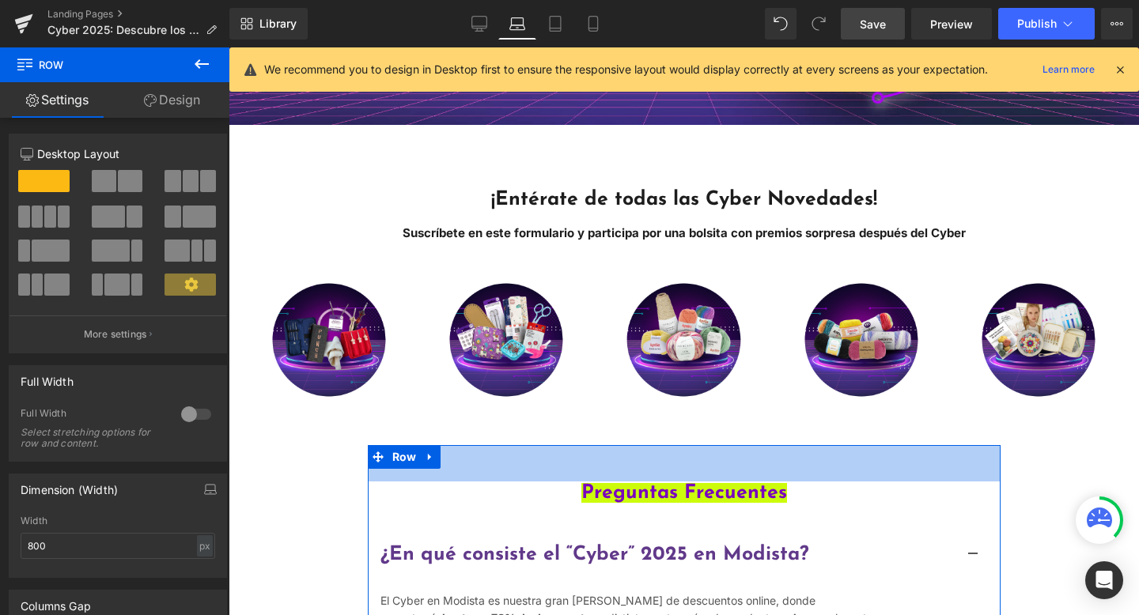
drag, startPoint x: 668, startPoint y: 450, endPoint x: 663, endPoint y: 424, distance: 26.5
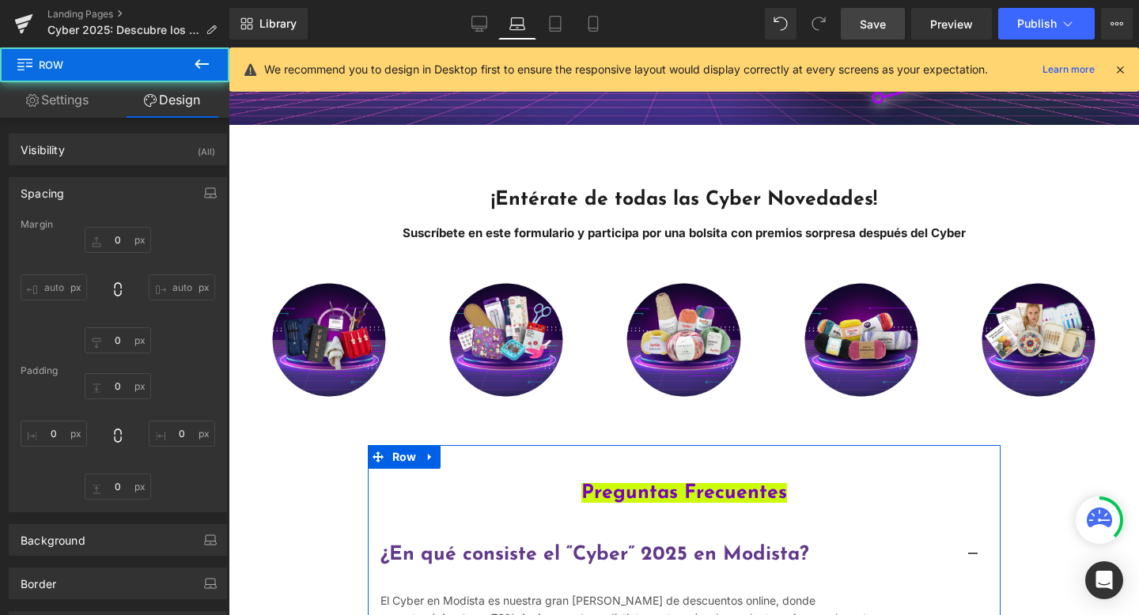
type input "0"
type input "46"
type input "0"
type input "14"
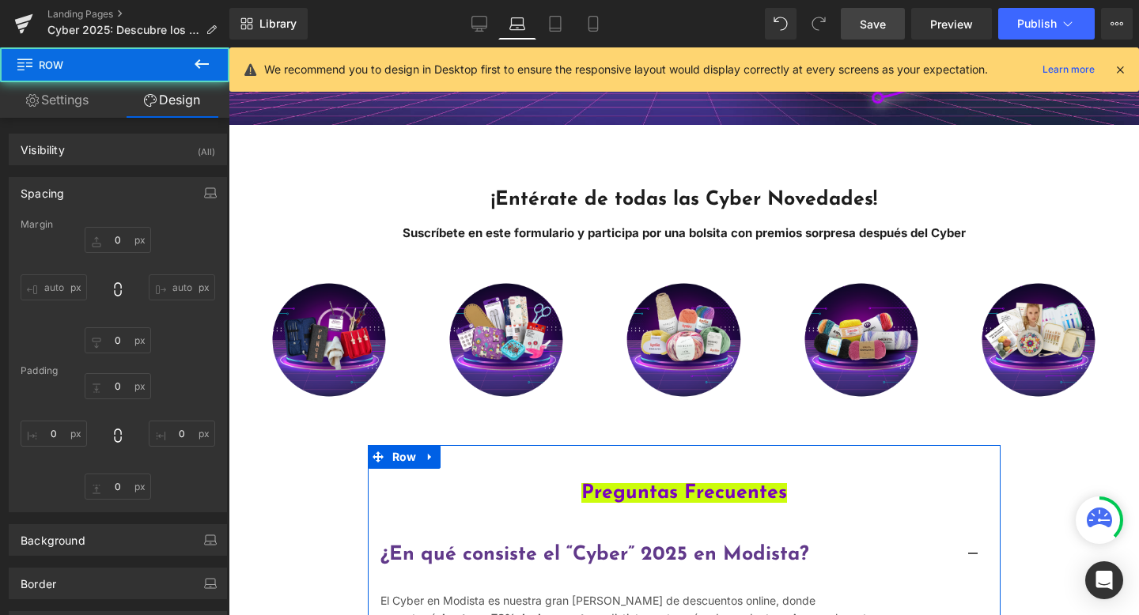
type input "0"
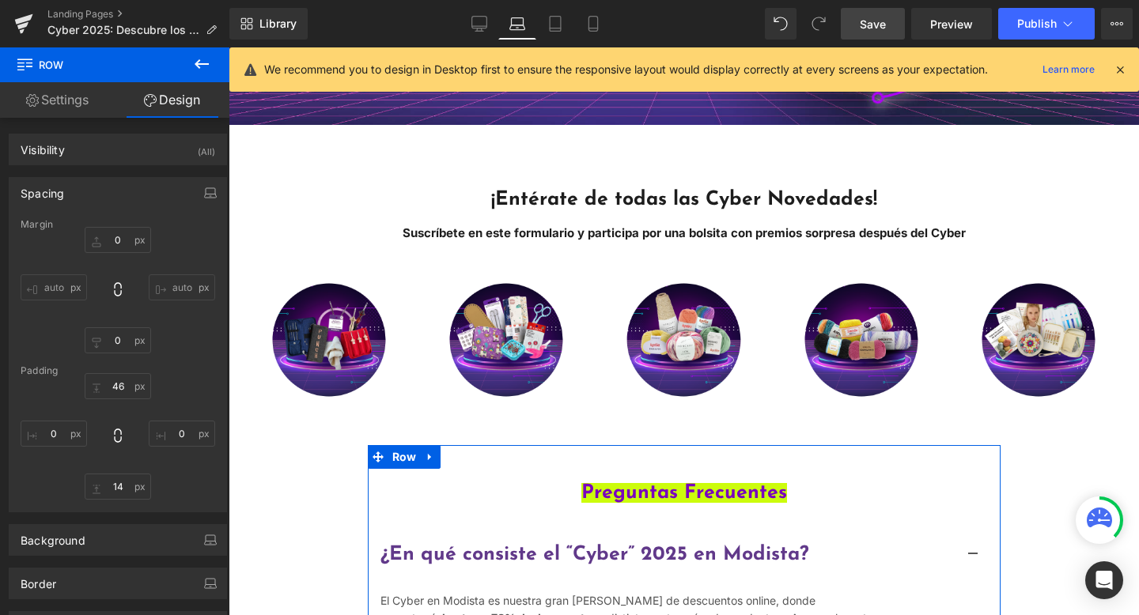
click at [663, 425] on div "Image Image Image Image Image ‹ › [GEOGRAPHIC_DATA]" at bounding box center [683, 343] width 887 height 181
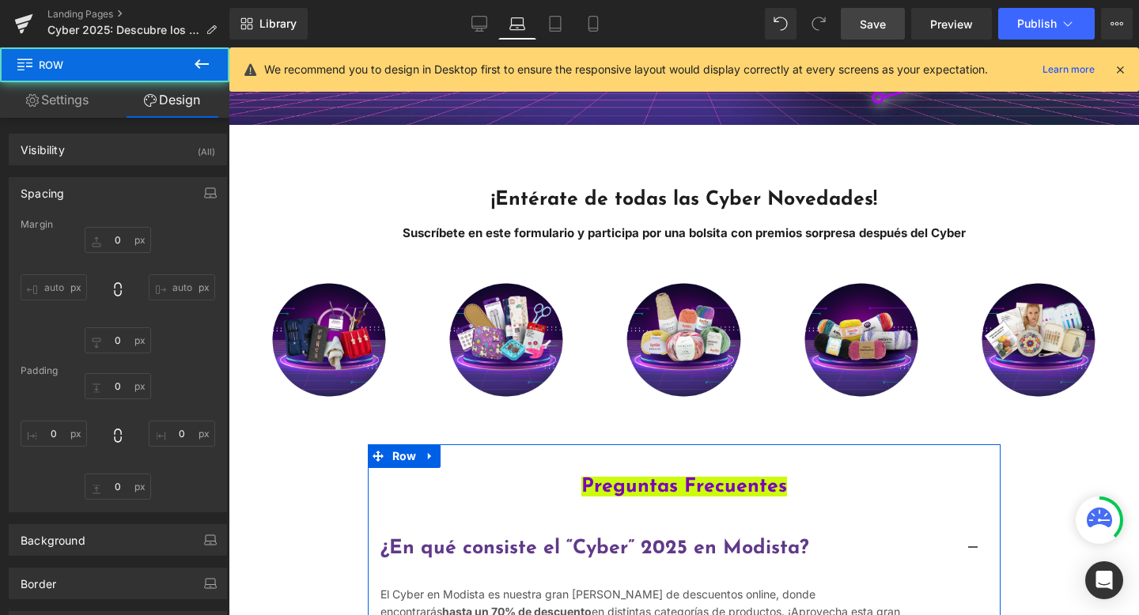
type input "0"
type input "39"
type input "0"
type input "14"
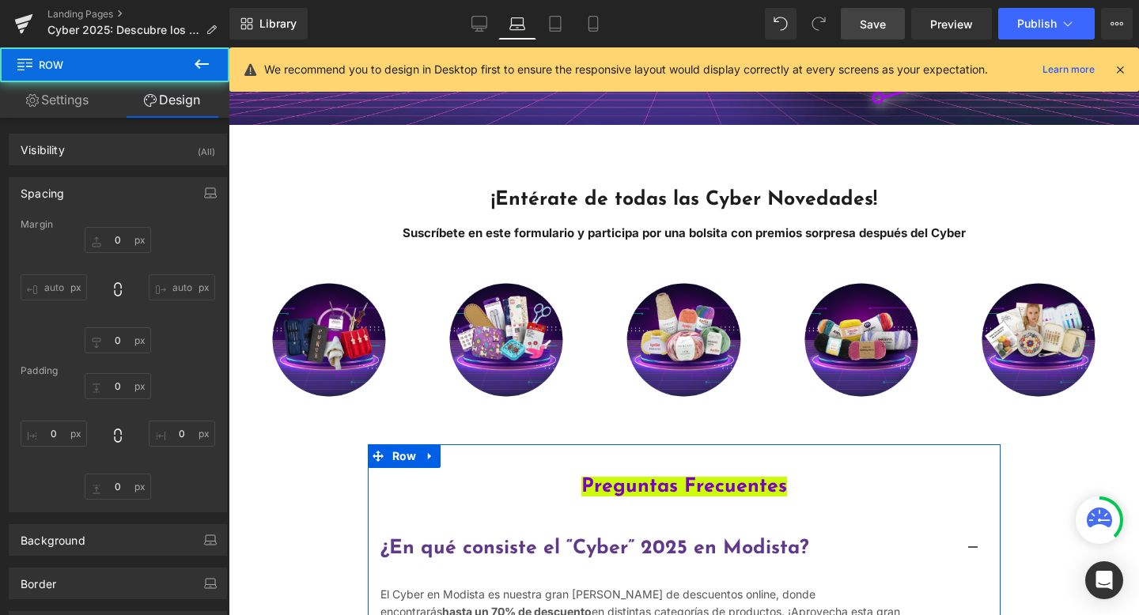
type input "0"
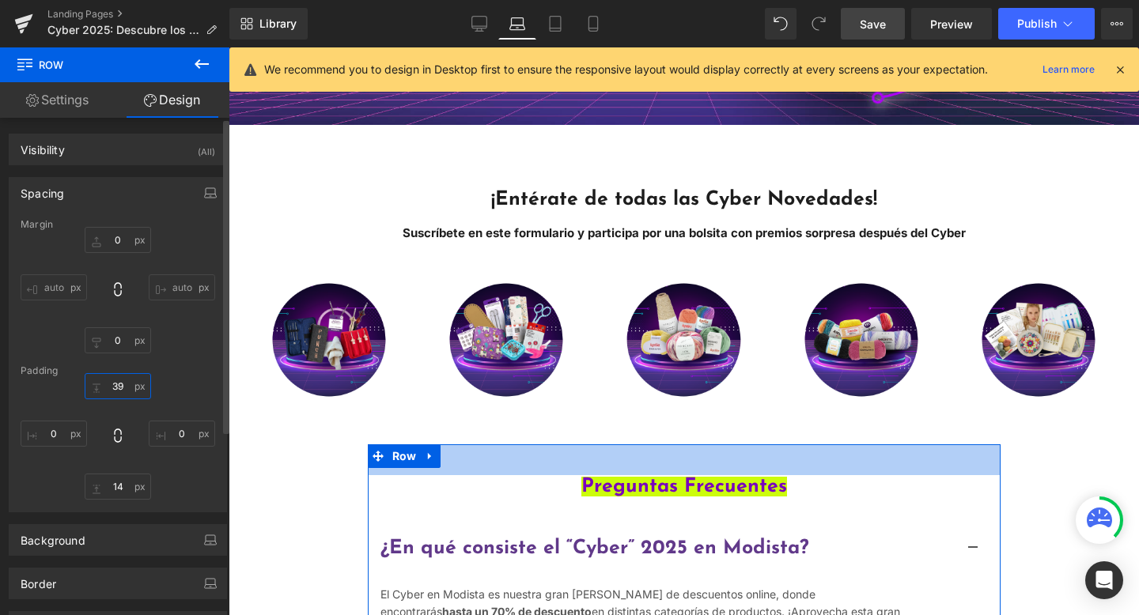
click at [122, 385] on input "39" at bounding box center [118, 386] width 66 height 26
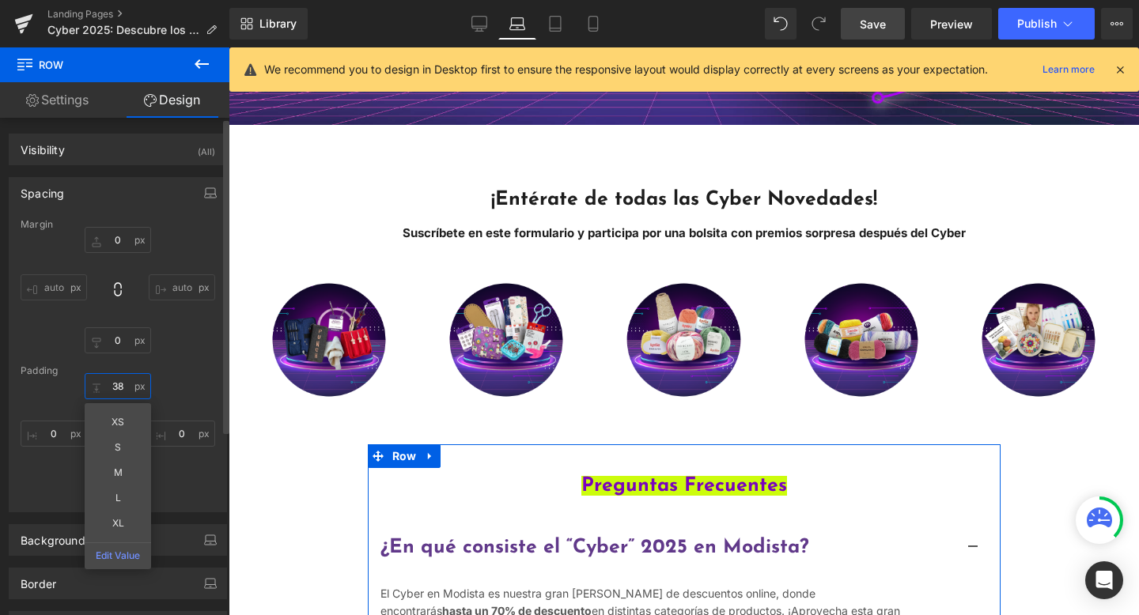
type input "38"
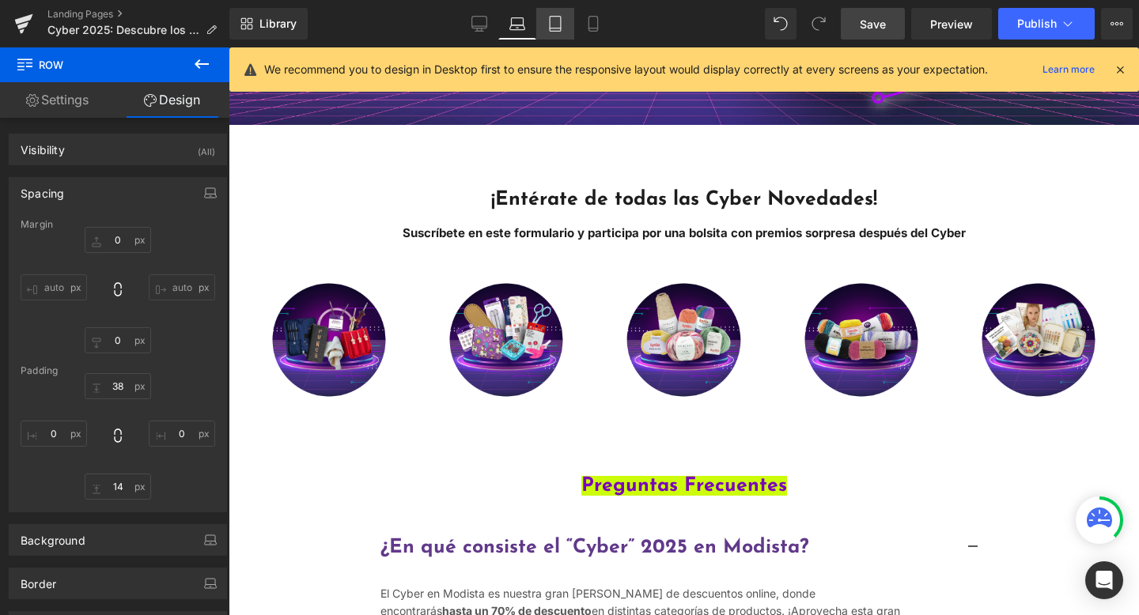
click at [559, 30] on icon at bounding box center [555, 24] width 16 height 16
type input "0"
type input "38"
type input "0"
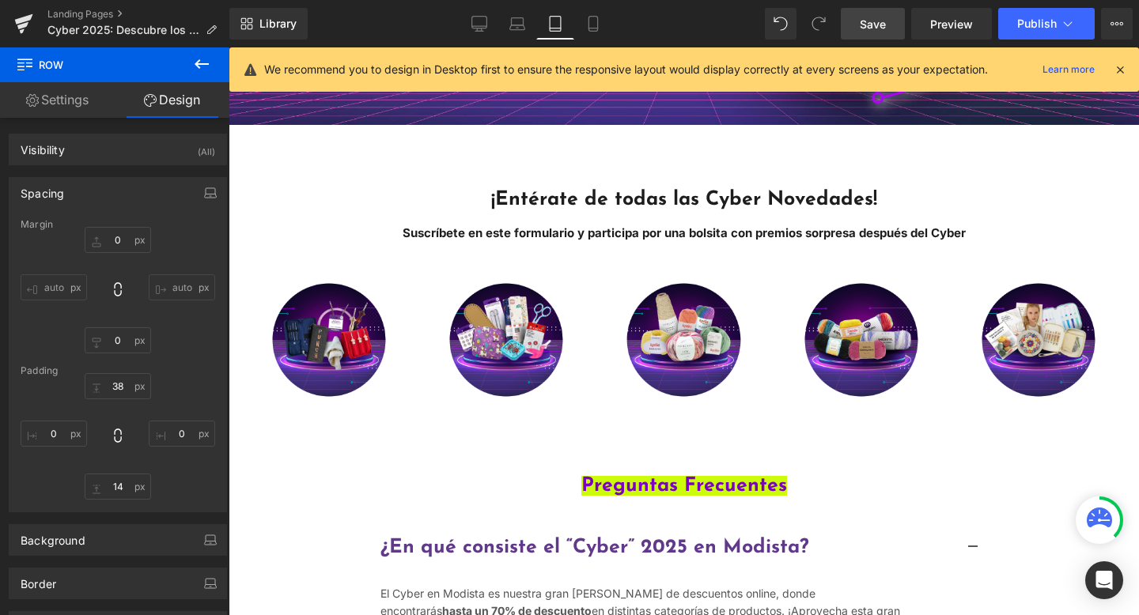
type input "38"
type input "0"
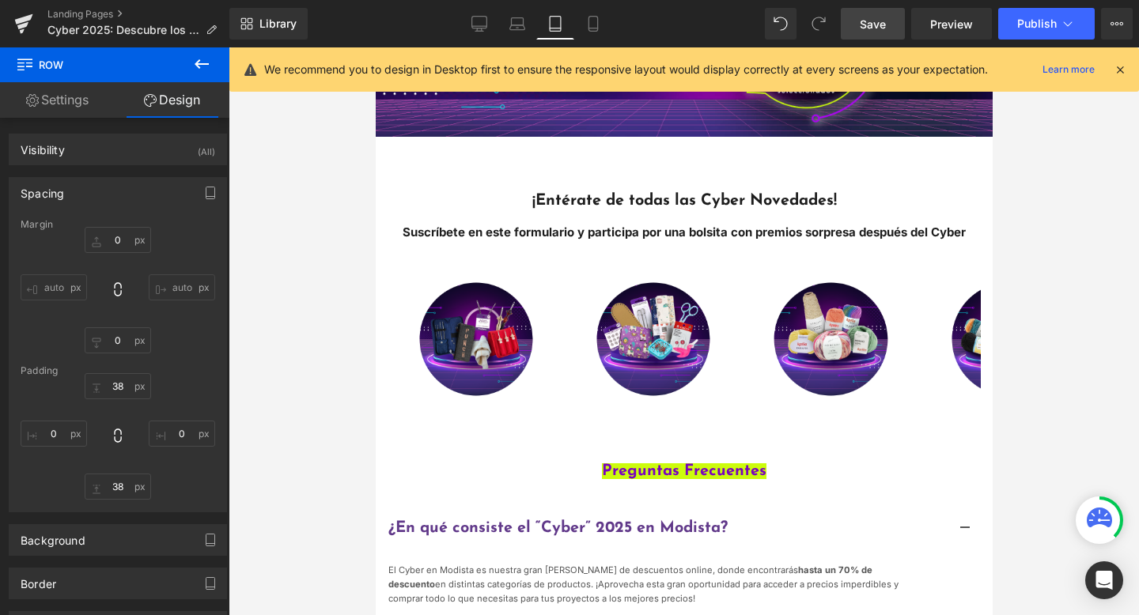
scroll to position [207, 0]
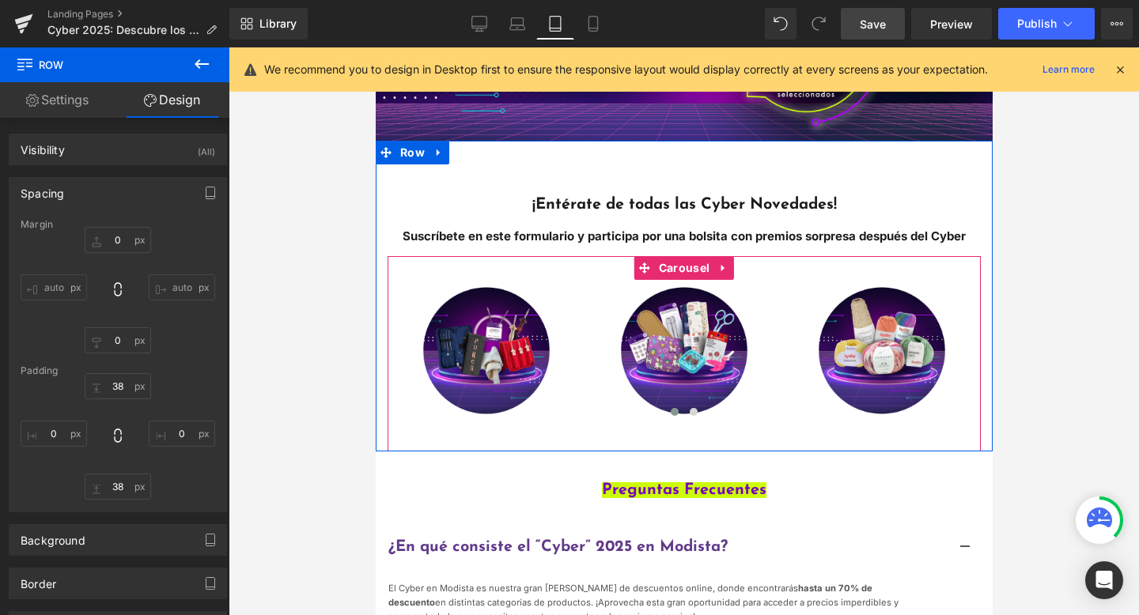
click at [690, 433] on div "Image Image Image Image Image ‹ › [GEOGRAPHIC_DATA]" at bounding box center [683, 353] width 593 height 195
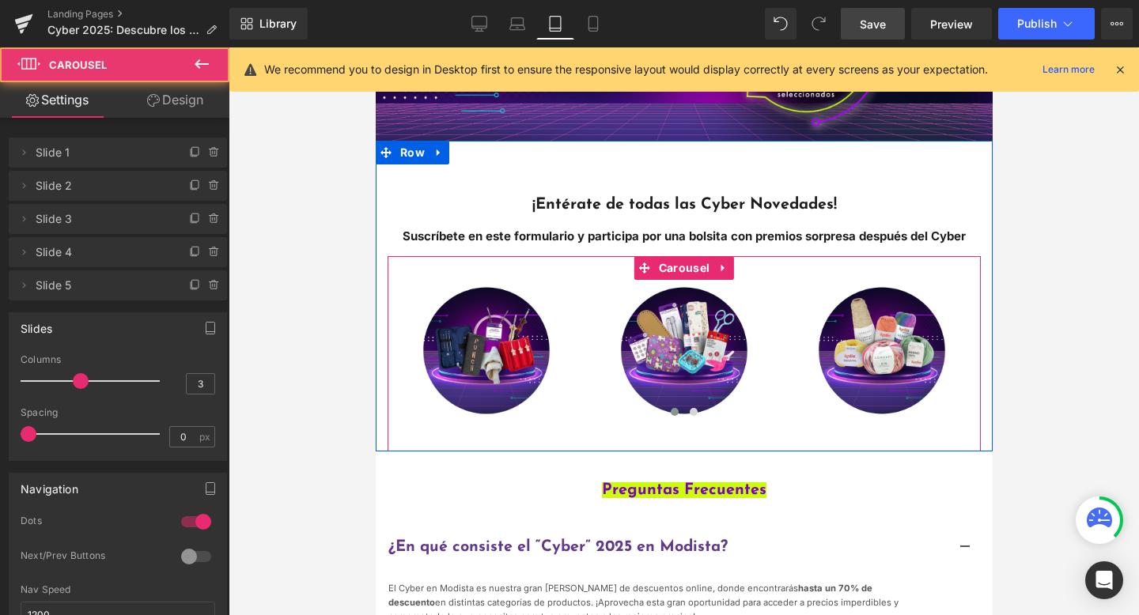
click at [685, 437] on div "Image Image Image Image Image ‹ › [GEOGRAPHIC_DATA]" at bounding box center [683, 353] width 593 height 195
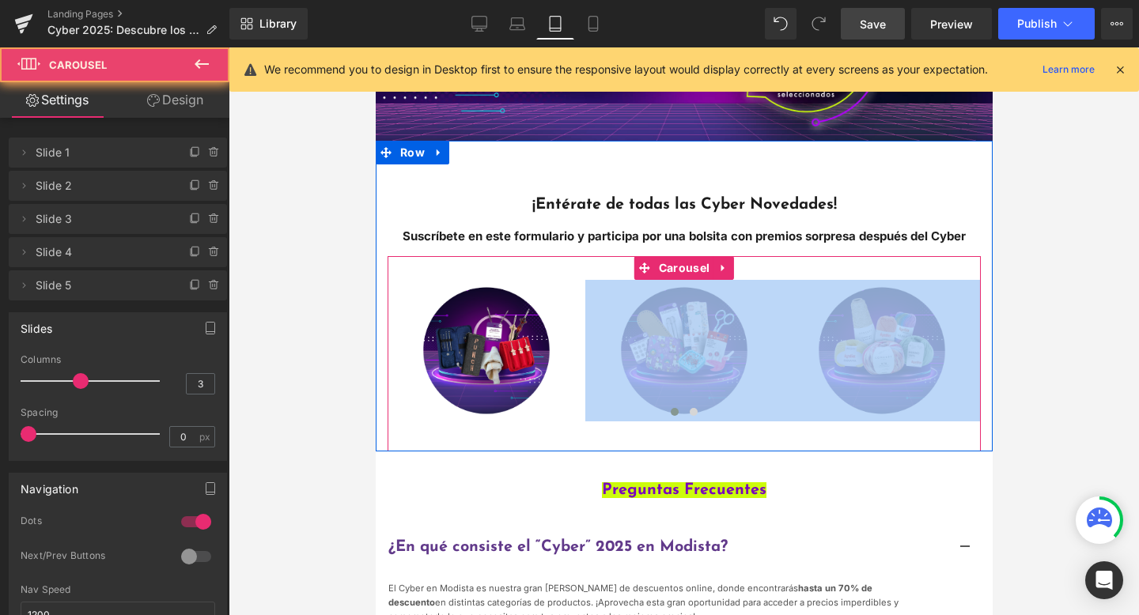
click at [685, 437] on div "Image Image Image Image Image ‹ › [GEOGRAPHIC_DATA]" at bounding box center [683, 353] width 593 height 195
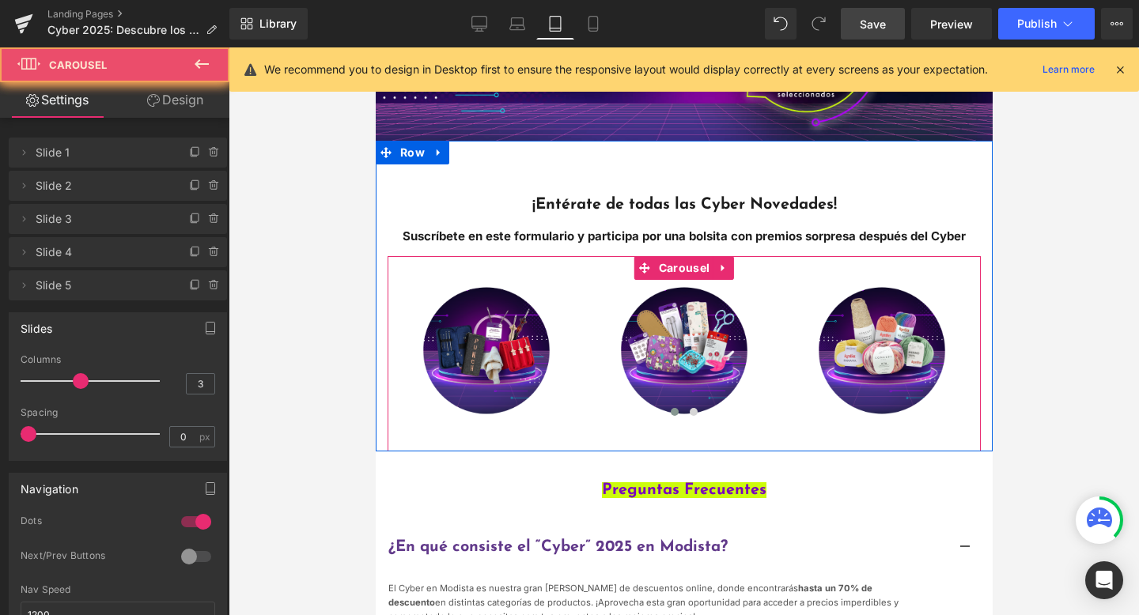
click at [684, 444] on div "Image Image Image Image Image ‹ › [GEOGRAPHIC_DATA]" at bounding box center [683, 353] width 593 height 195
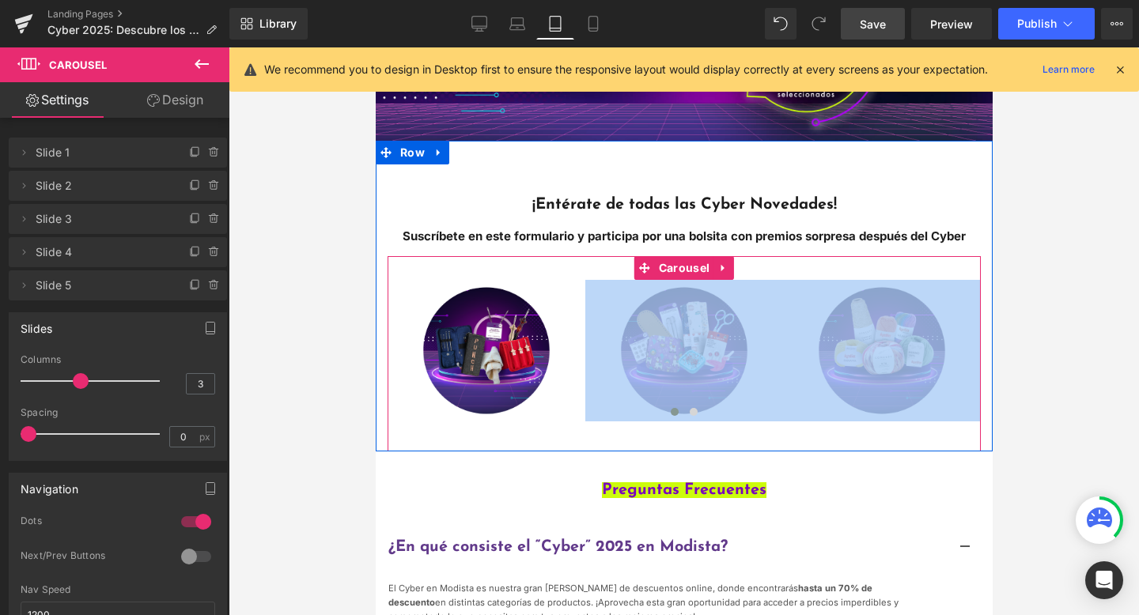
click at [684, 444] on div "Image Image Image Image Image ‹ › [GEOGRAPHIC_DATA]" at bounding box center [683, 353] width 593 height 195
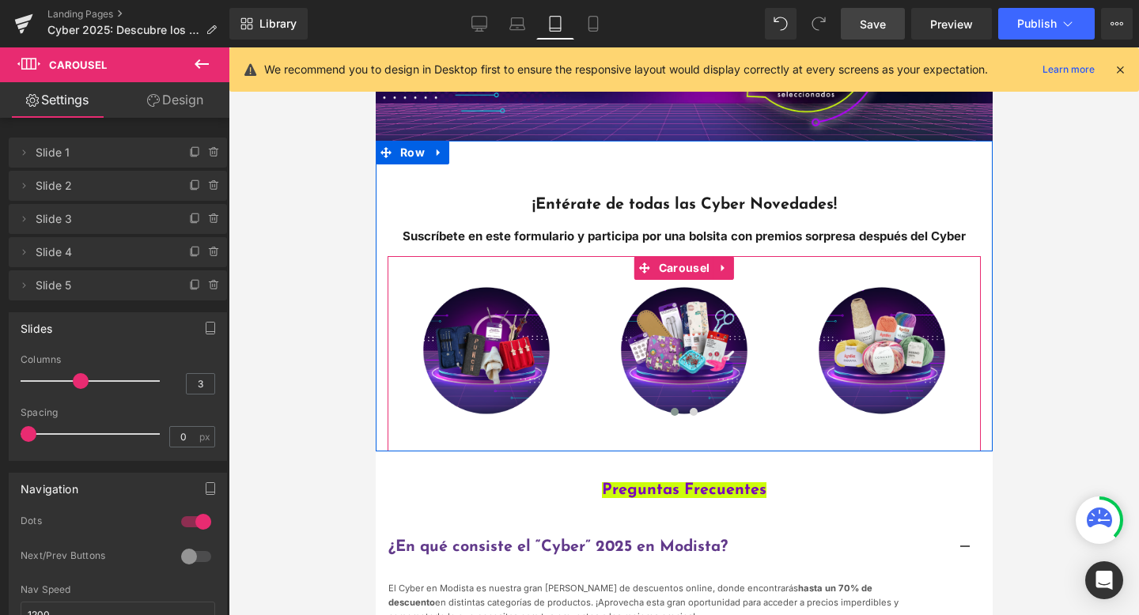
click at [427, 426] on div "Image Image Image Image Image ‹ › [GEOGRAPHIC_DATA]" at bounding box center [683, 353] width 593 height 195
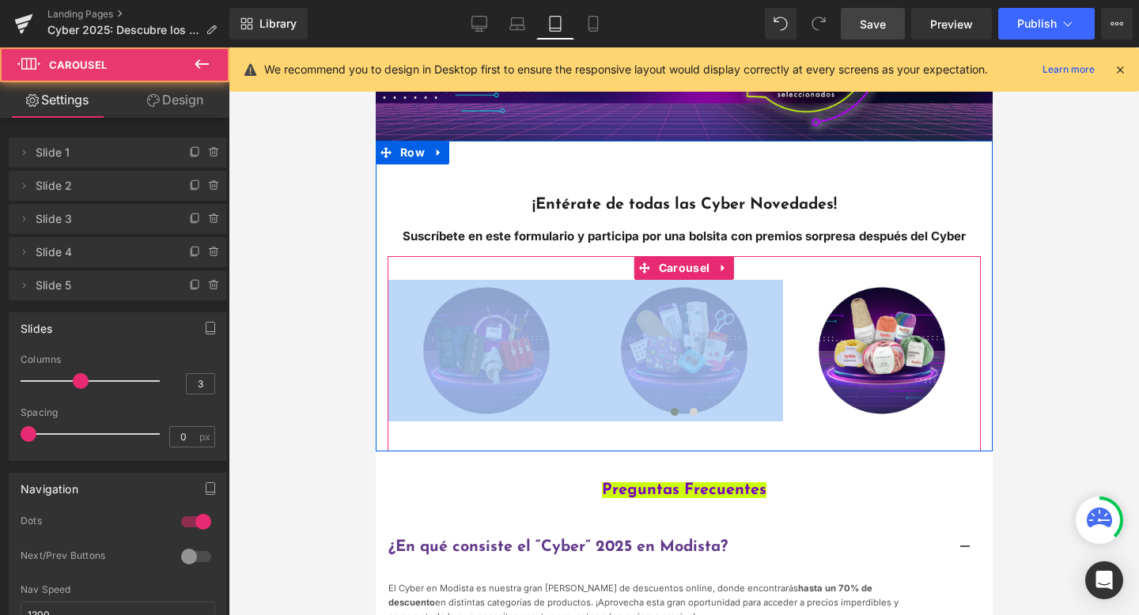
click at [427, 426] on div "Image Image Image Image Image ‹ › [GEOGRAPHIC_DATA]" at bounding box center [683, 353] width 593 height 195
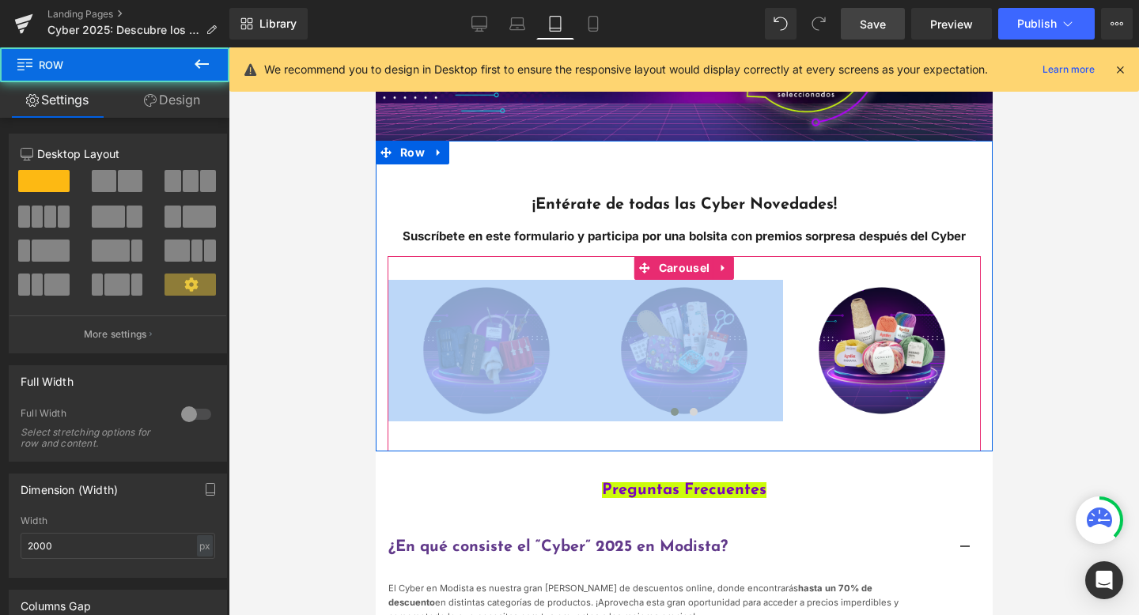
click at [706, 444] on div "¡Entérate de todas las Cyber Novedades! Suscríbete en este formulario y partici…" at bounding box center [683, 296] width 617 height 310
click at [706, 444] on div "Image Image Image Image Image ‹ › [GEOGRAPHIC_DATA]" at bounding box center [683, 353] width 593 height 195
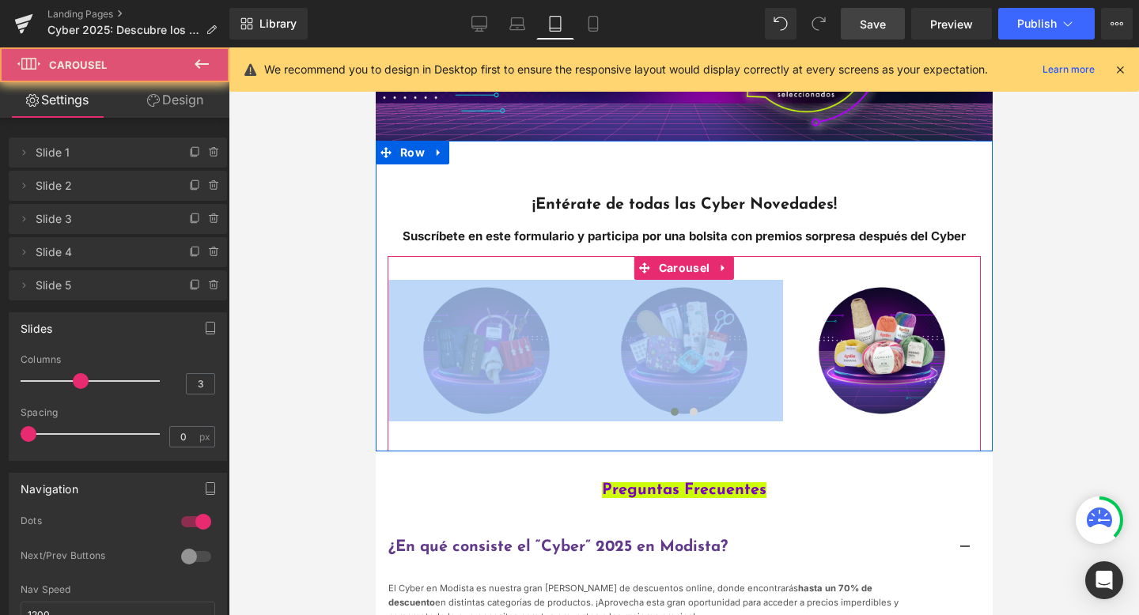
click at [706, 444] on div "Image Image Image Image Image ‹ › [GEOGRAPHIC_DATA]" at bounding box center [683, 353] width 593 height 195
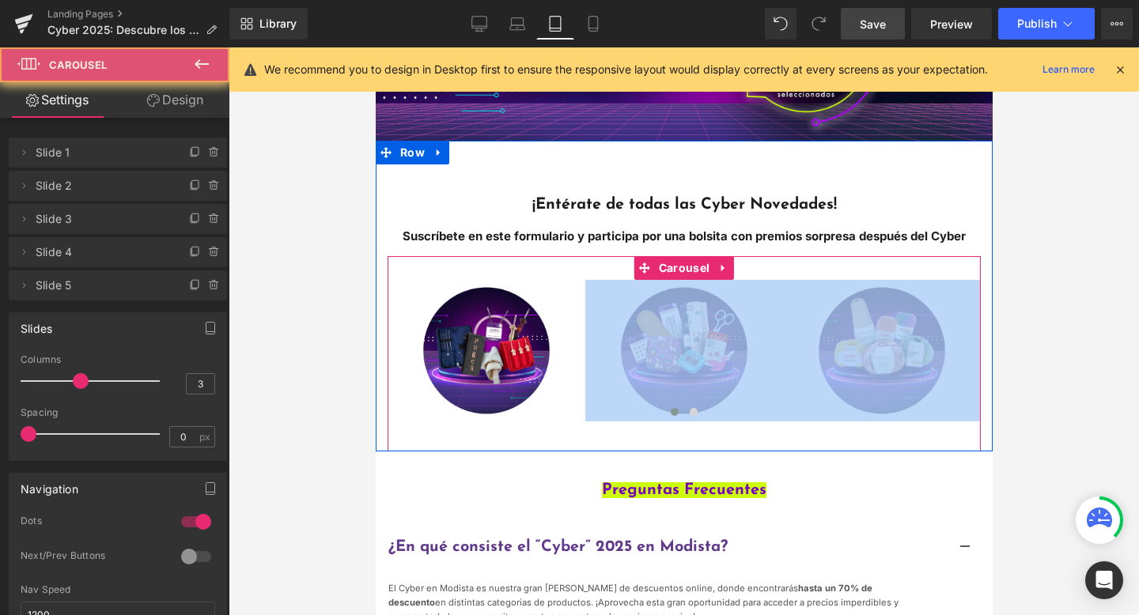
click at [714, 430] on div "Image Image Image Image Image ‹ › [GEOGRAPHIC_DATA]" at bounding box center [683, 353] width 593 height 195
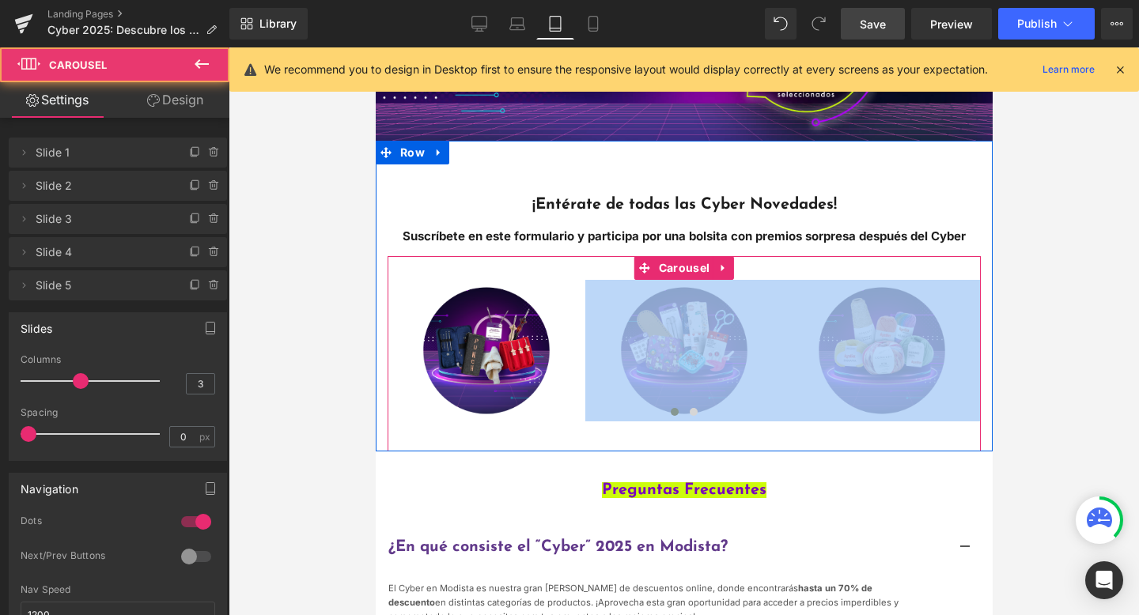
click at [714, 430] on div "Image Image Image Image Image ‹ › [GEOGRAPHIC_DATA]" at bounding box center [683, 353] width 593 height 195
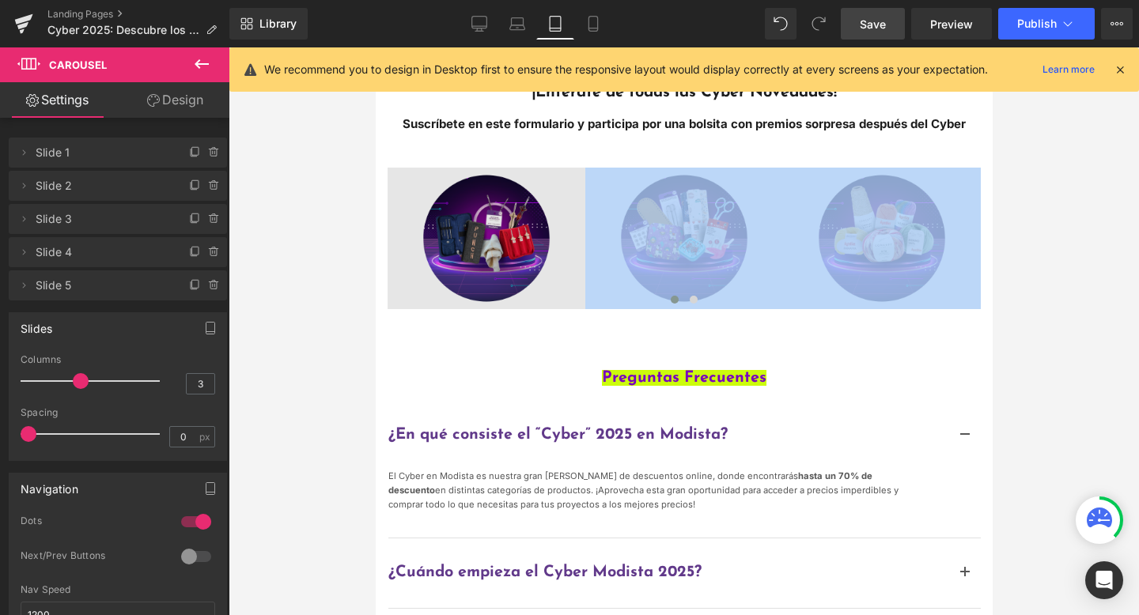
scroll to position [356, 0]
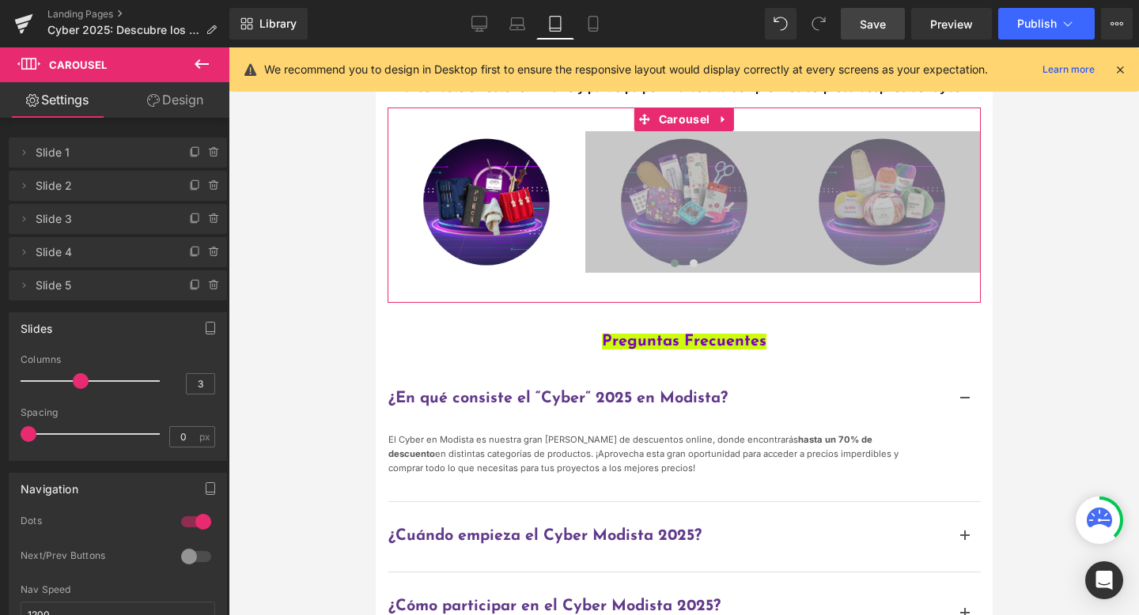
click at [153, 96] on icon at bounding box center [153, 100] width 13 height 13
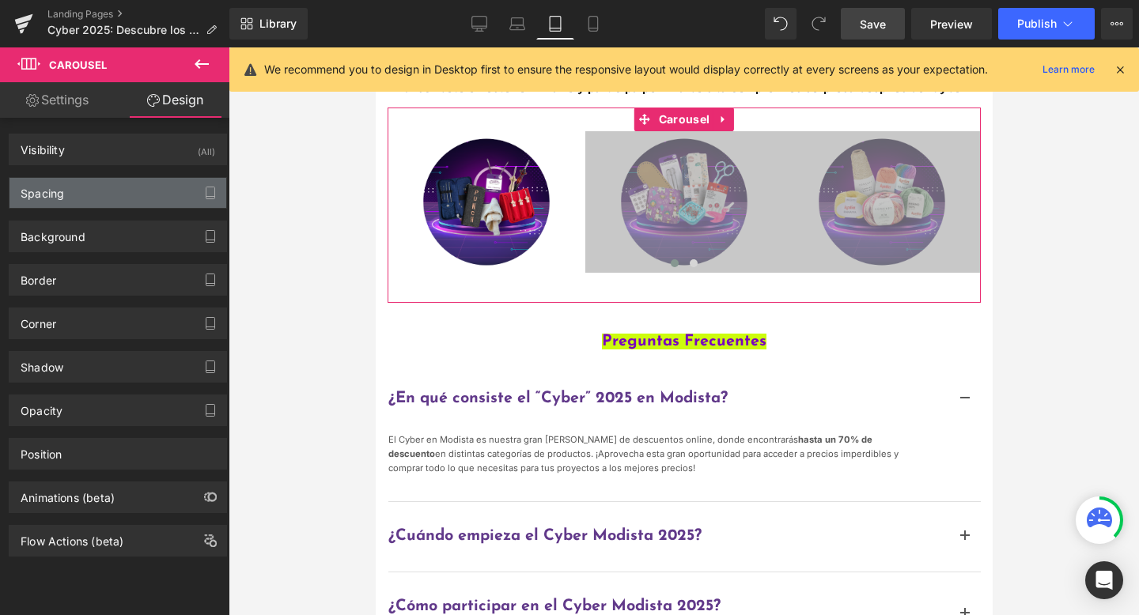
click at [89, 192] on div "Spacing" at bounding box center [117, 193] width 217 height 30
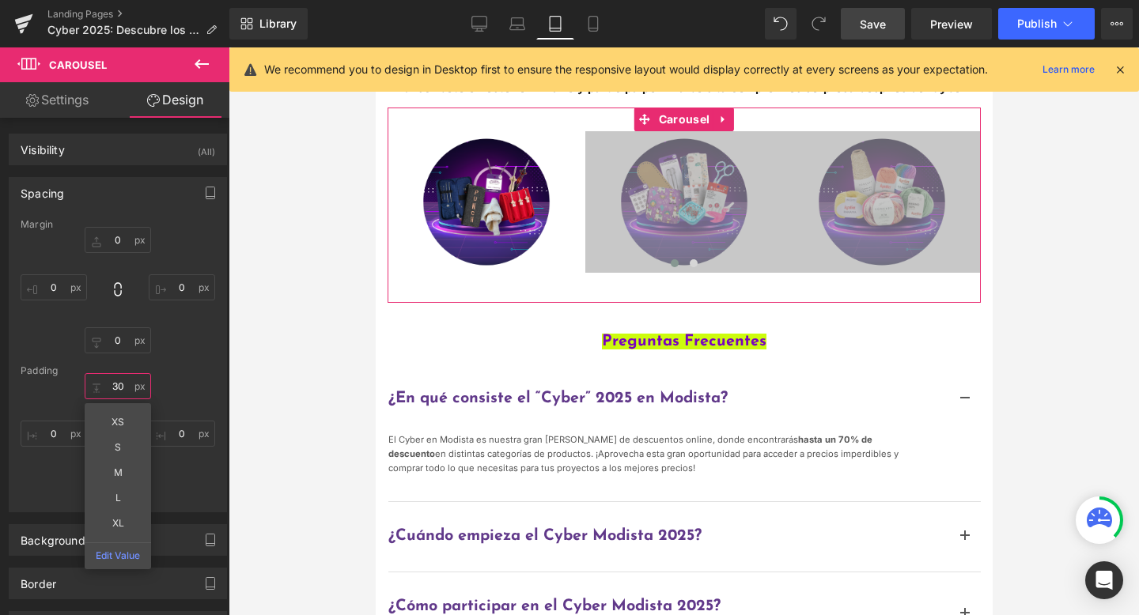
click at [117, 384] on input "30" at bounding box center [118, 386] width 66 height 26
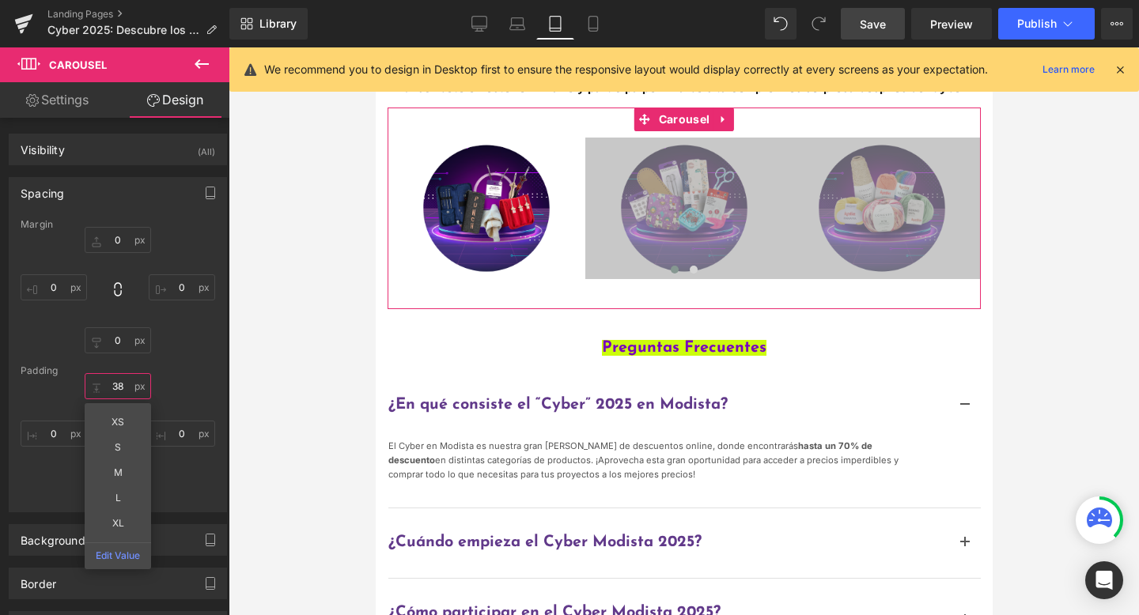
type input "38"
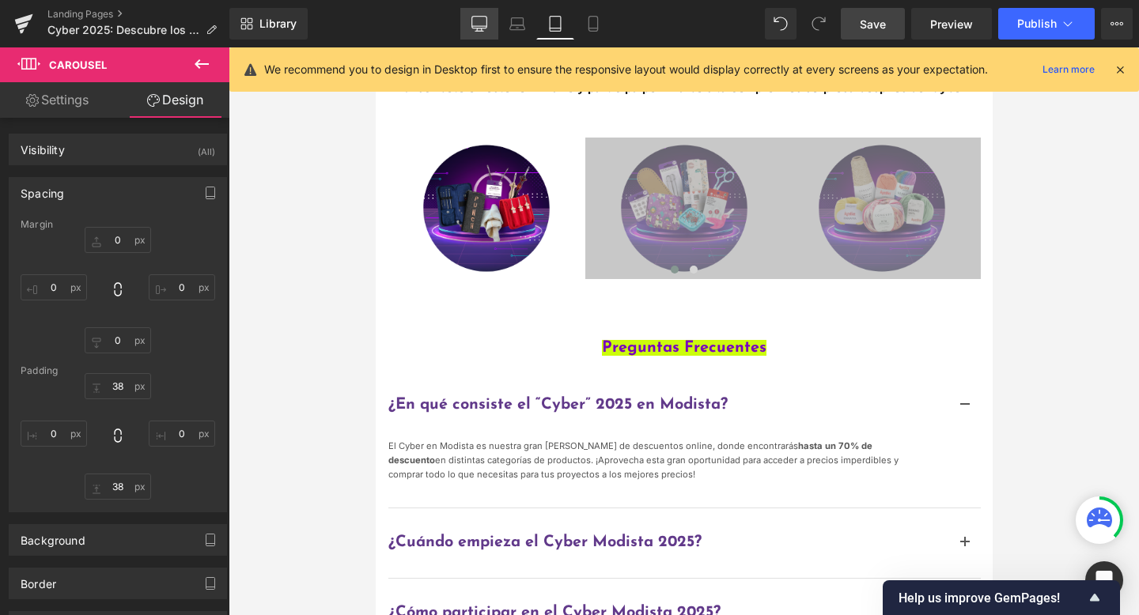
click at [488, 21] on link "Desktop" at bounding box center [479, 24] width 38 height 32
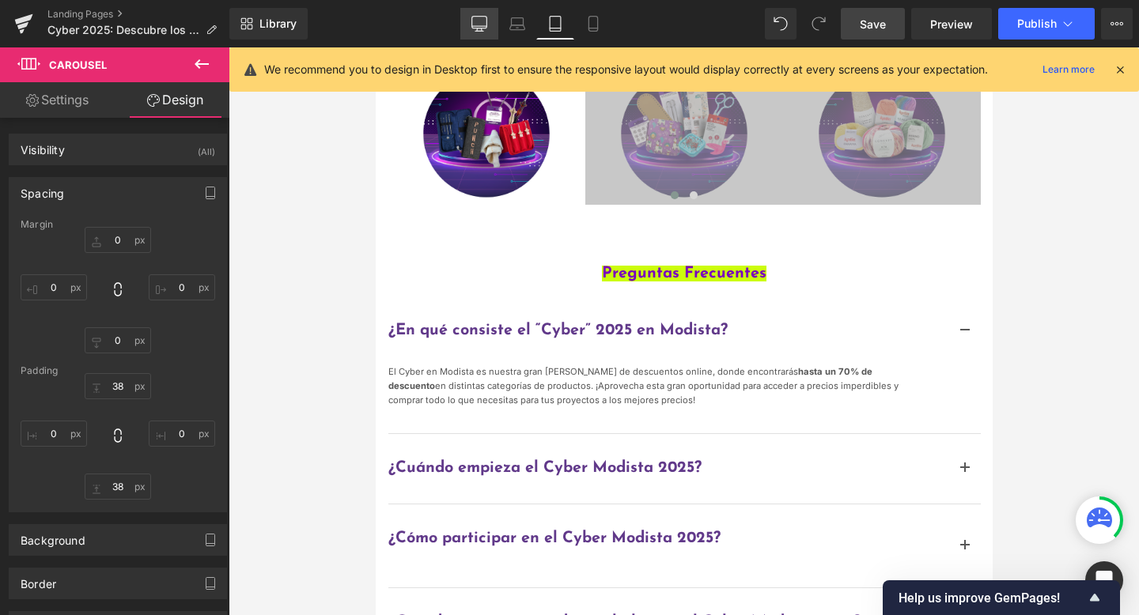
type input "0"
type input "36.6956"
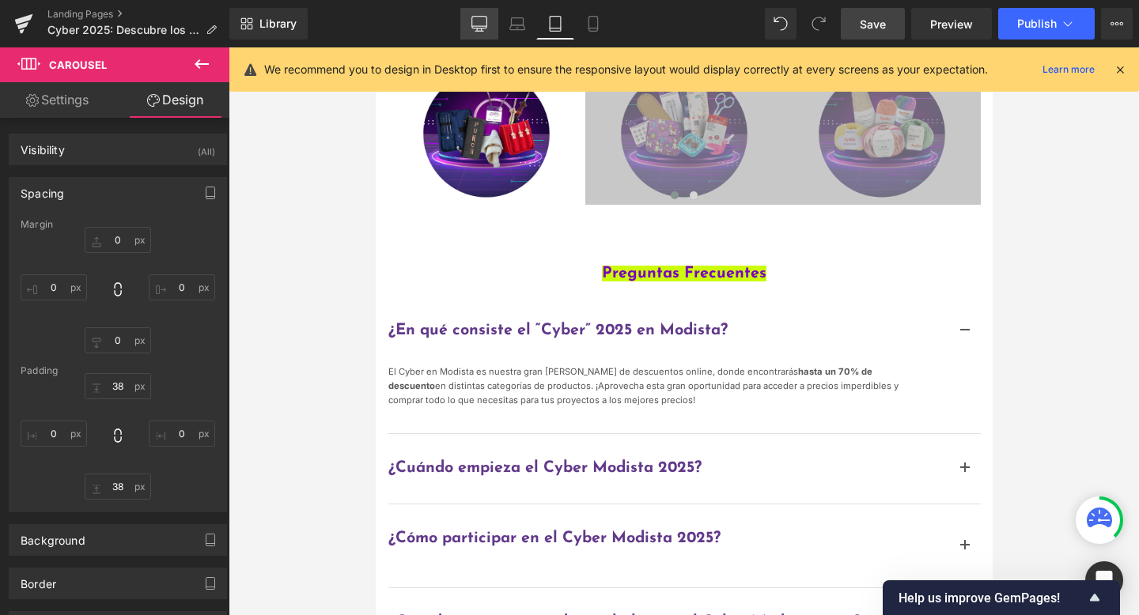
type input "0"
type input "38.163"
type input "0"
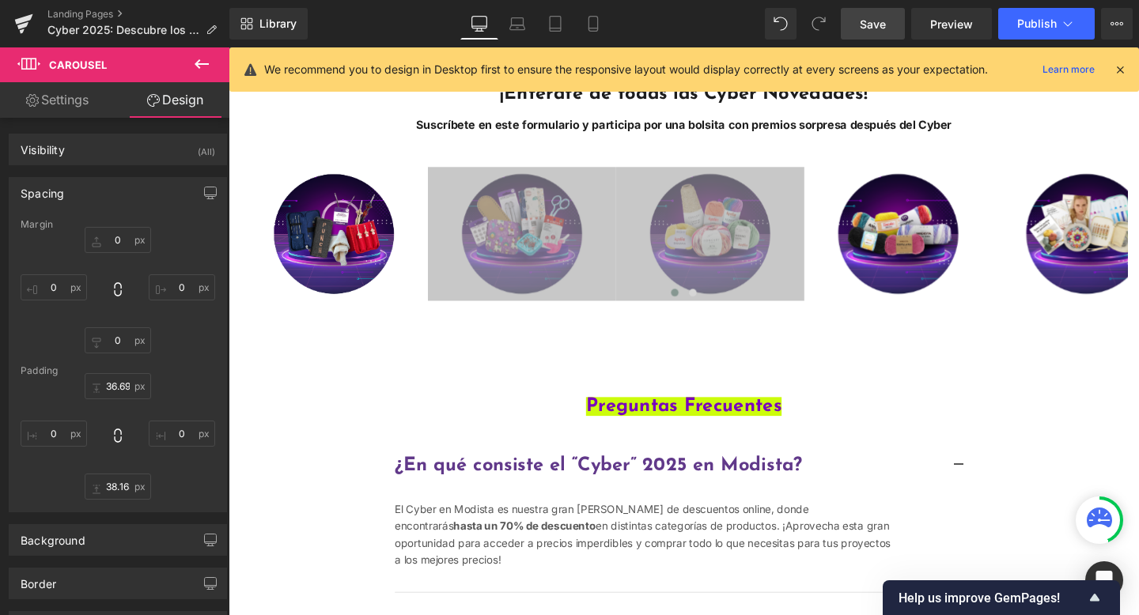
scroll to position [488, 0]
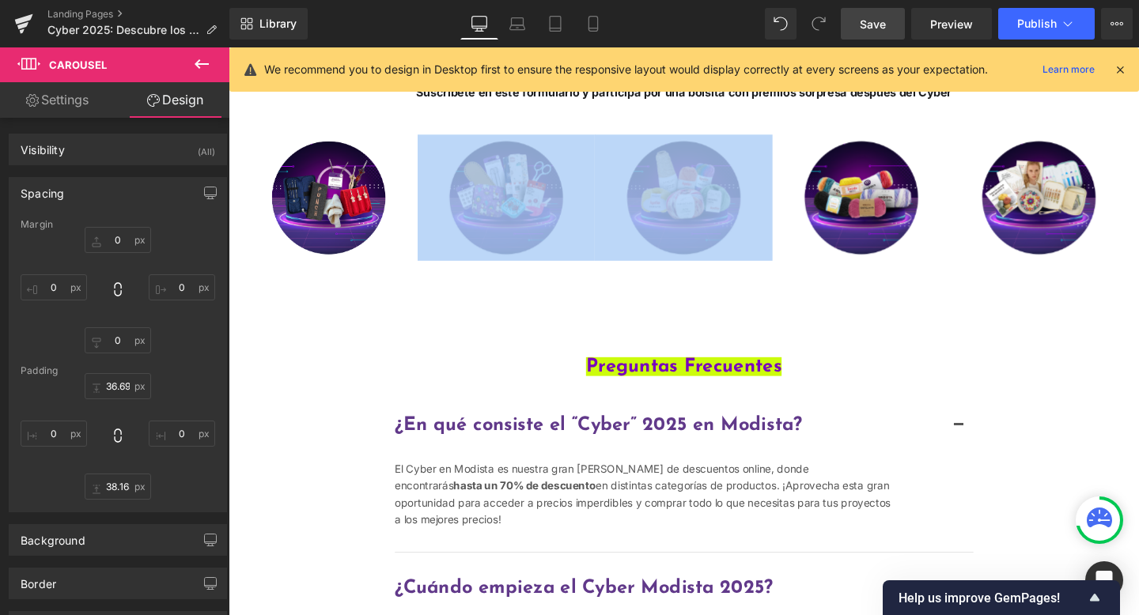
click at [674, 325] on div "¡Entérate de todas las Cyber Novedades! Suscríbete en este formulario y partici…" at bounding box center [707, 180] width 957 height 321
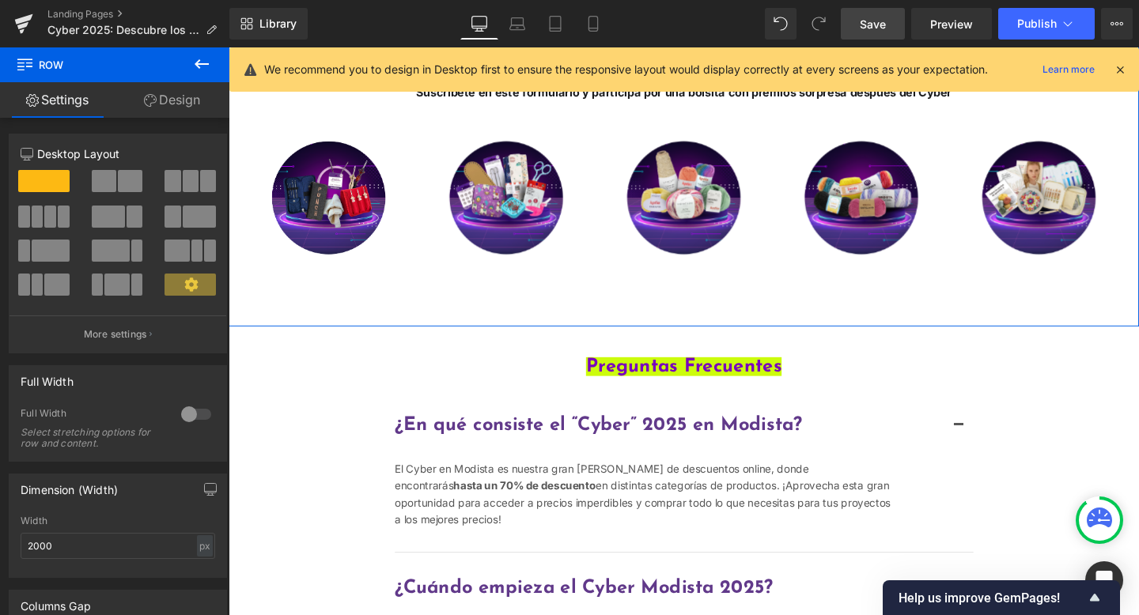
scroll to position [486, 0]
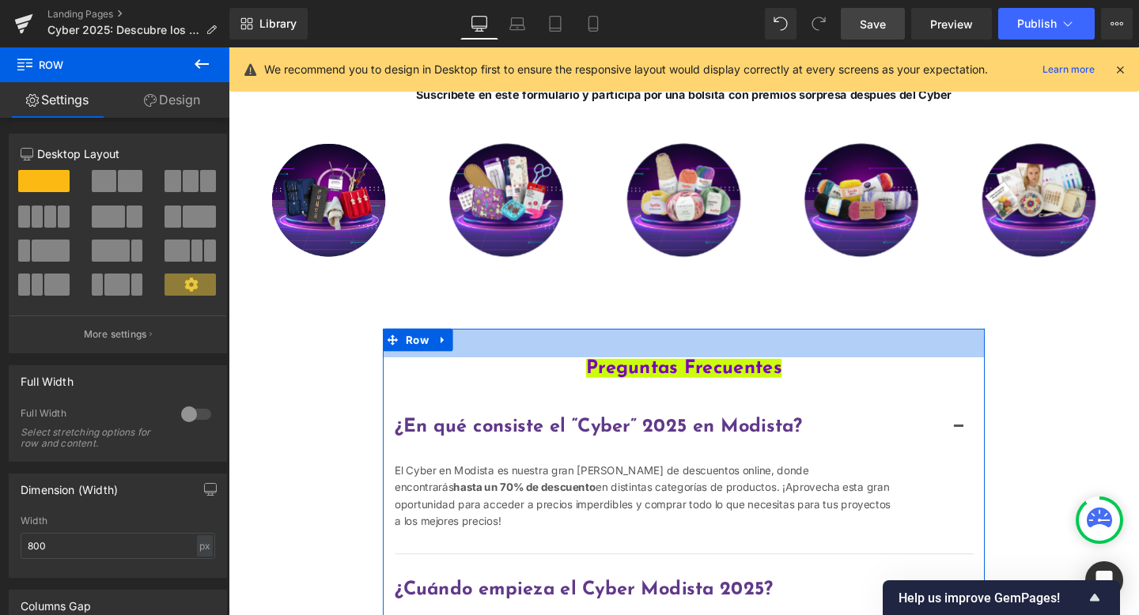
drag, startPoint x: 695, startPoint y: 345, endPoint x: 695, endPoint y: 323, distance: 21.4
click at [695, 344] on div "38px" at bounding box center [707, 358] width 633 height 30
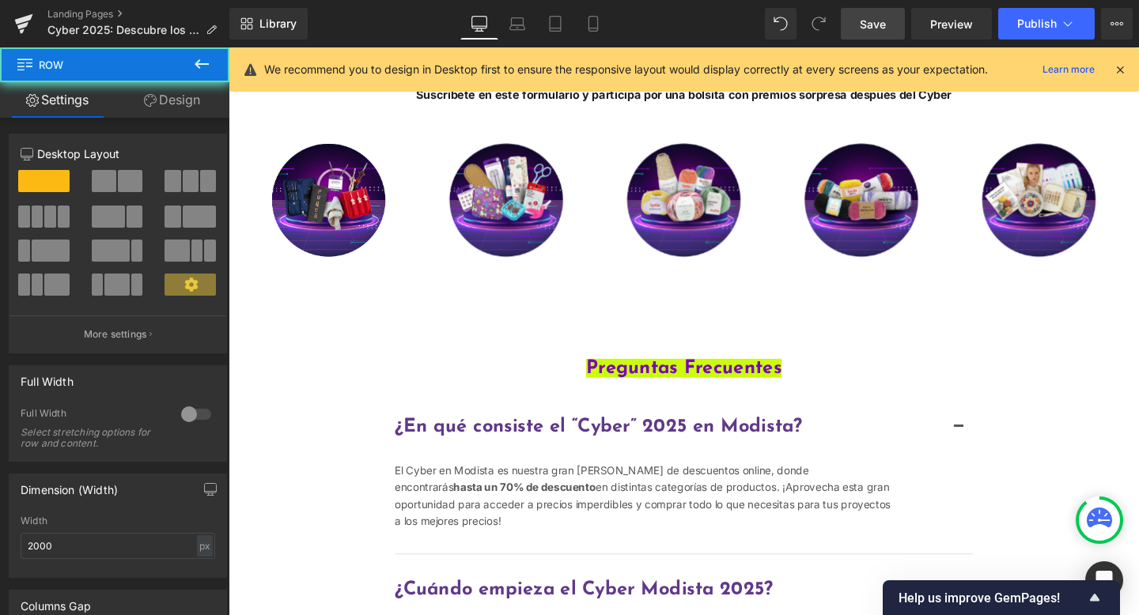
click at [695, 323] on div "¡Entérate de todas las Cyber Novedades! Suscríbete en este formulario y partici…" at bounding box center [707, 182] width 957 height 321
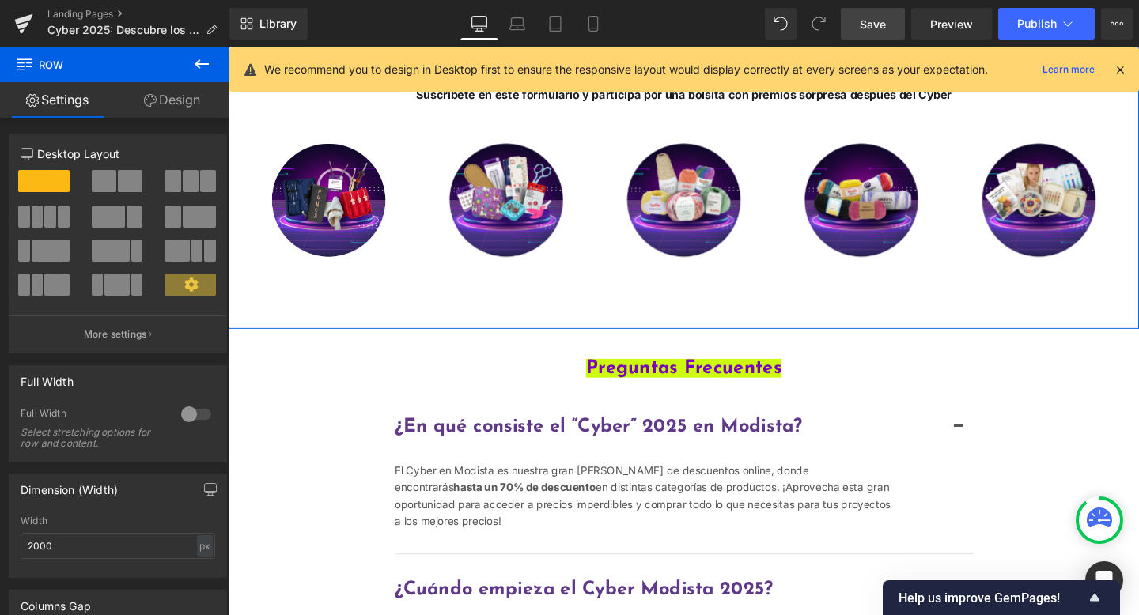
click at [695, 323] on div "¡Entérate de todas las Cyber Novedades! Suscríbete en este formulario y partici…" at bounding box center [707, 182] width 957 height 321
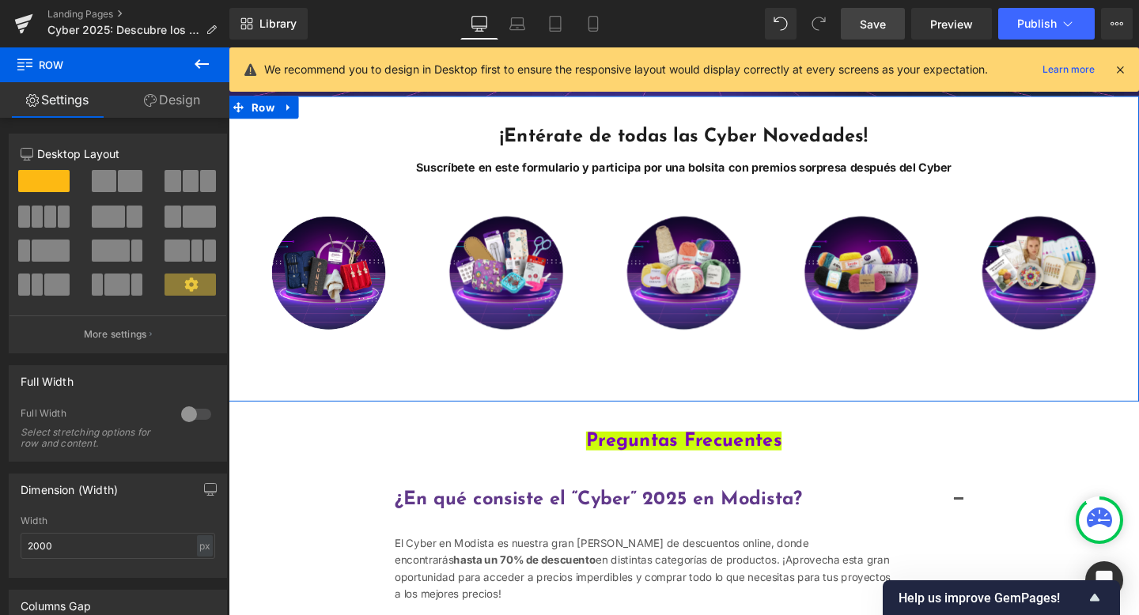
scroll to position [407, 0]
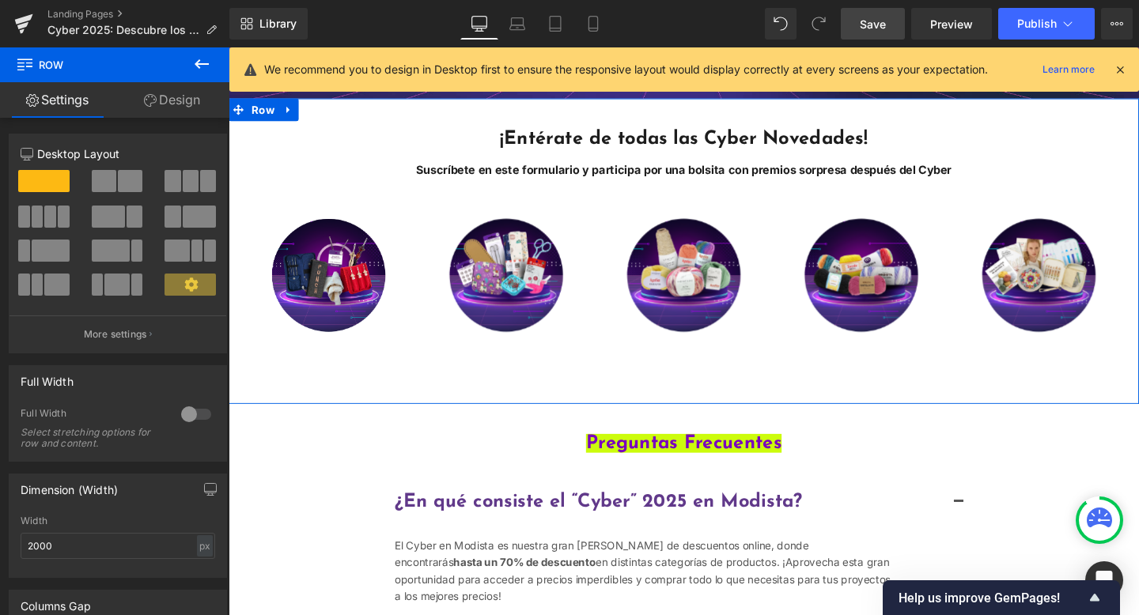
click at [620, 350] on div "Image" at bounding box center [707, 288] width 187 height 134
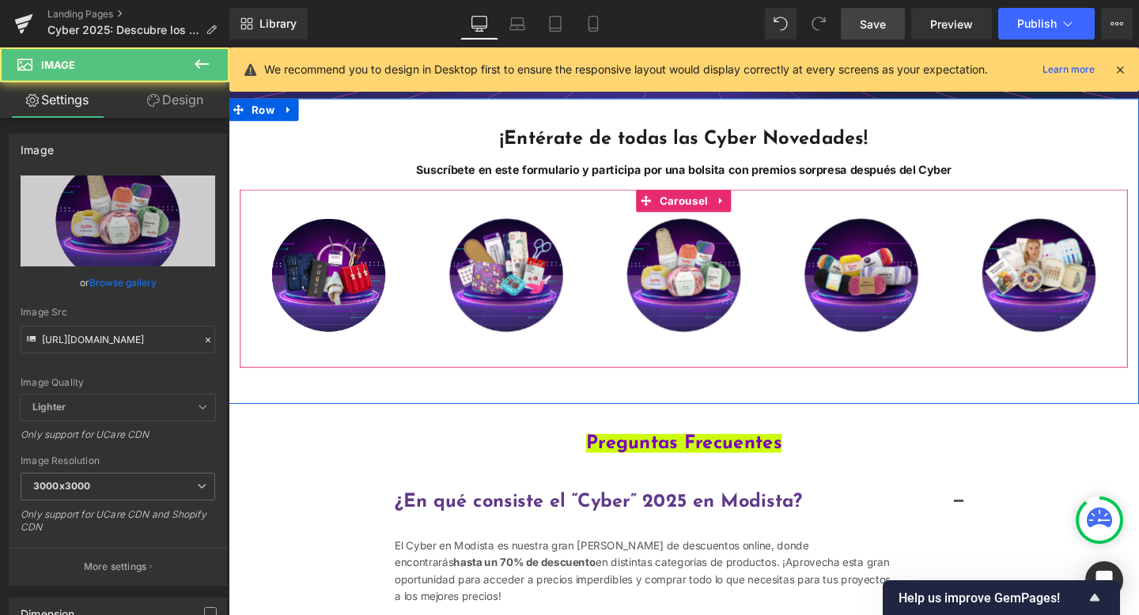
click at [619, 376] on div "Image Image Image Image Image ‹ › Carousel 38px" at bounding box center [706, 291] width 933 height 188
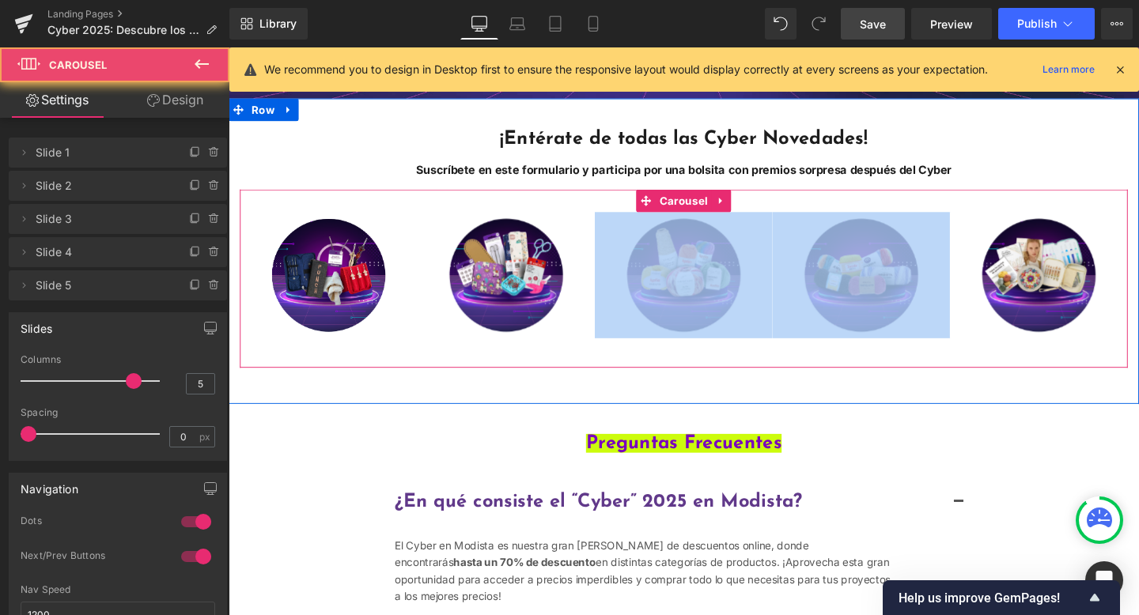
click at [619, 376] on div "Image Image Image Image Image ‹ › Carousel 38px" at bounding box center [706, 291] width 933 height 188
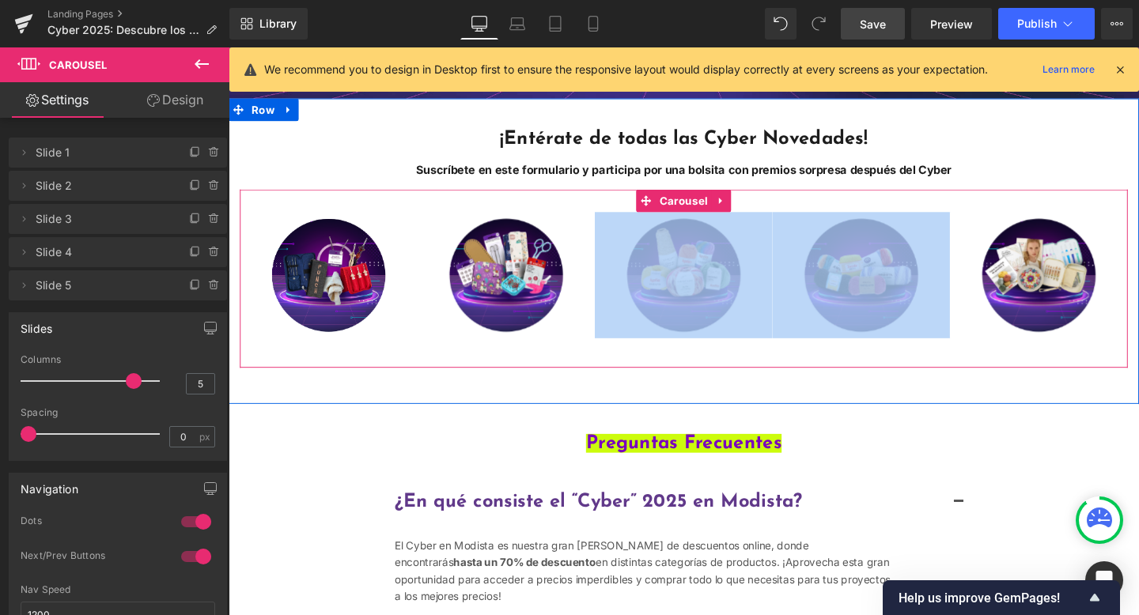
click at [644, 416] on div "¡Entérate de todas las Cyber Novedades! Suscríbete en este formulario y partici…" at bounding box center [707, 261] width 957 height 321
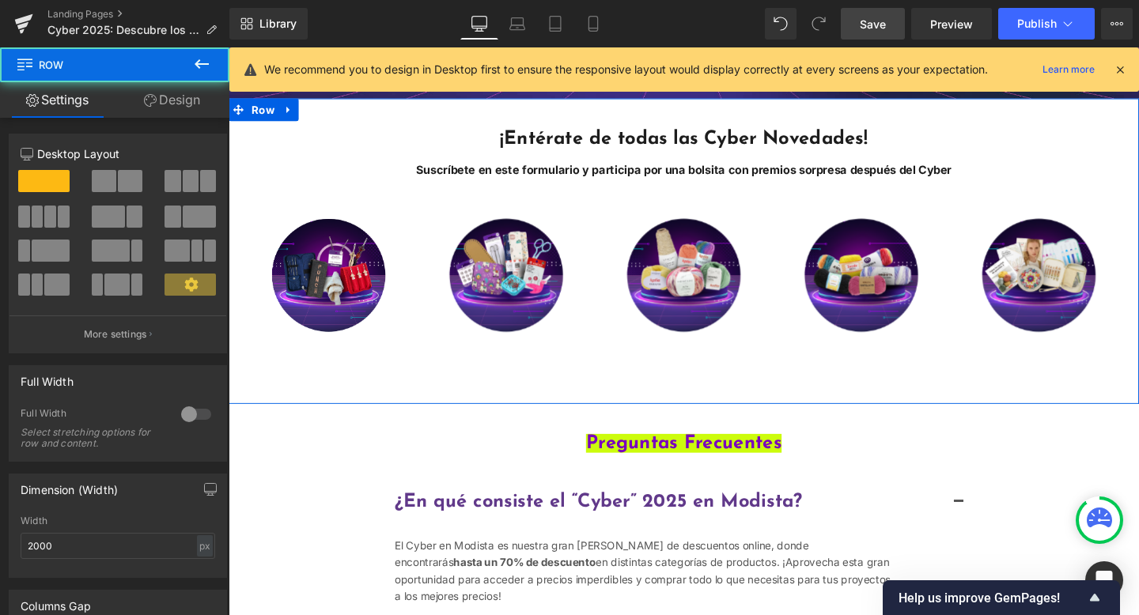
click at [644, 415] on div "¡Entérate de todas las Cyber Novedades! Suscríbete en este formulario y partici…" at bounding box center [707, 261] width 957 height 321
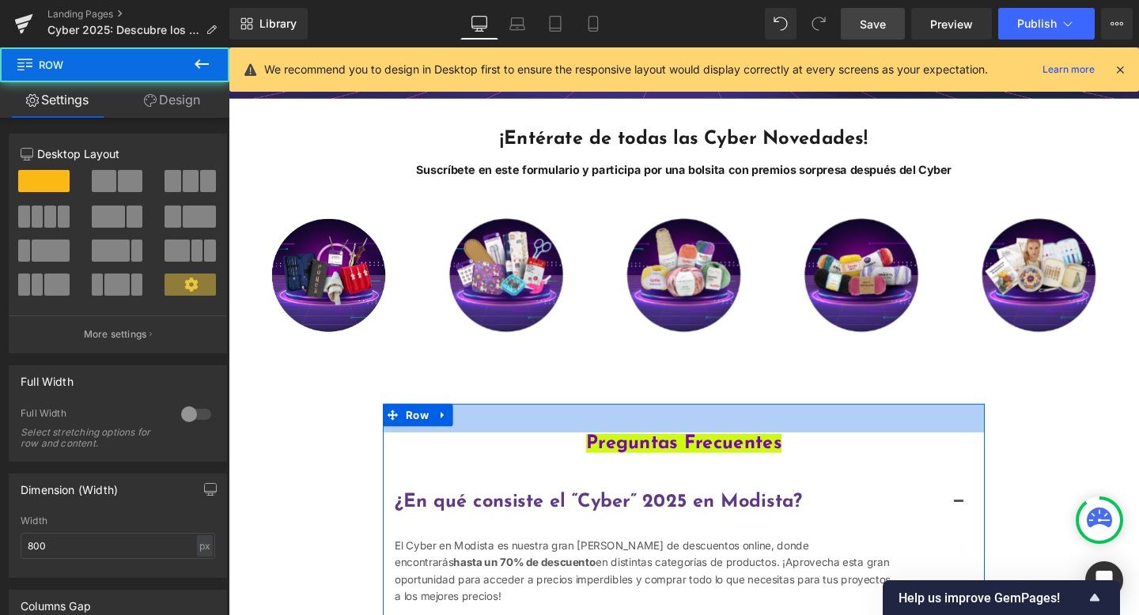
click at [644, 424] on div "38px" at bounding box center [707, 437] width 633 height 30
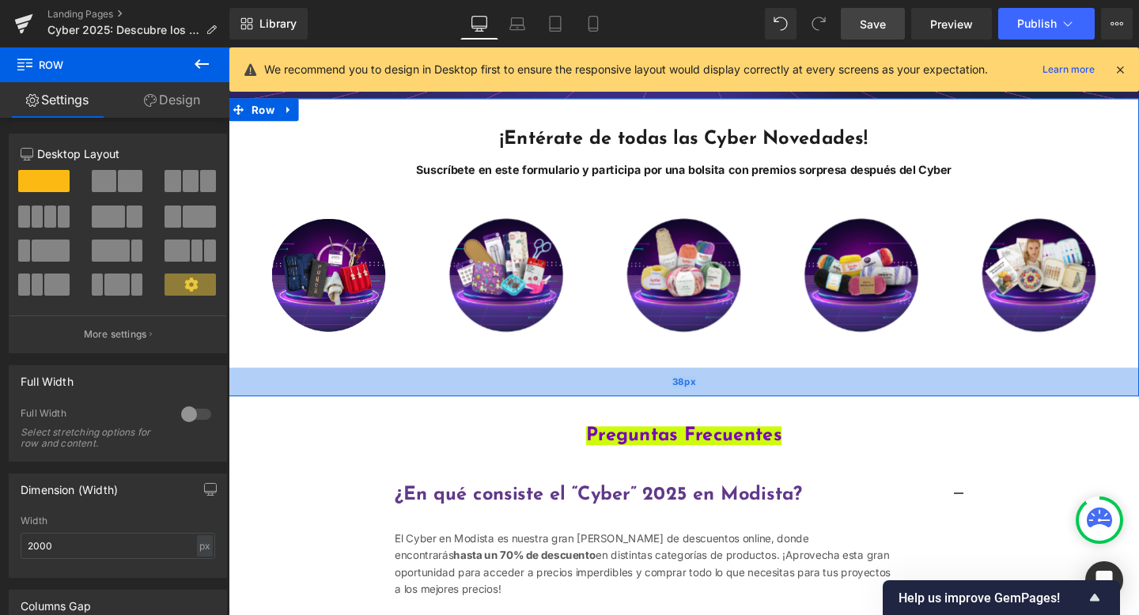
click at [645, 412] on div "38px" at bounding box center [707, 399] width 957 height 30
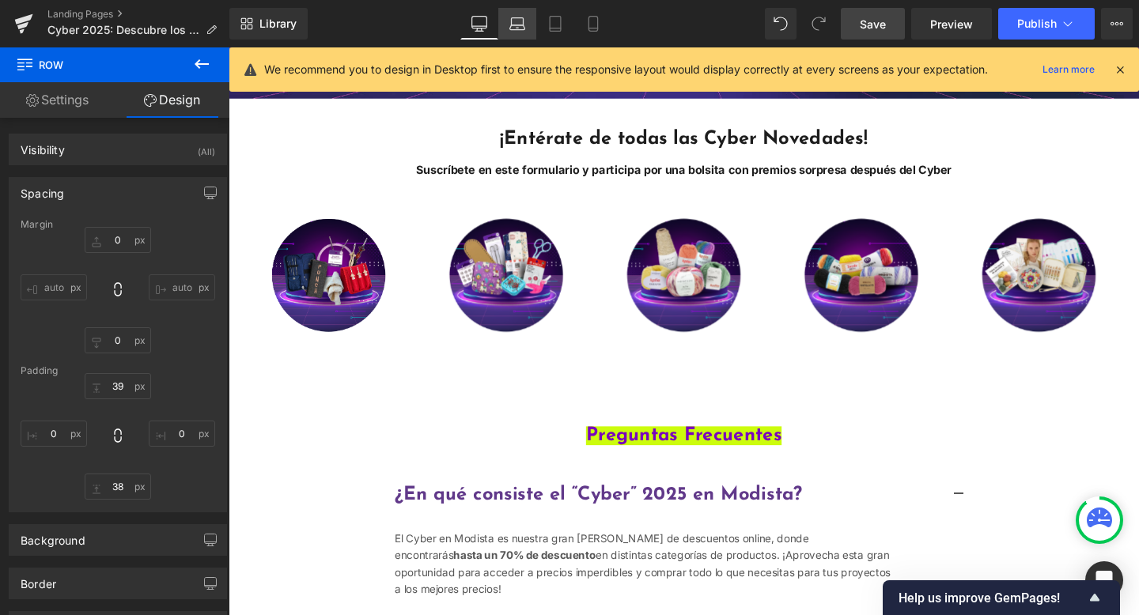
click at [507, 27] on link "Laptop" at bounding box center [517, 24] width 38 height 32
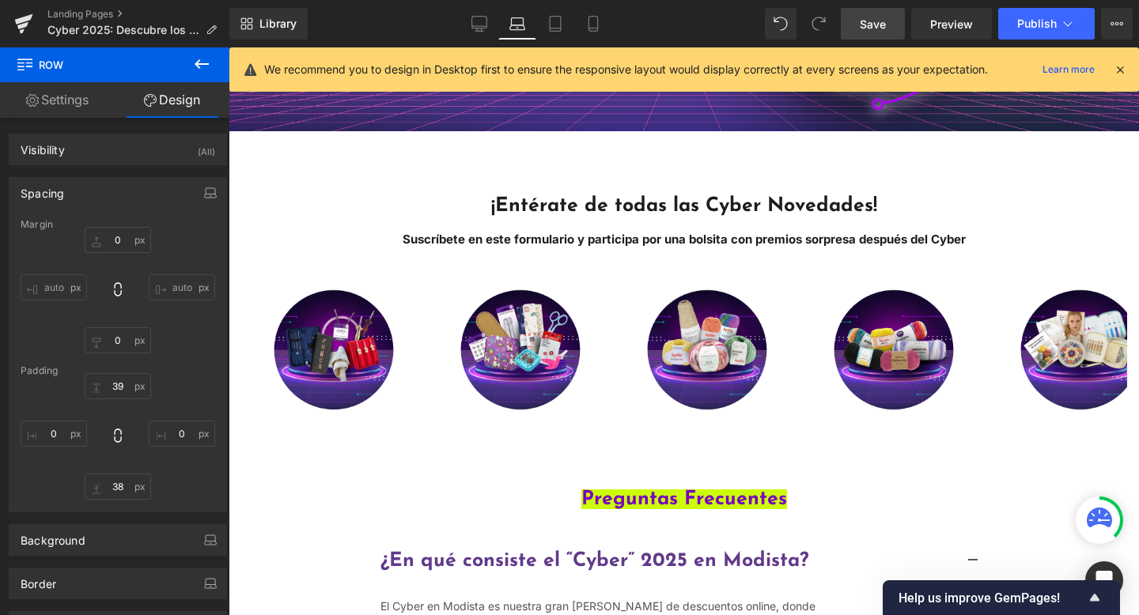
type input "0"
type input "80"
type input "0"
type input "14"
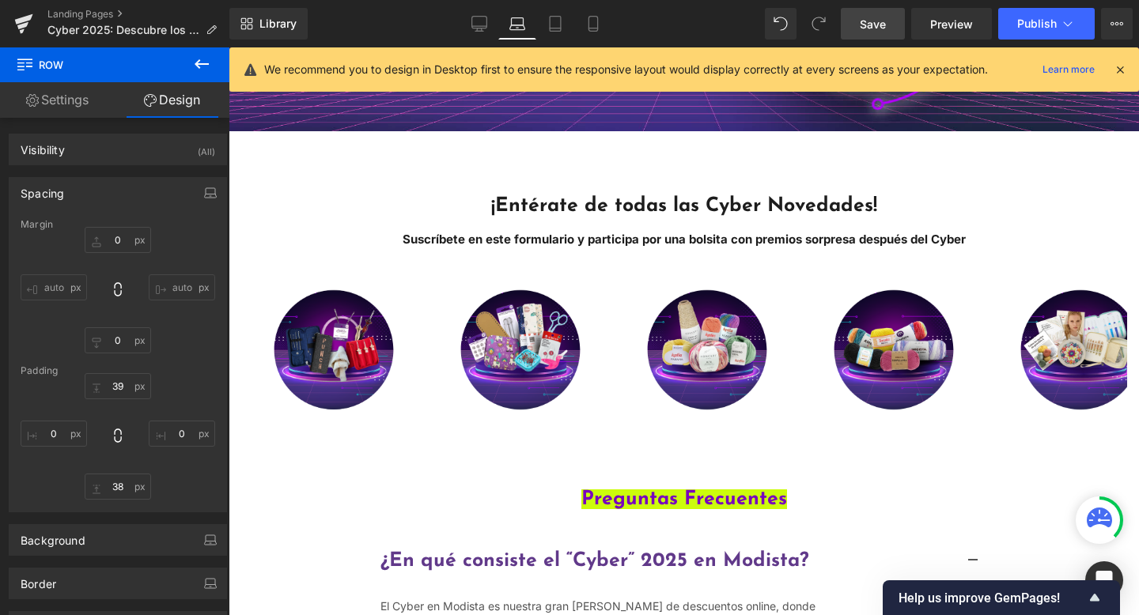
type input "0"
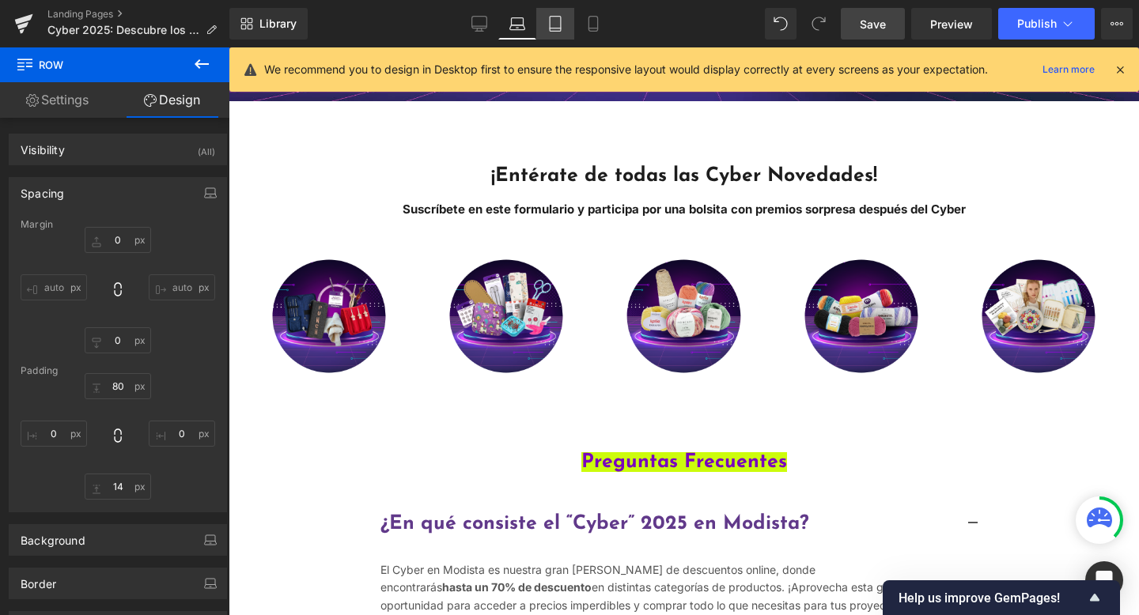
click at [547, 28] on icon at bounding box center [555, 24] width 16 height 16
type input "0"
type input "70"
type input "0"
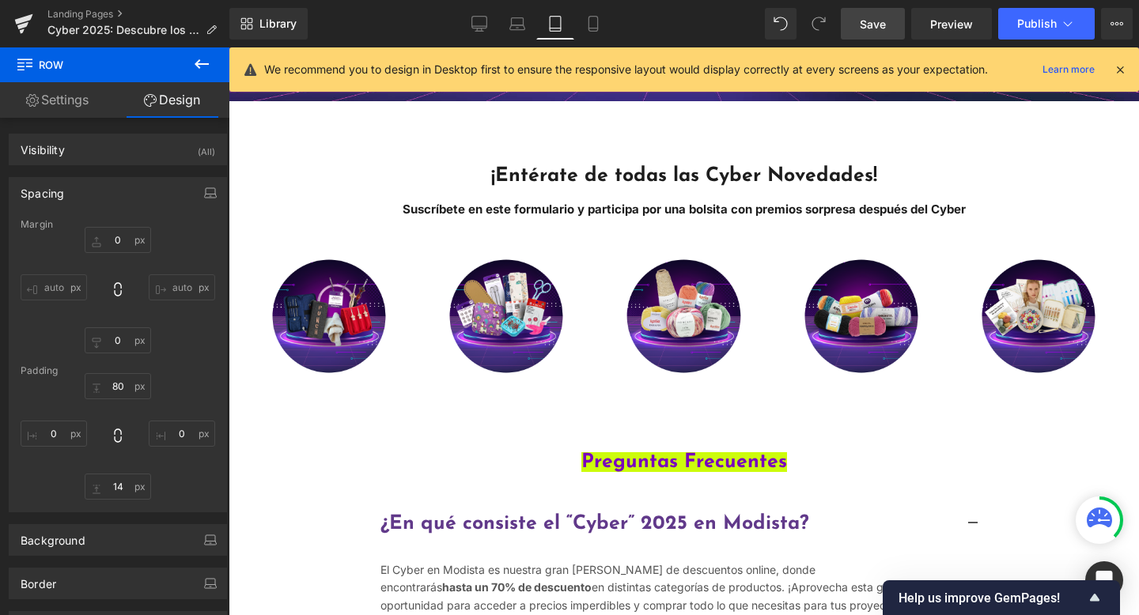
type input "0"
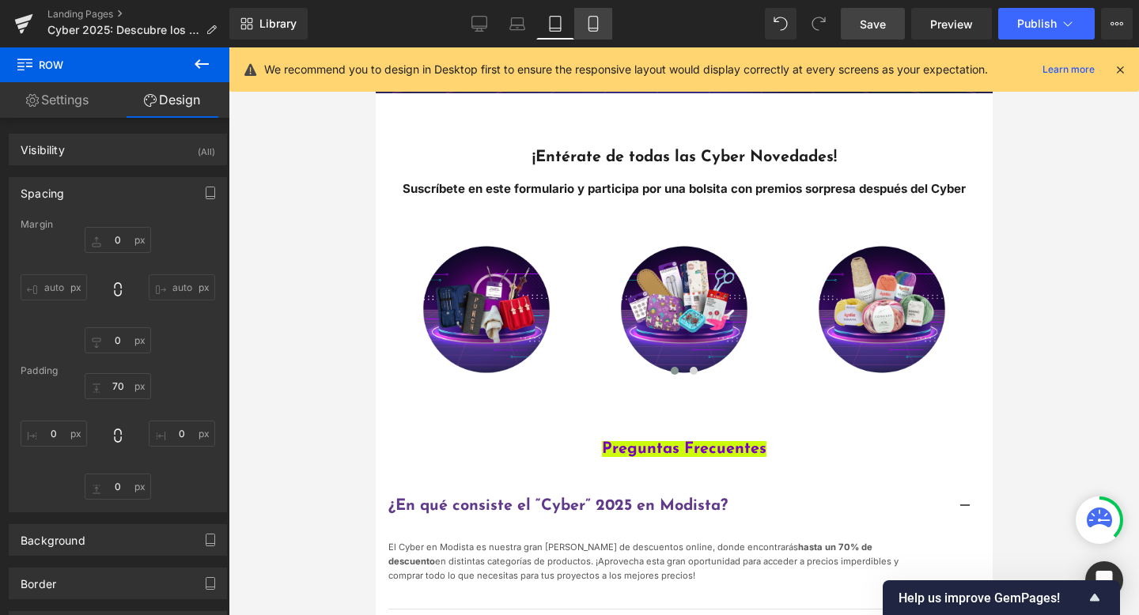
click at [589, 38] on link "Mobile" at bounding box center [593, 24] width 38 height 32
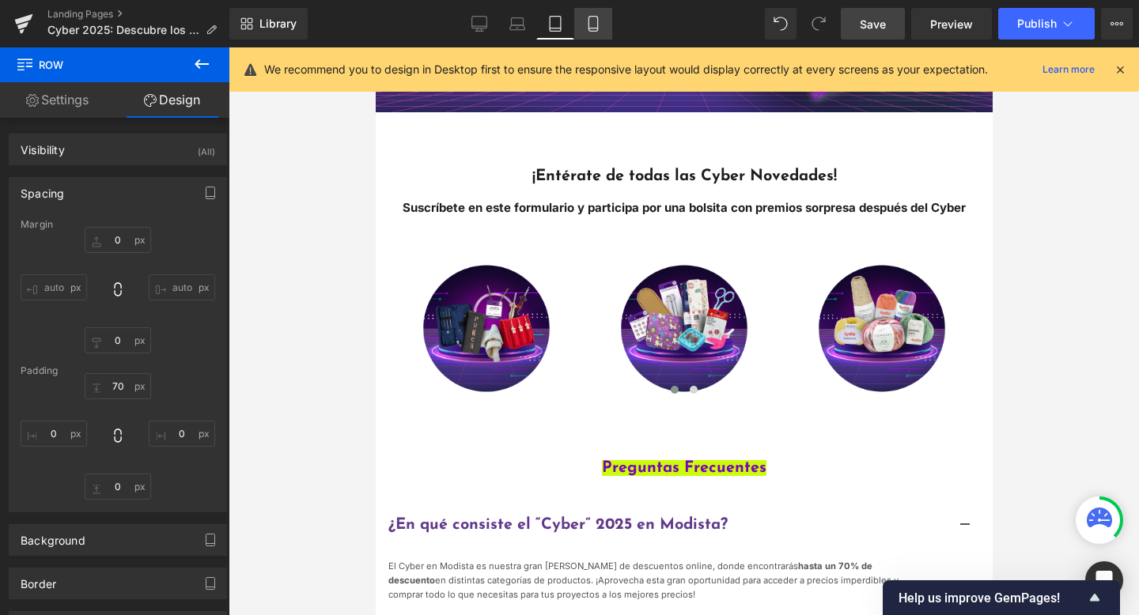
type input "0"
type input "70"
type input "0"
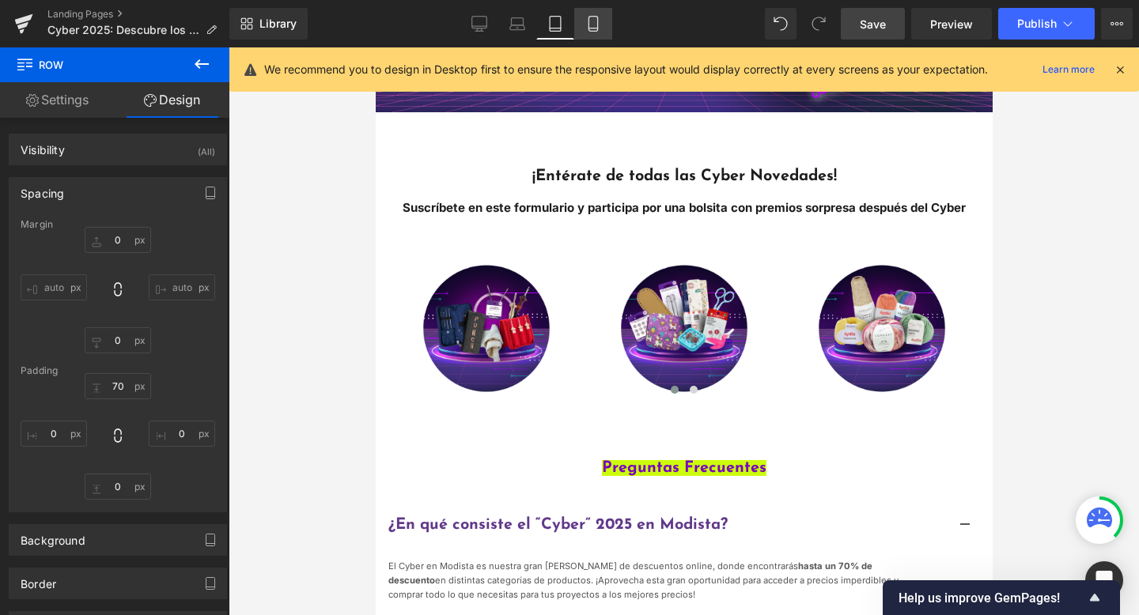
type input "0"
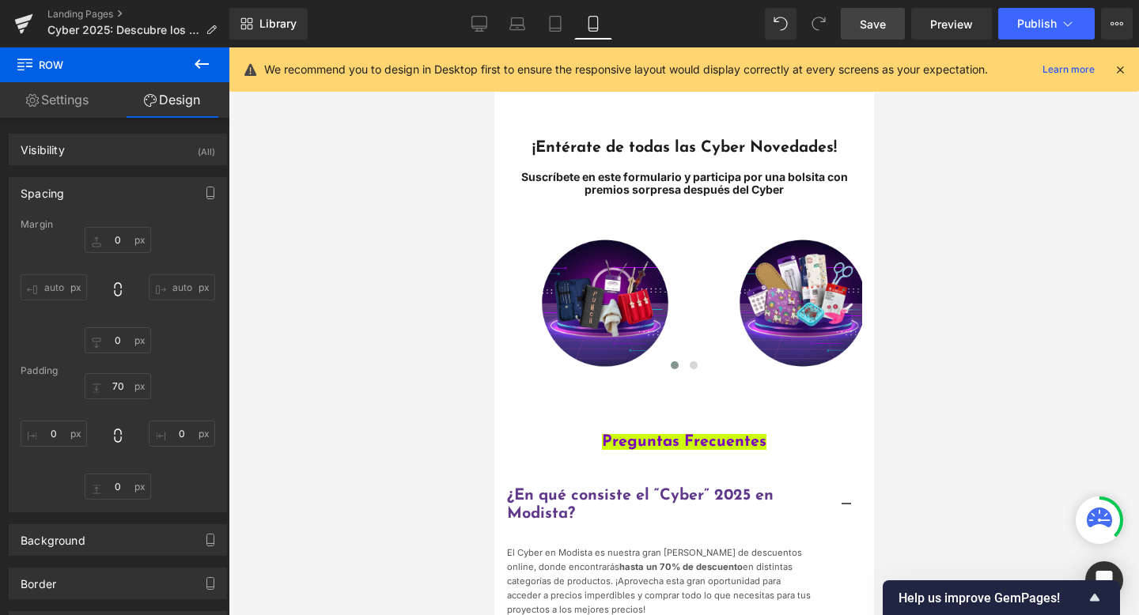
scroll to position [202, 0]
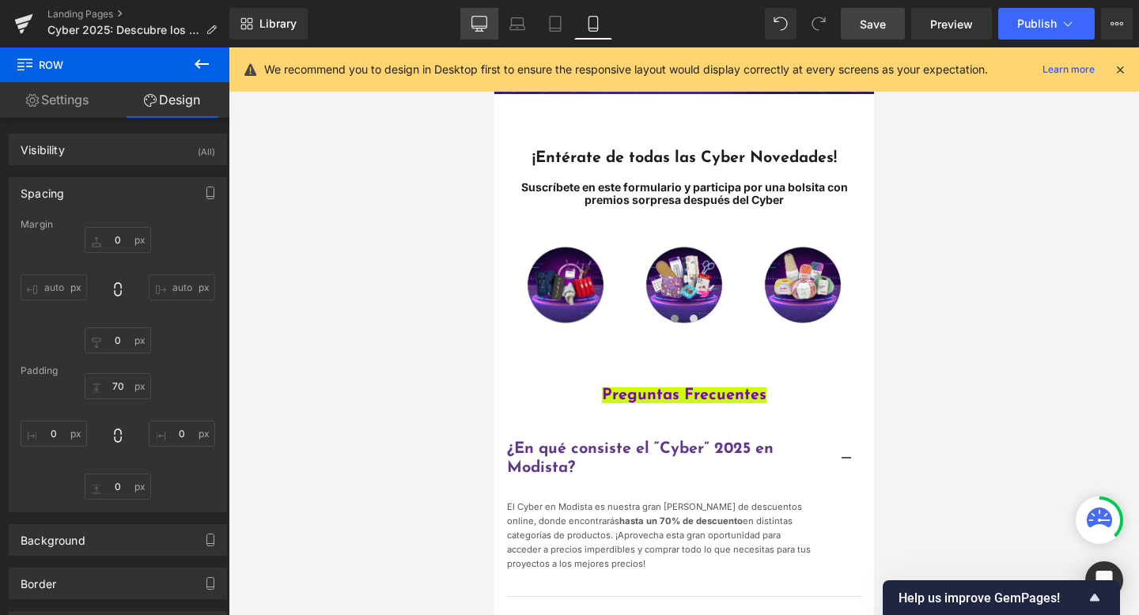
click at [472, 20] on icon at bounding box center [479, 23] width 15 height 12
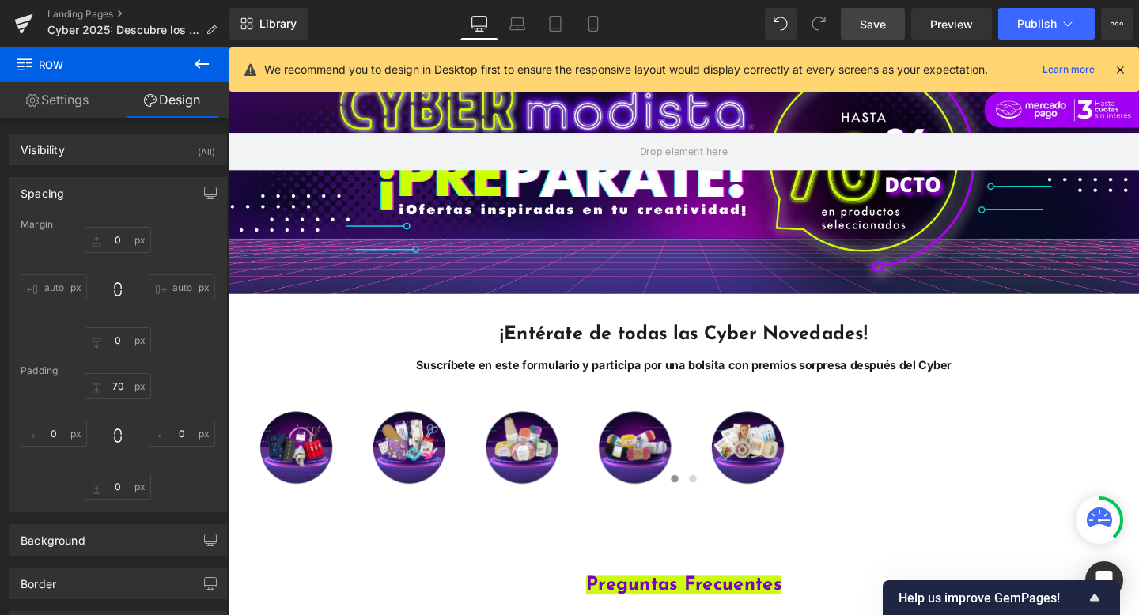
type input "0"
type input "39"
type input "0"
type input "38"
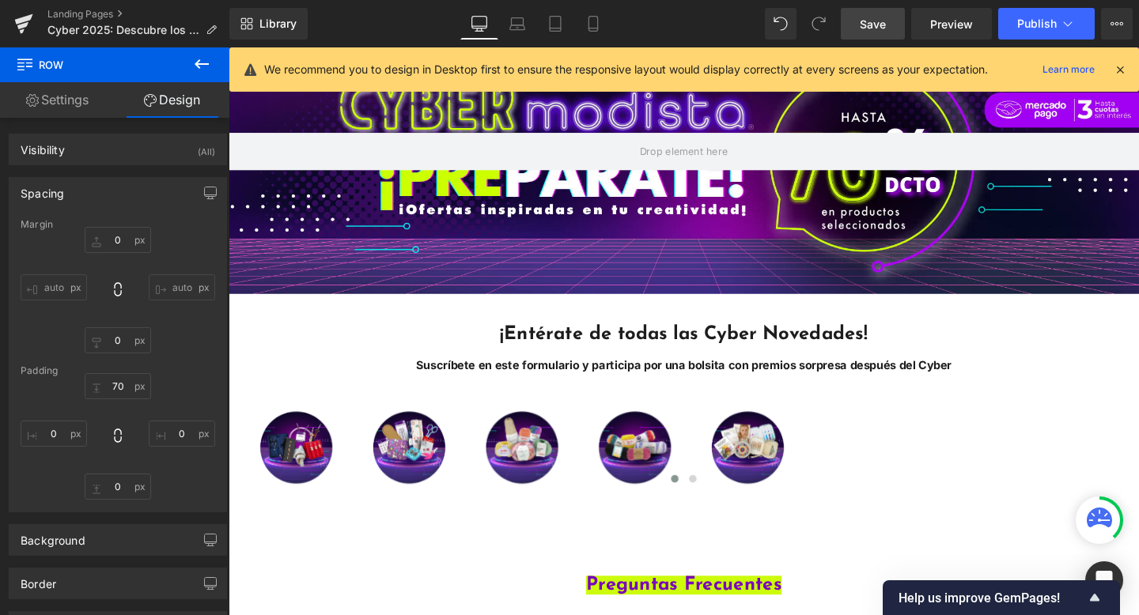
type input "0"
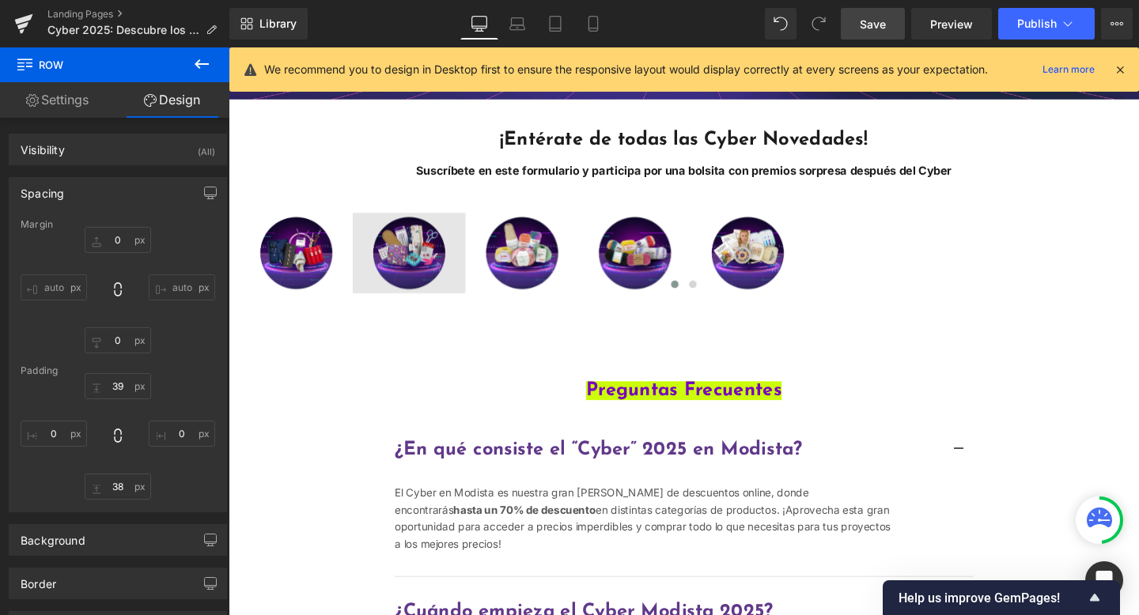
scroll to position [407, 0]
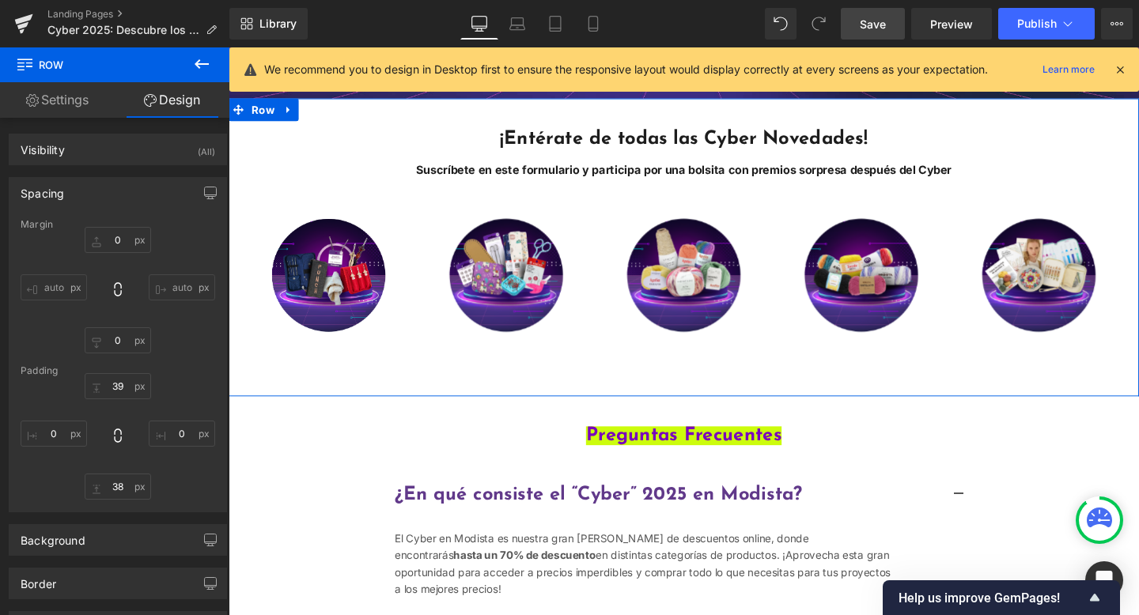
click at [671, 395] on div "¡Entérate de todas las Cyber Novedades! Suscríbete en este formulario y partici…" at bounding box center [707, 257] width 957 height 313
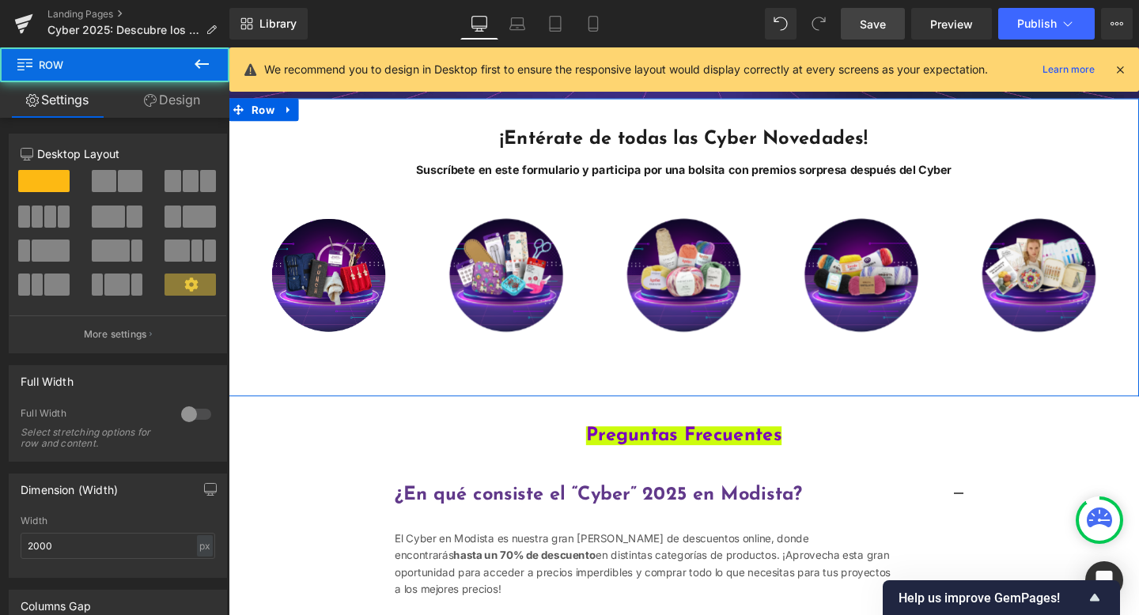
click at [671, 395] on div "¡Entérate de todas las Cyber Novedades! Suscríbete en este formulario y partici…" at bounding box center [707, 257] width 957 height 313
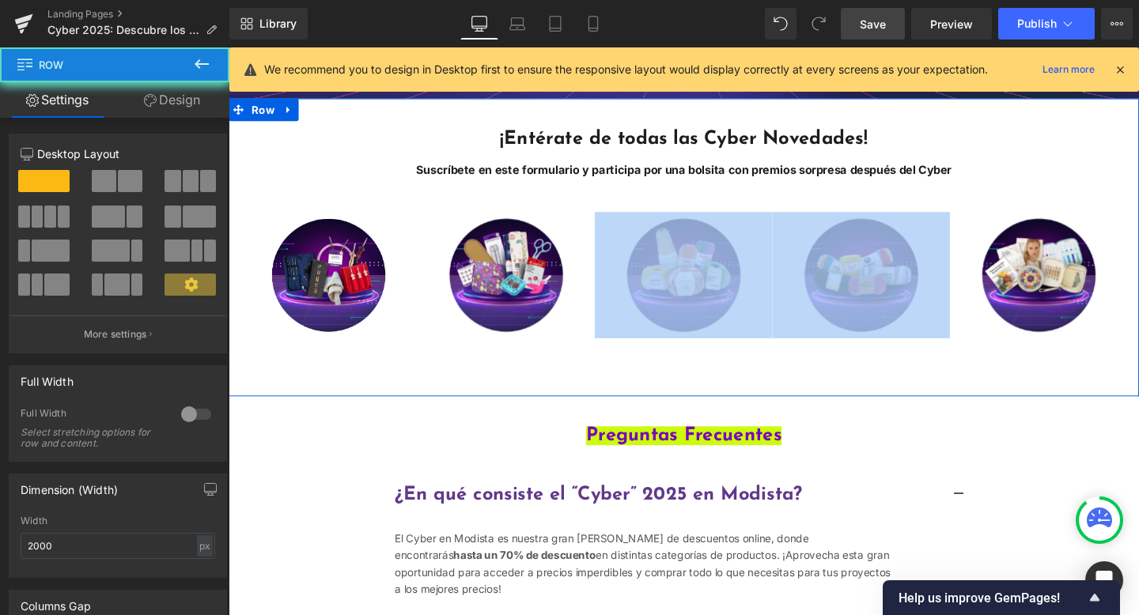
click at [671, 395] on div "¡Entérate de todas las Cyber Novedades! Suscríbete en este formulario y partici…" at bounding box center [707, 257] width 957 height 313
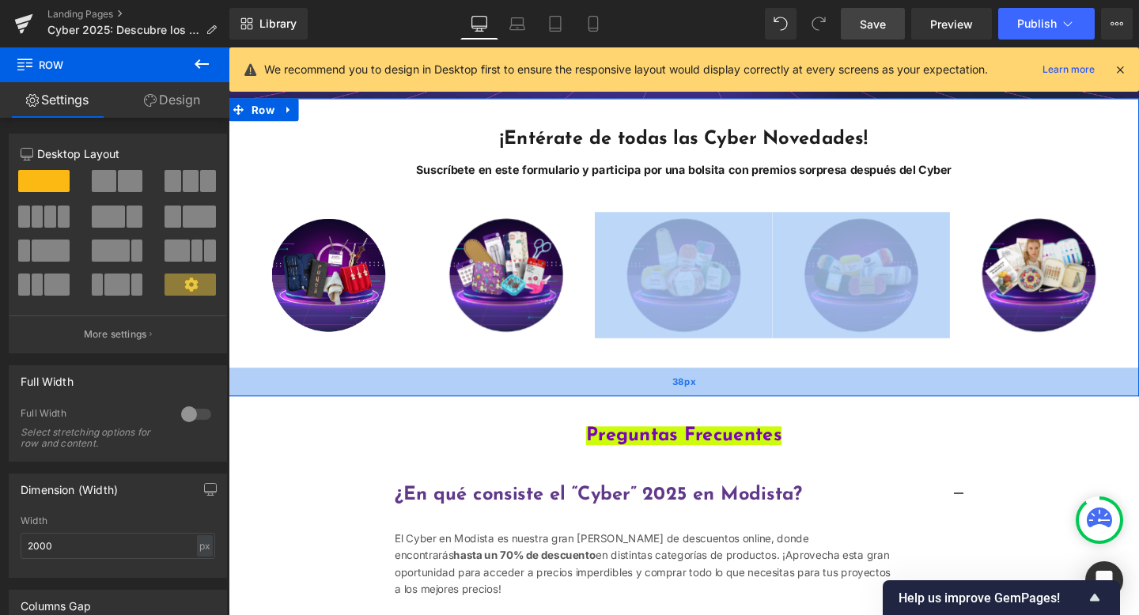
click at [674, 413] on div "38px" at bounding box center [707, 399] width 957 height 30
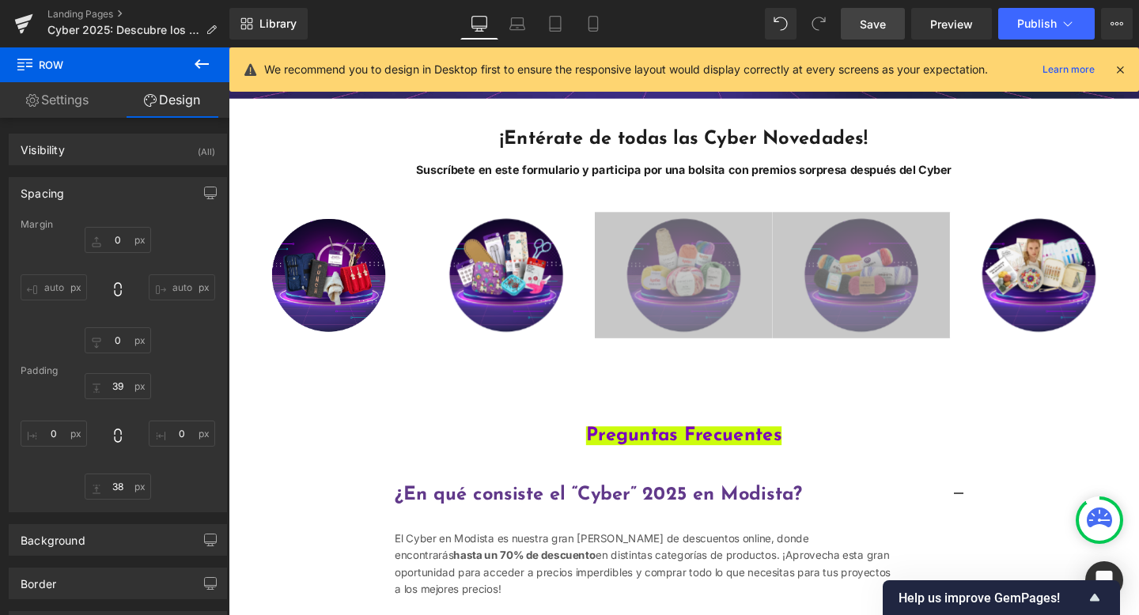
click at [872, 24] on span "Save" at bounding box center [873, 24] width 26 height 17
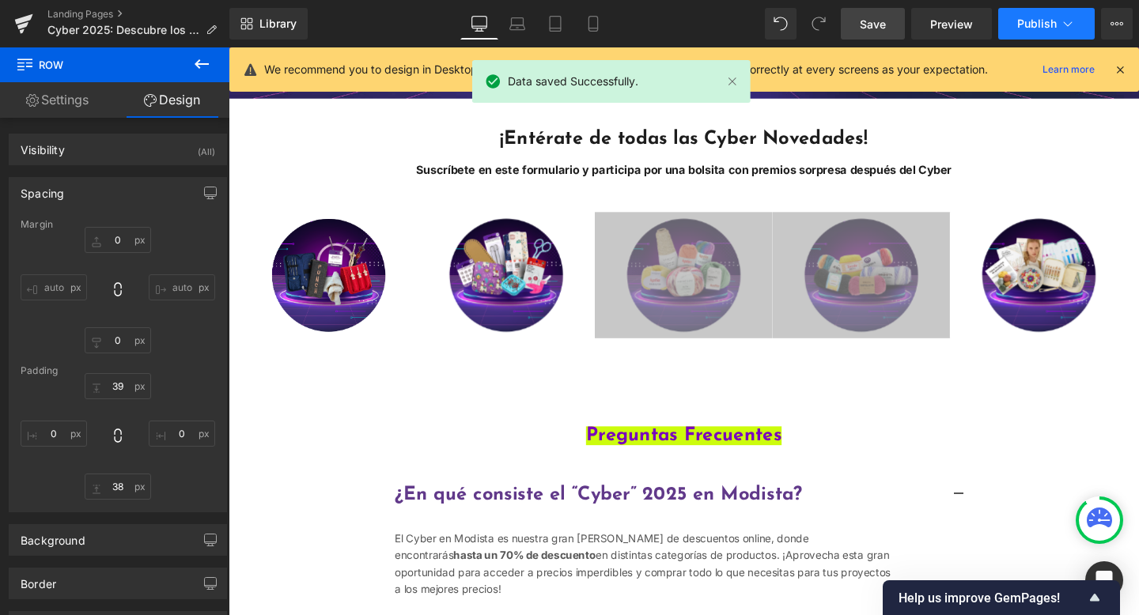
click at [1027, 32] on button "Publish" at bounding box center [1046, 24] width 96 height 32
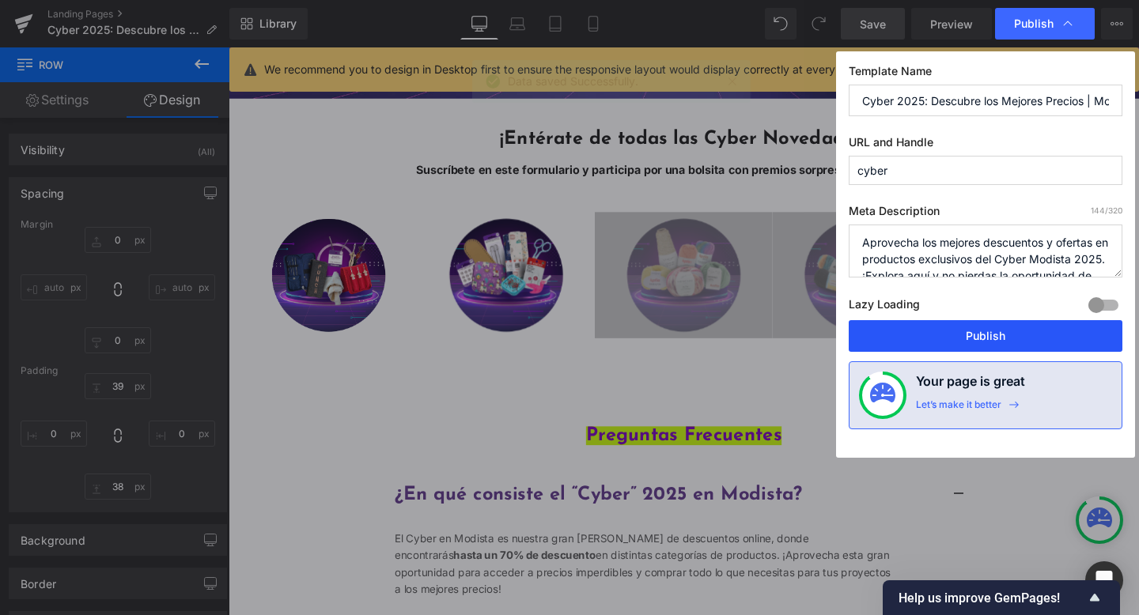
click at [967, 333] on button "Publish" at bounding box center [986, 336] width 274 height 32
